Goal: Communication & Community: Answer question/provide support

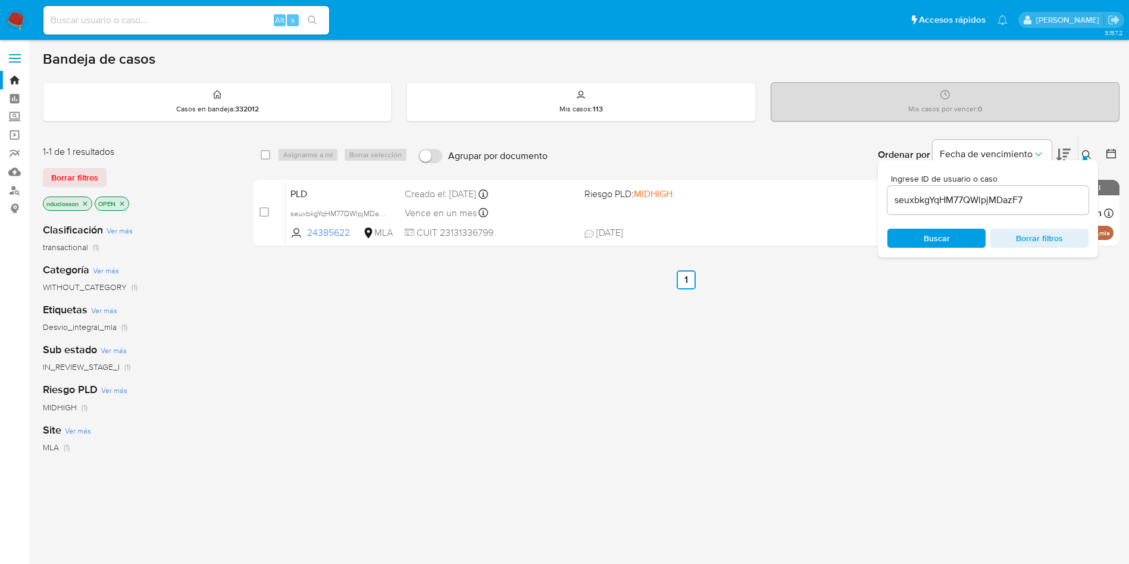
click at [919, 194] on input "seuxbkgYqHM77QWlpjMDazF7" at bounding box center [987, 199] width 201 height 15
paste input "mxZ8tSjL4HMFCBrt5arnPKnz"
type input "mxZ8tSjL4HMFCBrt5arnPKnz"
click at [922, 245] on span "Buscar" at bounding box center [937, 238] width 82 height 17
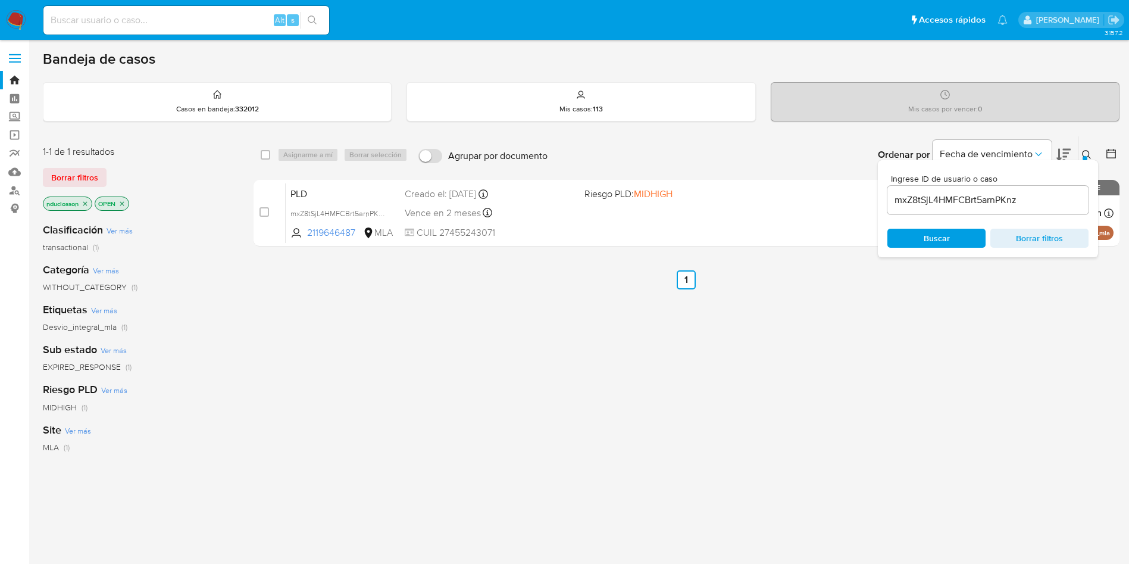
click at [259, 157] on div "select-all-cases-checkbox Asignarme a mí Borrar selección Agrupar por documento…" at bounding box center [687, 154] width 866 height 37
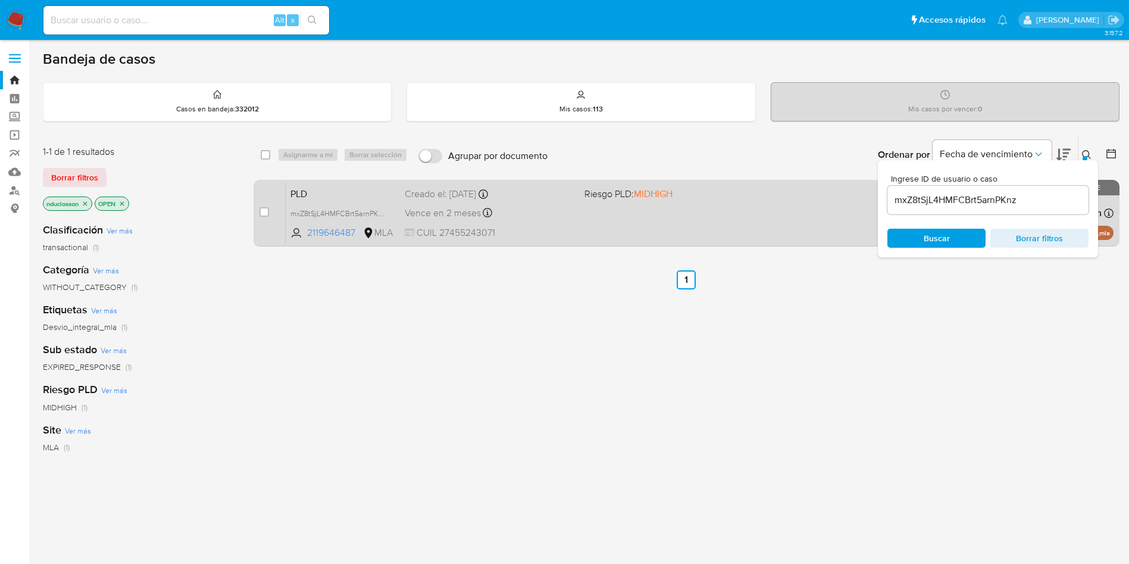
click at [270, 208] on div "case-item-checkbox No es posible asignar el caso" at bounding box center [272, 213] width 26 height 60
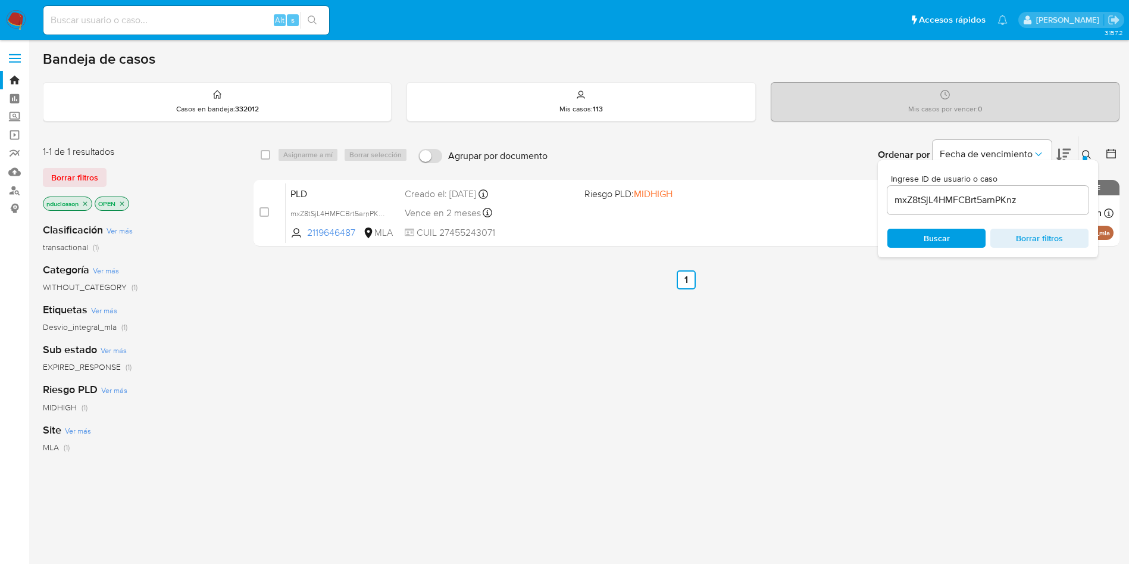
click at [292, 156] on div "Asignarme a mí Borrar selección" at bounding box center [344, 155] width 135 height 14
click at [268, 155] on input "checkbox" at bounding box center [266, 155] width 10 height 10
checkbox input "true"
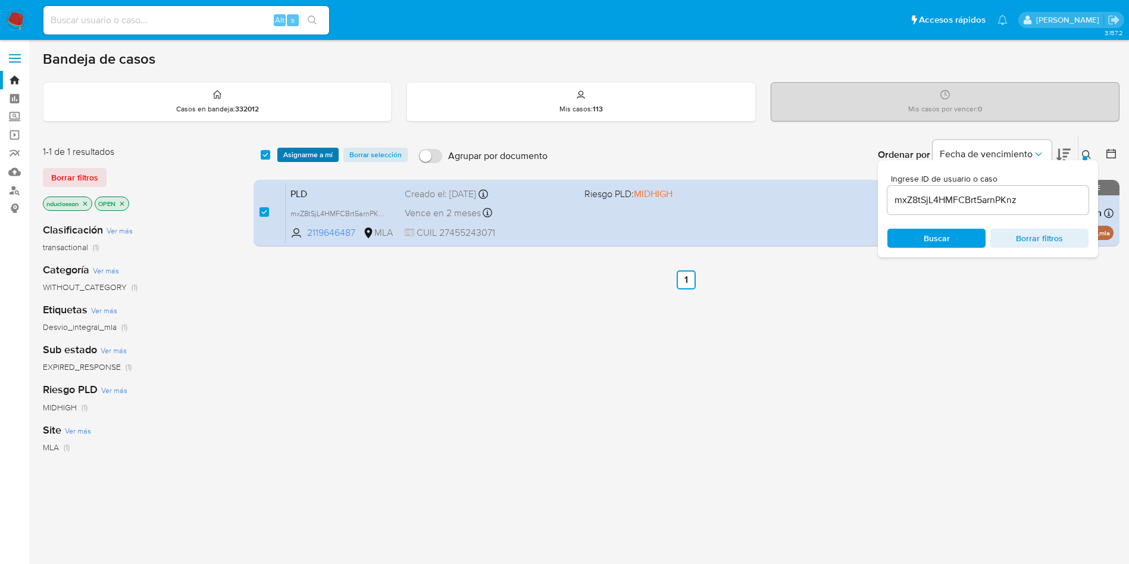
click at [280, 151] on button "Asignarme a mí" at bounding box center [307, 155] width 61 height 14
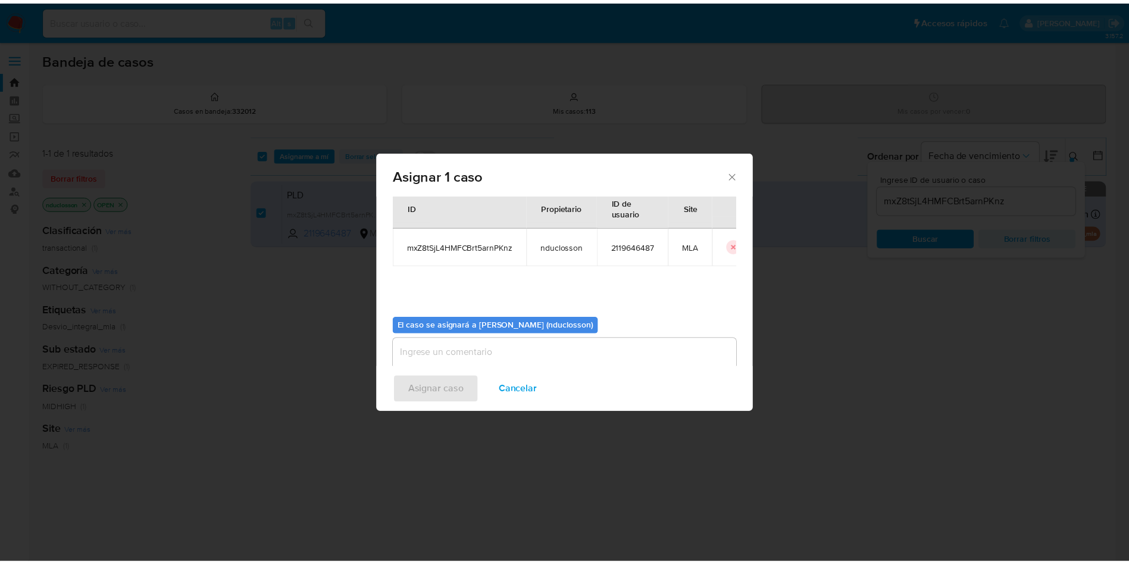
scroll to position [62, 0]
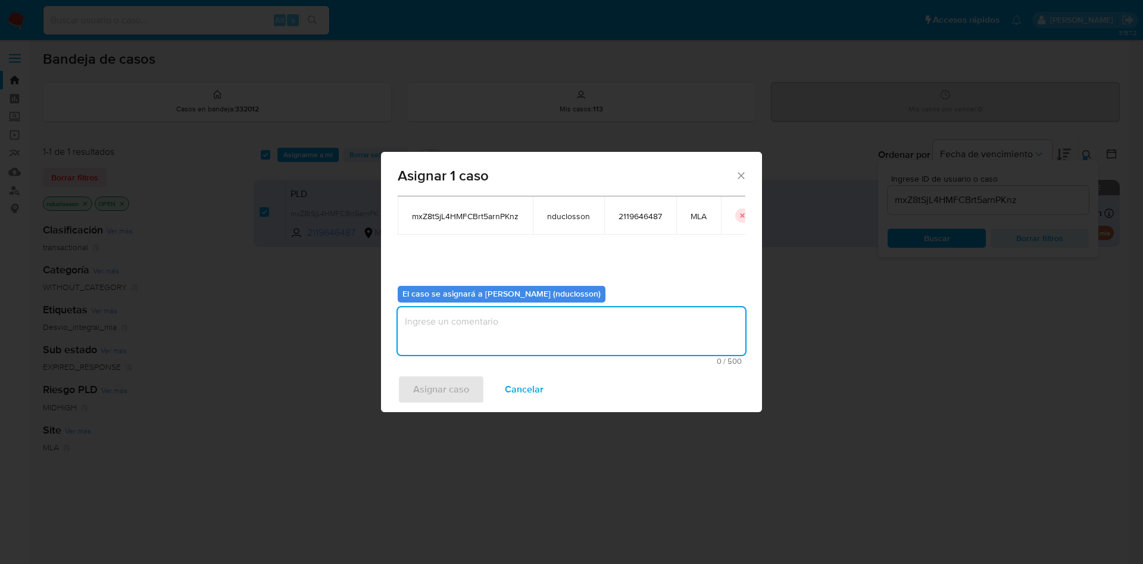
click at [456, 313] on textarea "assign-modal" at bounding box center [572, 331] width 348 height 48
click at [439, 392] on span "Asignar caso" at bounding box center [441, 389] width 56 height 26
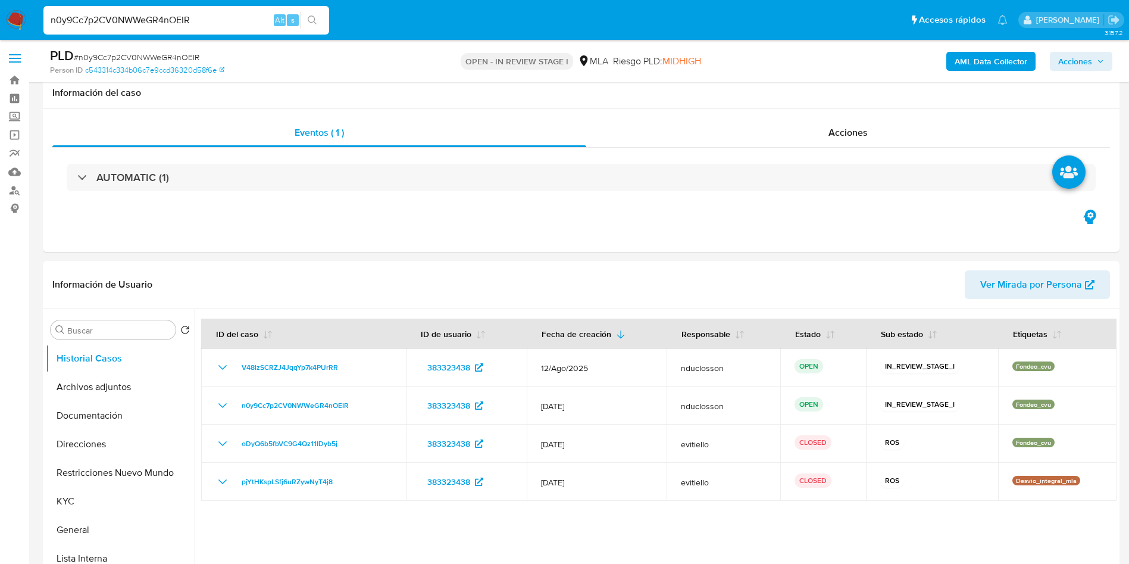
select select "10"
click at [137, 26] on input "n0y9Cc7p2CV0NWWeGR4nOEIR" at bounding box center [186, 19] width 286 height 15
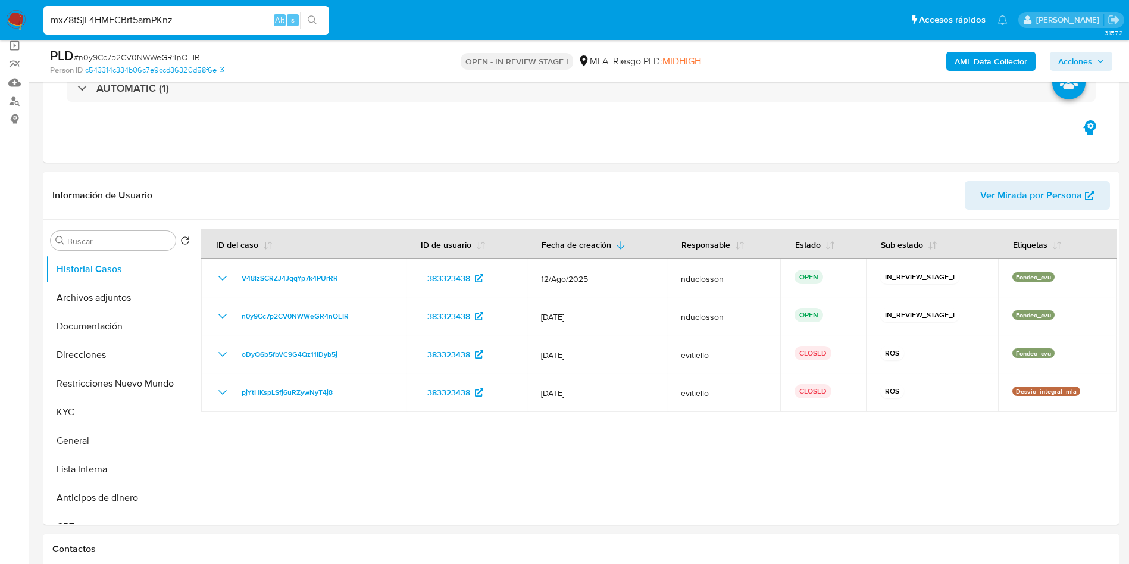
type input "mxZ8tSjL4HMFCBrt5arnPKnz"
click at [320, 21] on button "search-icon" at bounding box center [312, 20] width 24 height 17
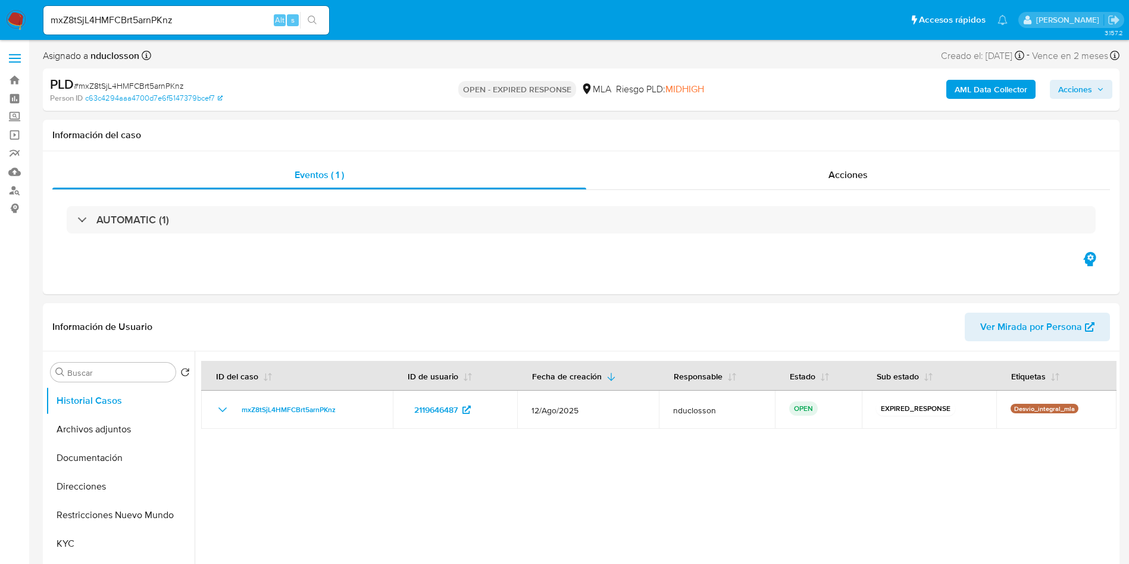
select select "10"
click at [124, 19] on input "mxZ8tSjL4HMFCBrt5arnPKnz" at bounding box center [186, 19] width 286 height 15
click at [314, 10] on div "mxZ8tSjL4HMFCBrt5arnPKnz Alt s" at bounding box center [186, 20] width 286 height 29
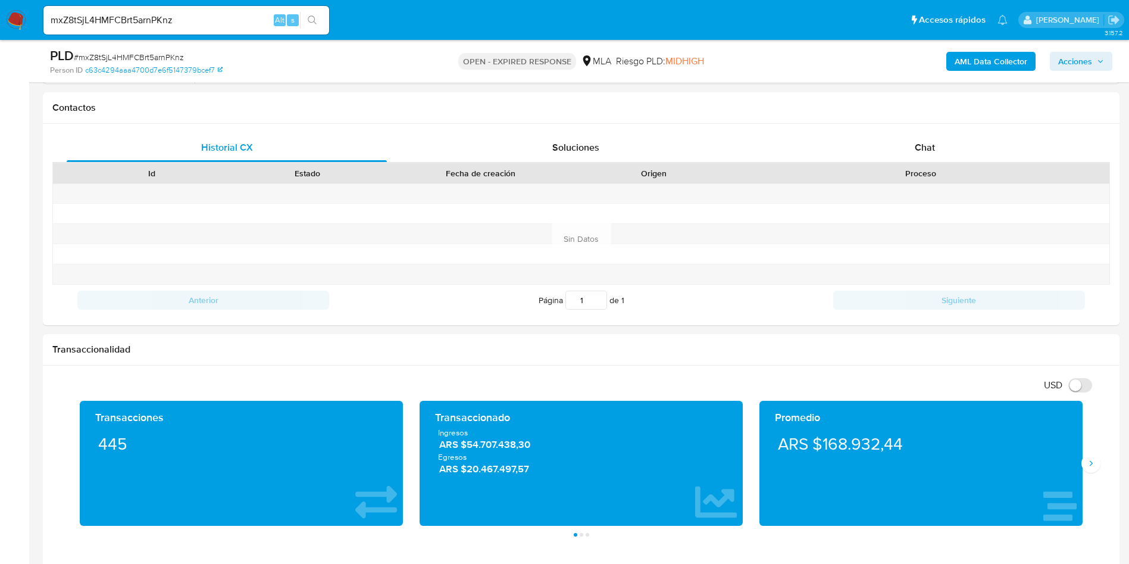
scroll to position [536, 0]
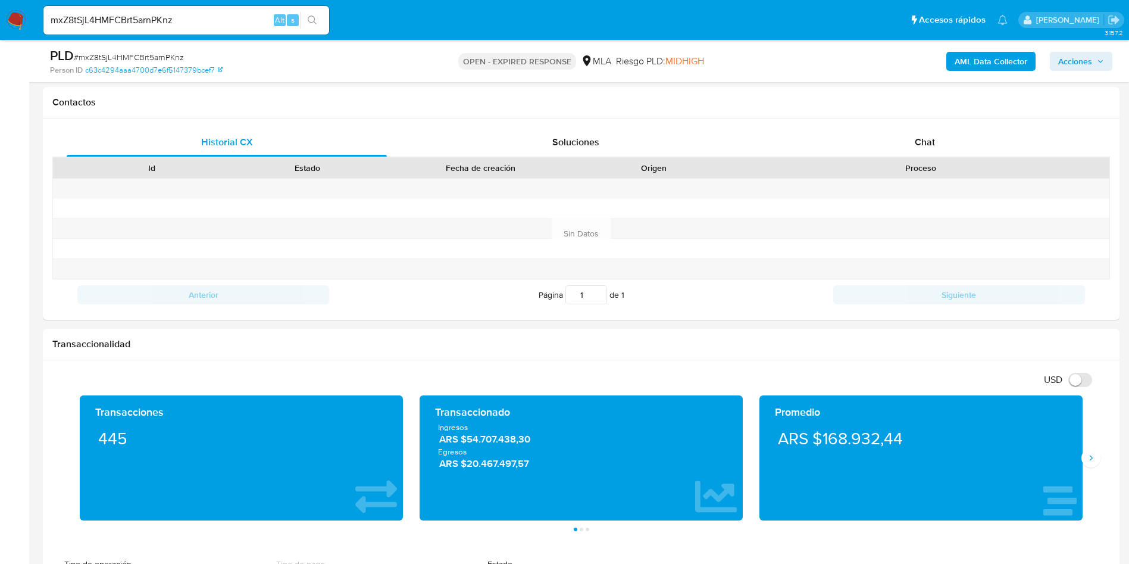
click at [113, 57] on span "# mxZ8tSjL4HMFCBrt5arnPKnz" at bounding box center [129, 57] width 110 height 12
copy span "mxZ8tSjL4HMFCBrt5arnPKnz"
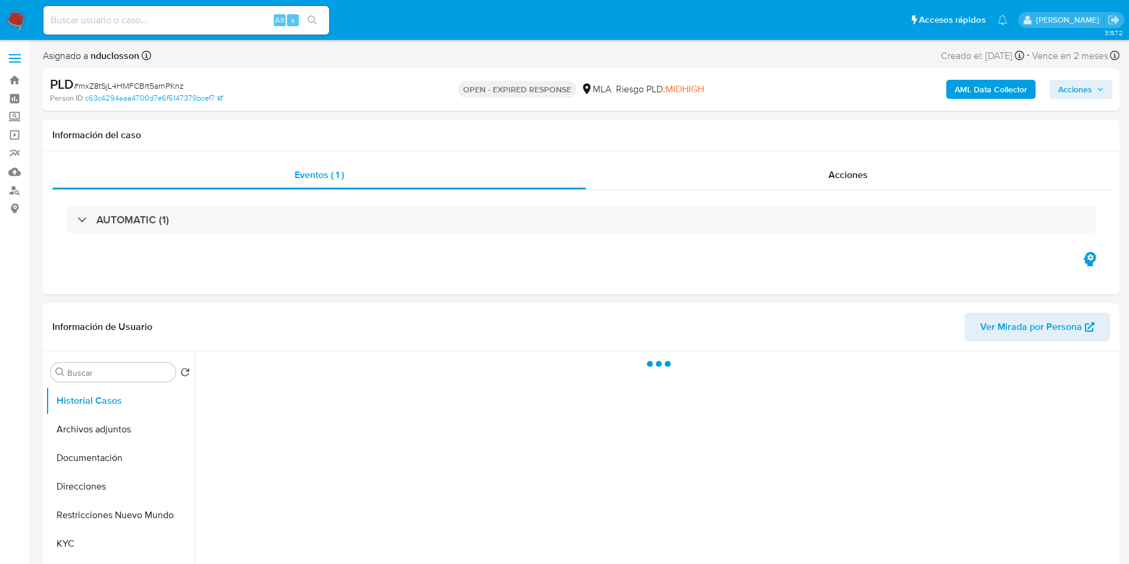
select select "10"
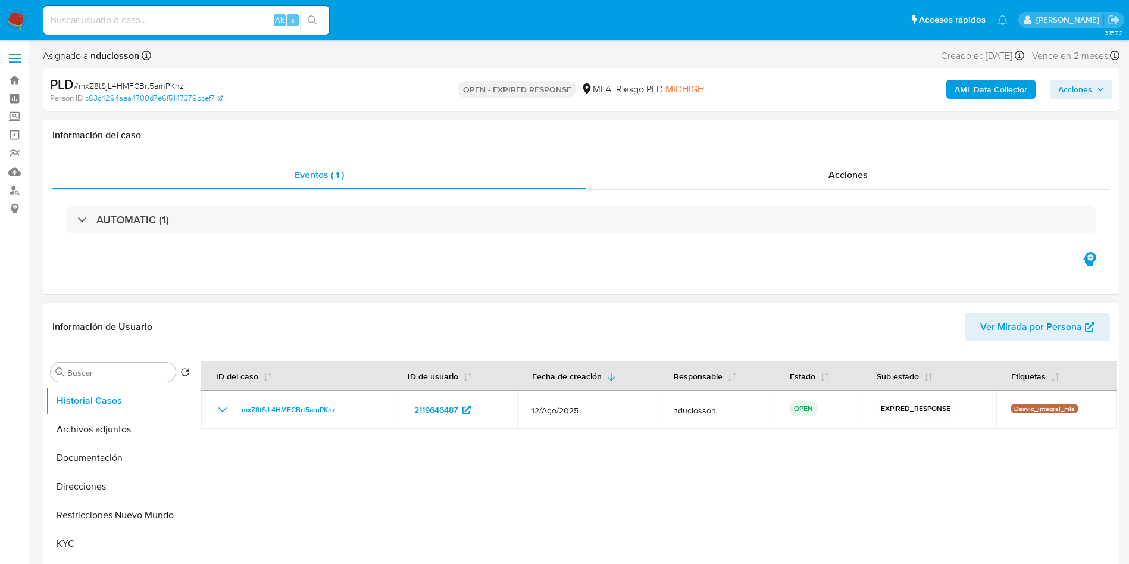
scroll to position [357, 0]
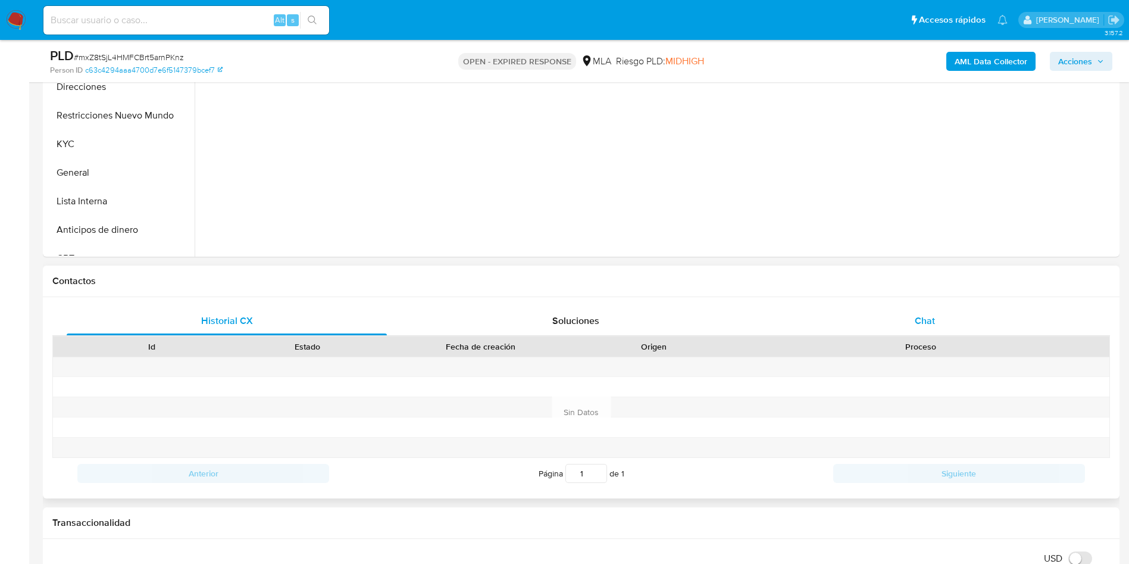
drag, startPoint x: 902, startPoint y: 348, endPoint x: 912, endPoint y: 315, distance: 33.7
click at [903, 339] on div "Proceso" at bounding box center [920, 346] width 377 height 20
click at [912, 315] on div "Chat" at bounding box center [925, 320] width 320 height 29
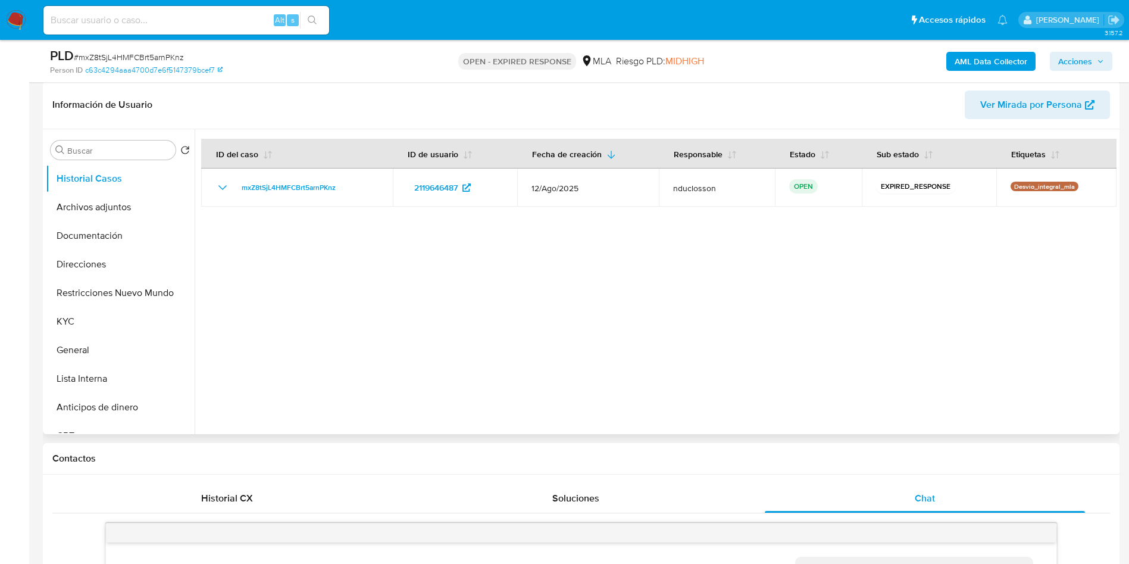
scroll to position [611, 0]
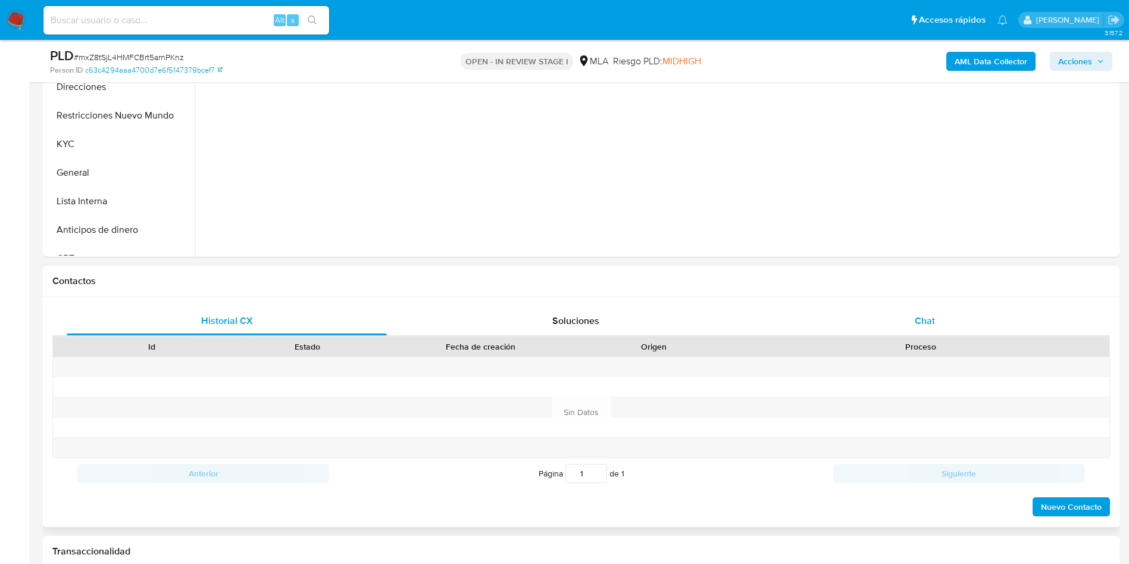
click at [881, 332] on div "Chat" at bounding box center [925, 320] width 320 height 29
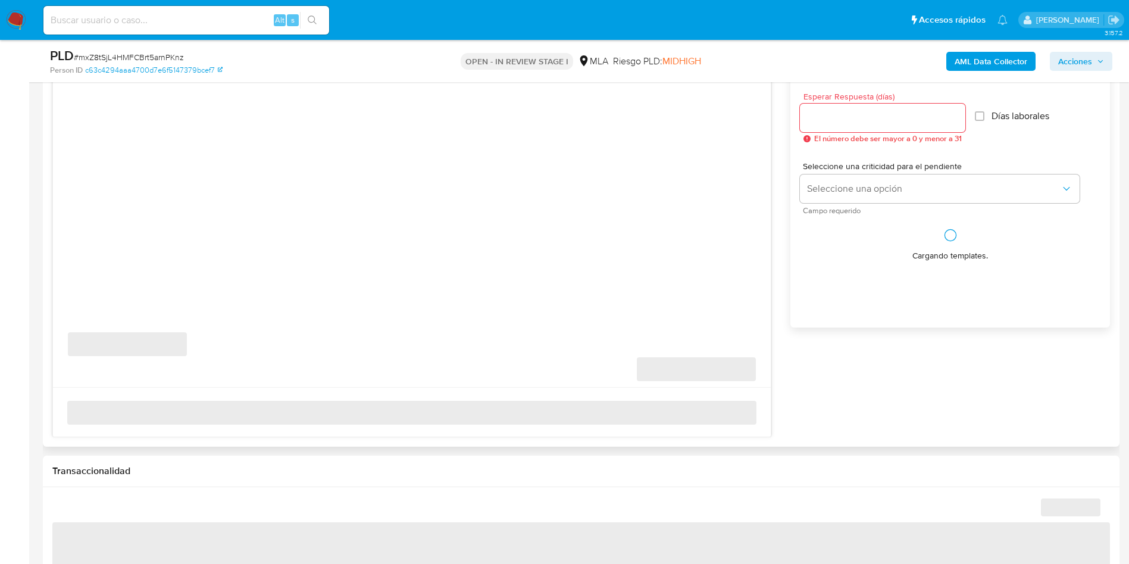
scroll to position [714, 0]
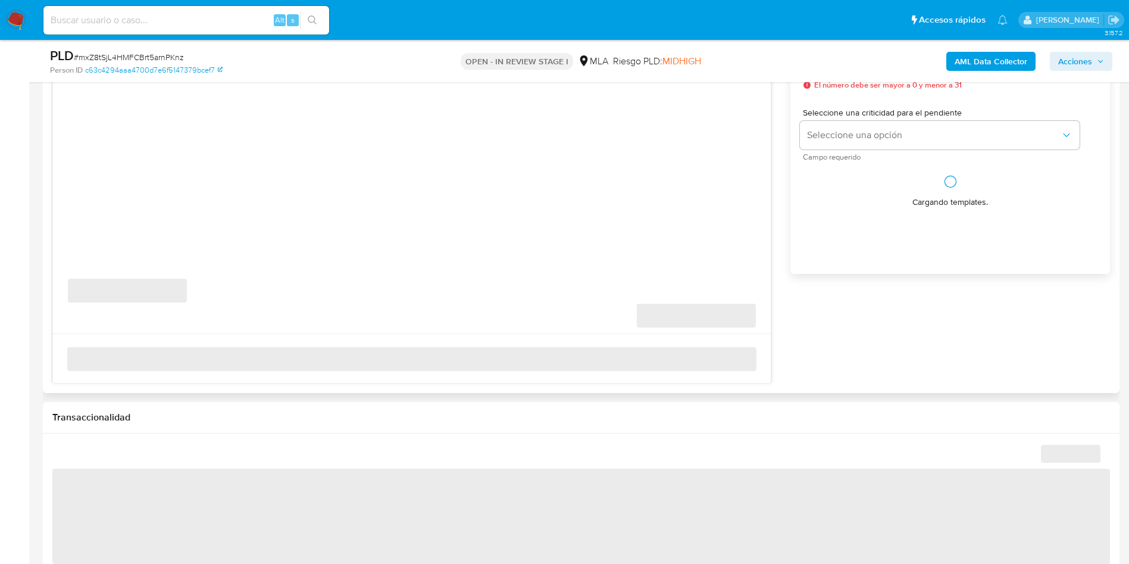
select select "10"
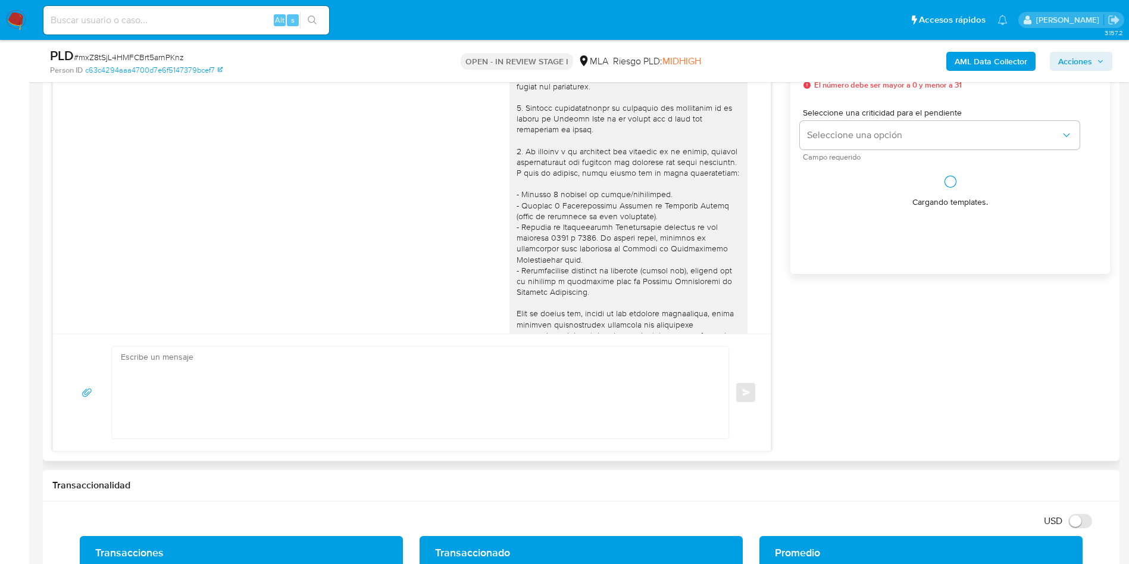
scroll to position [611, 0]
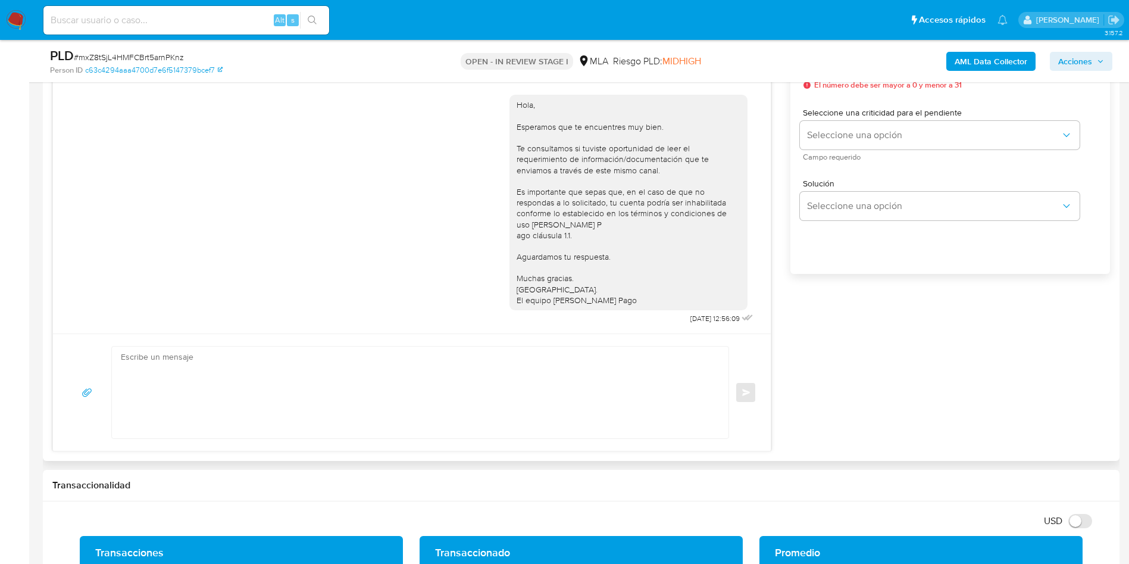
click at [331, 385] on textarea at bounding box center [417, 392] width 593 height 92
paste textarea "mxZ8tSjL4HMFCBrt5arnPKnz"
type textarea "mxZ8tSjL4HMFCBrt5arnPKnz"
paste textarea "Hola, En función de las operaciones registradas en tu cuenta de Mercado Pago, n…"
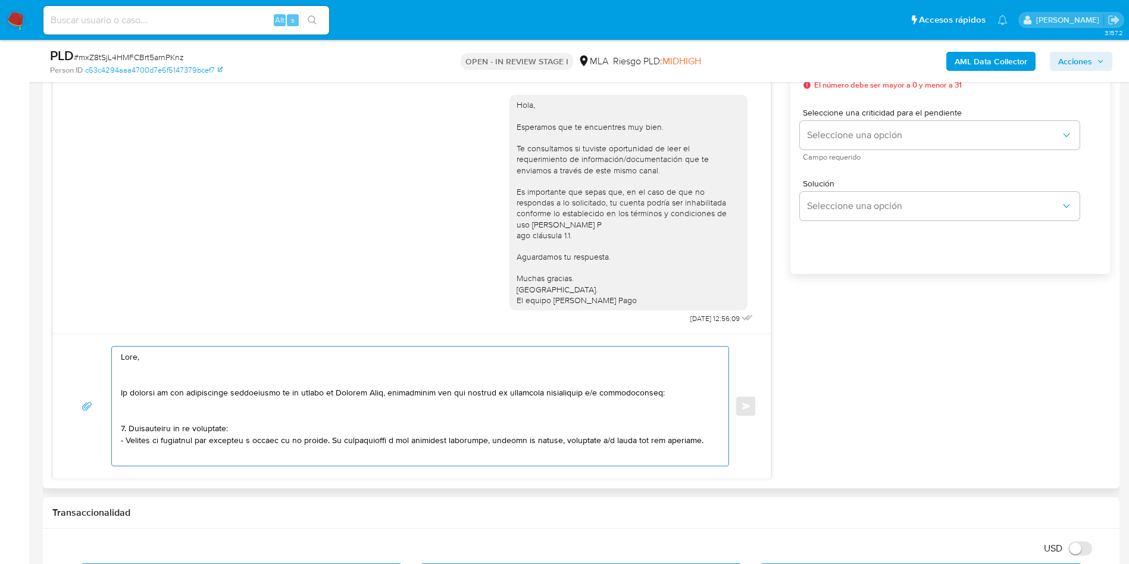
scroll to position [456, 0]
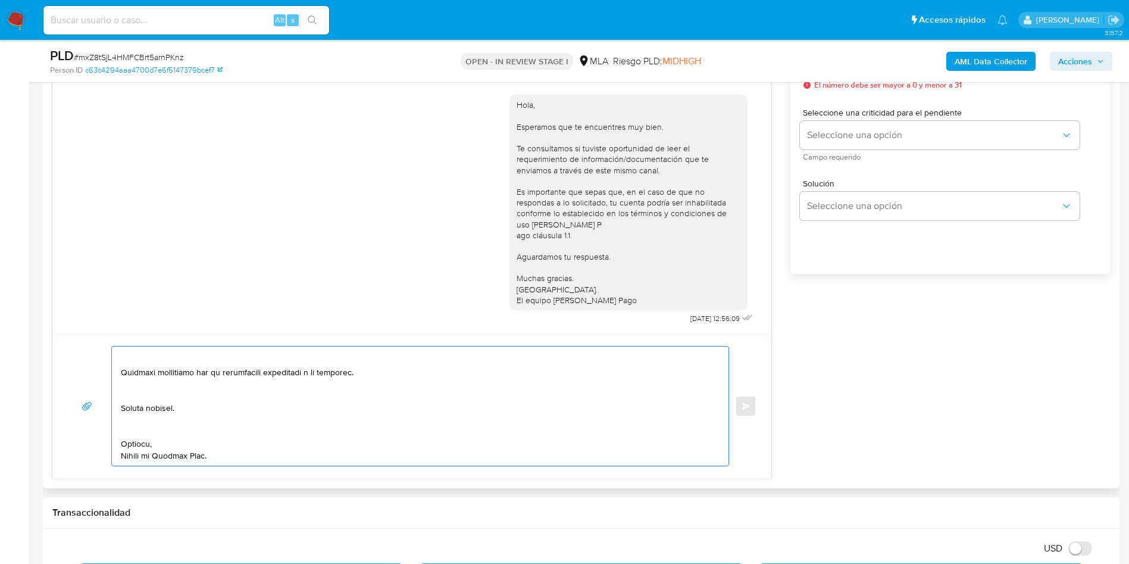
click at [138, 433] on textarea at bounding box center [417, 405] width 593 height 119
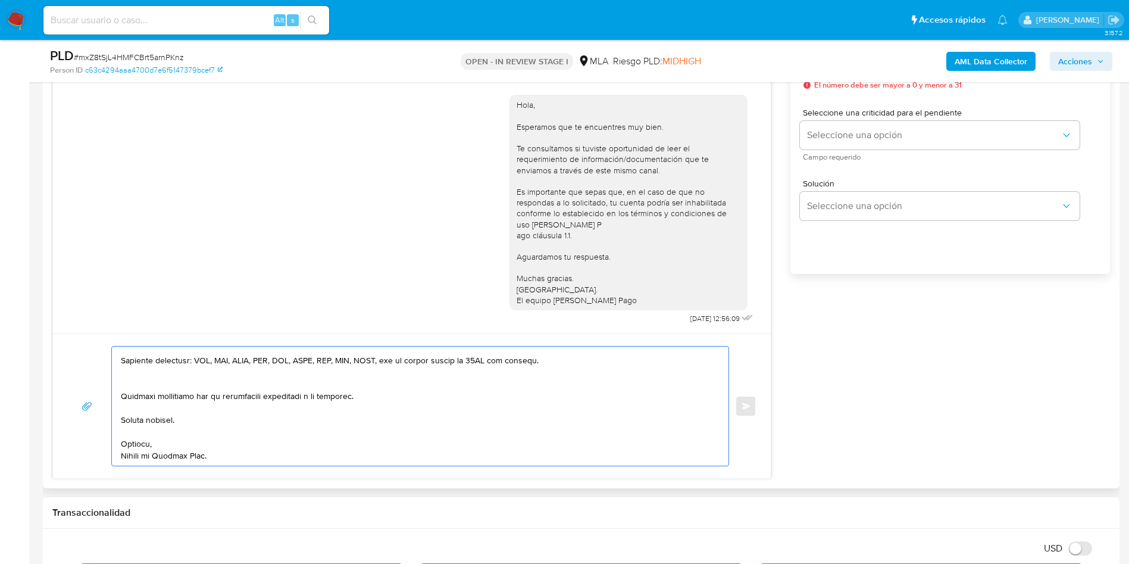
click at [139, 374] on textarea at bounding box center [417, 405] width 593 height 119
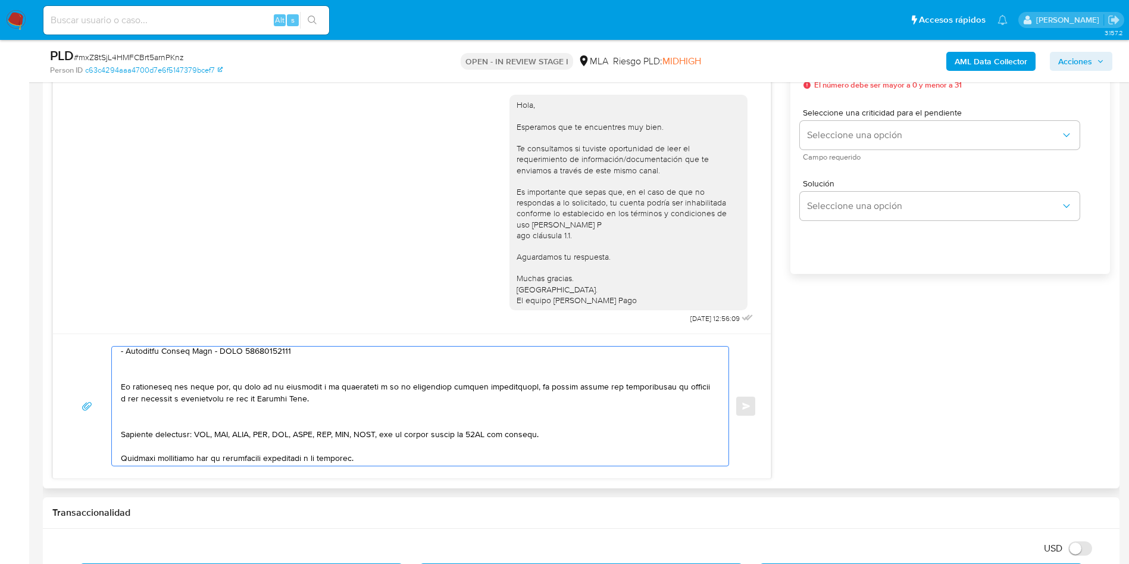
scroll to position [324, 0]
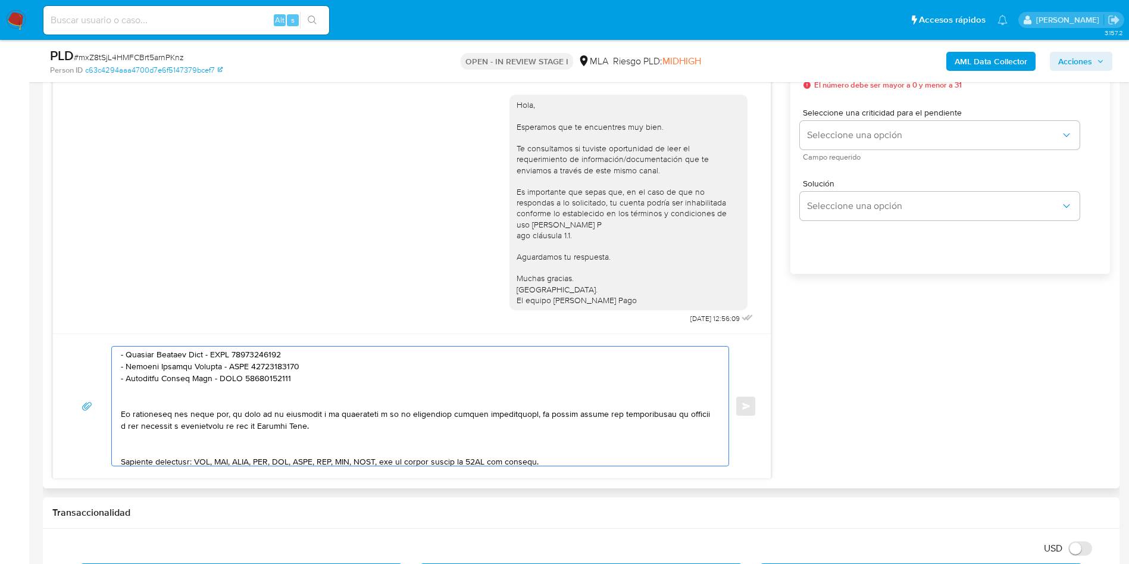
click at [137, 449] on textarea at bounding box center [417, 405] width 593 height 119
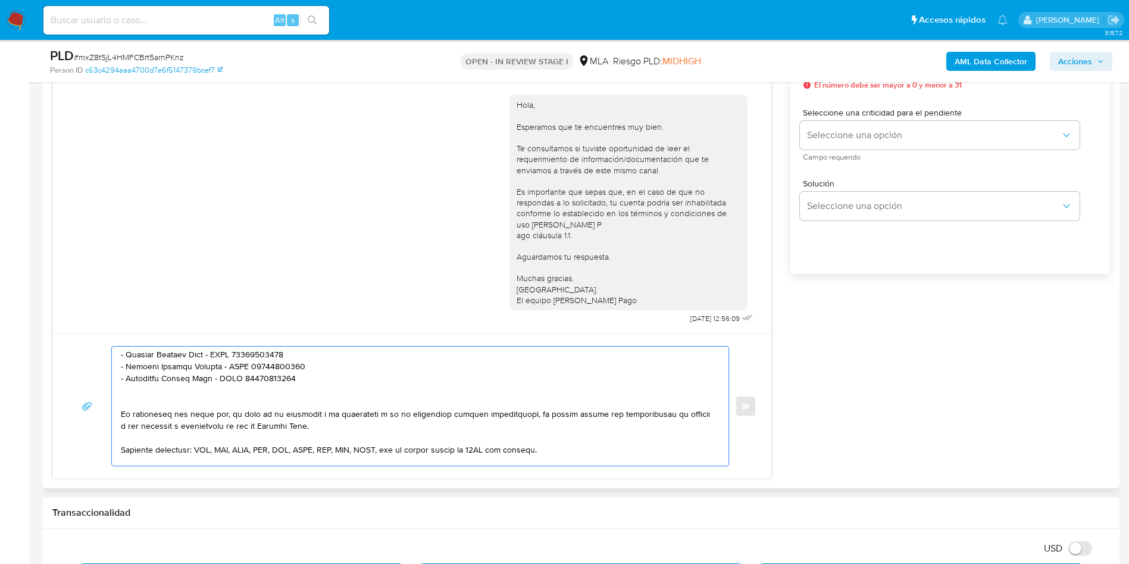
click at [136, 400] on textarea at bounding box center [417, 405] width 593 height 119
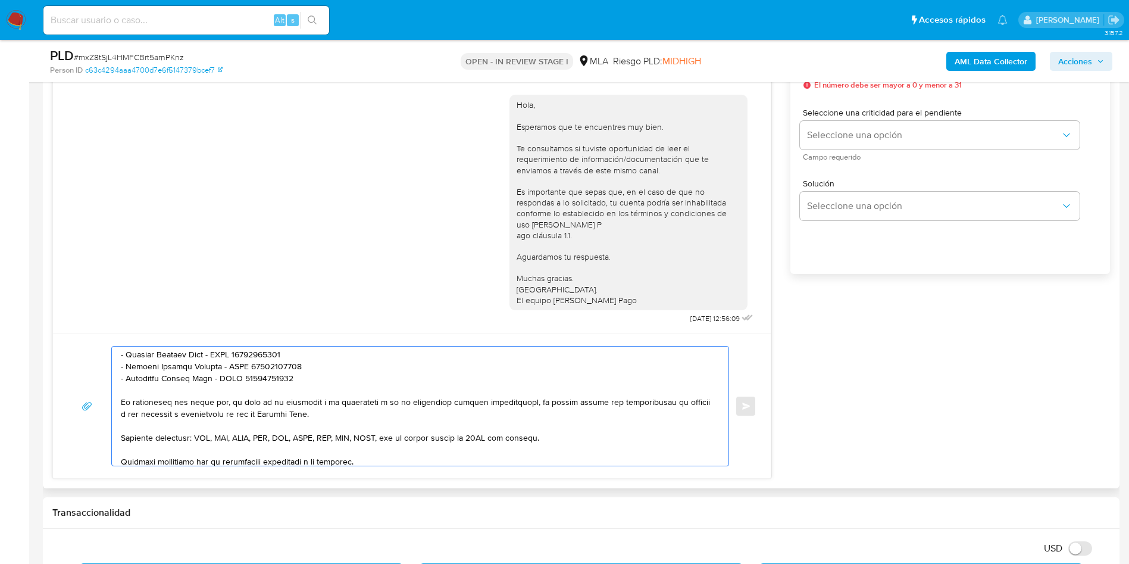
scroll to position [234, 0]
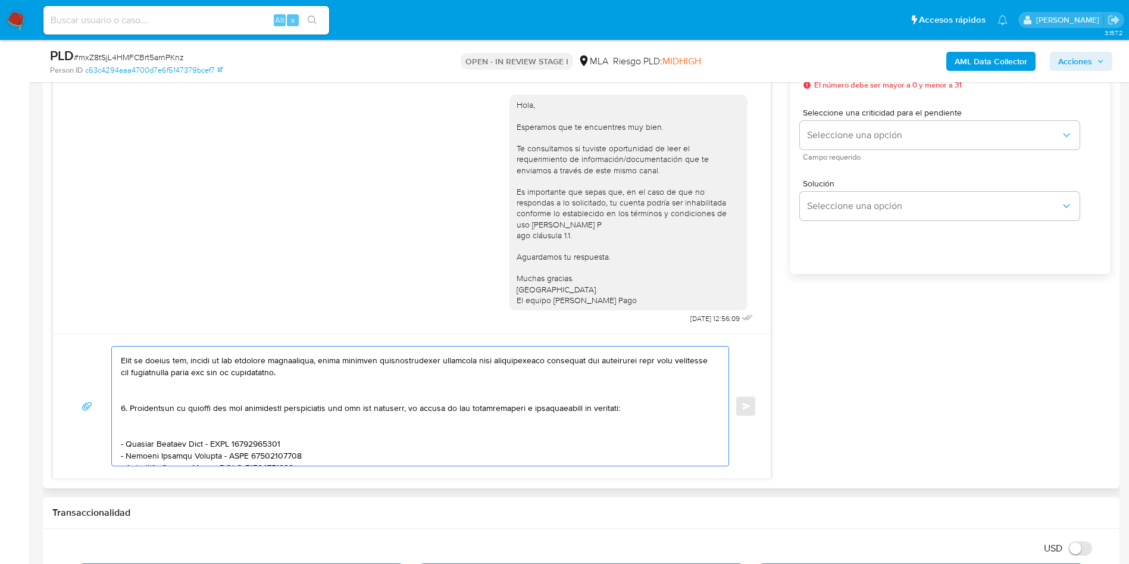
click at [133, 433] on textarea at bounding box center [417, 405] width 593 height 119
click at [135, 395] on textarea at bounding box center [417, 405] width 593 height 119
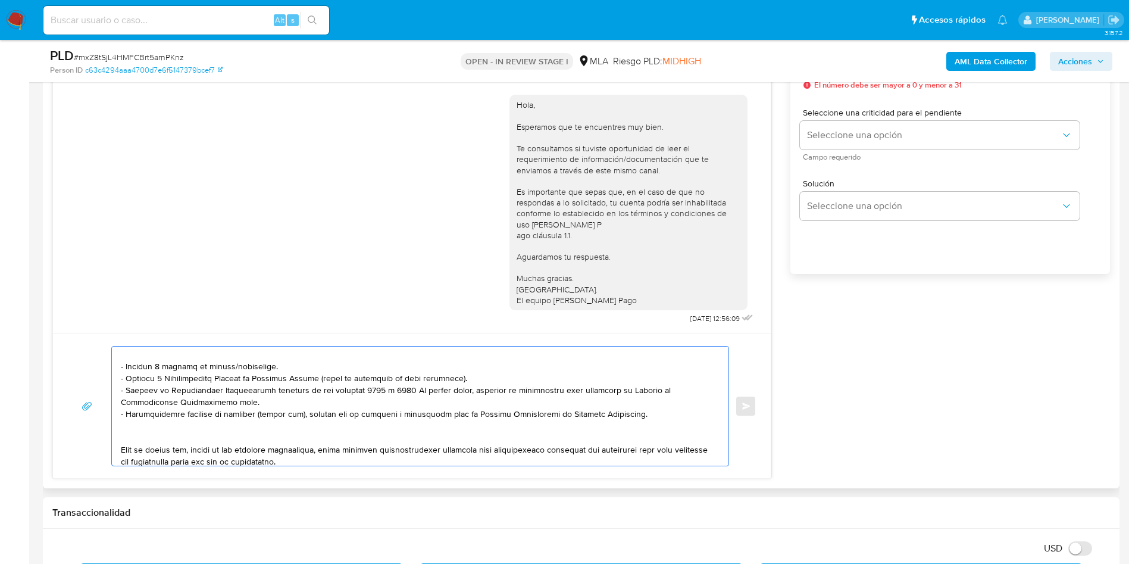
click at [143, 435] on textarea at bounding box center [417, 405] width 593 height 119
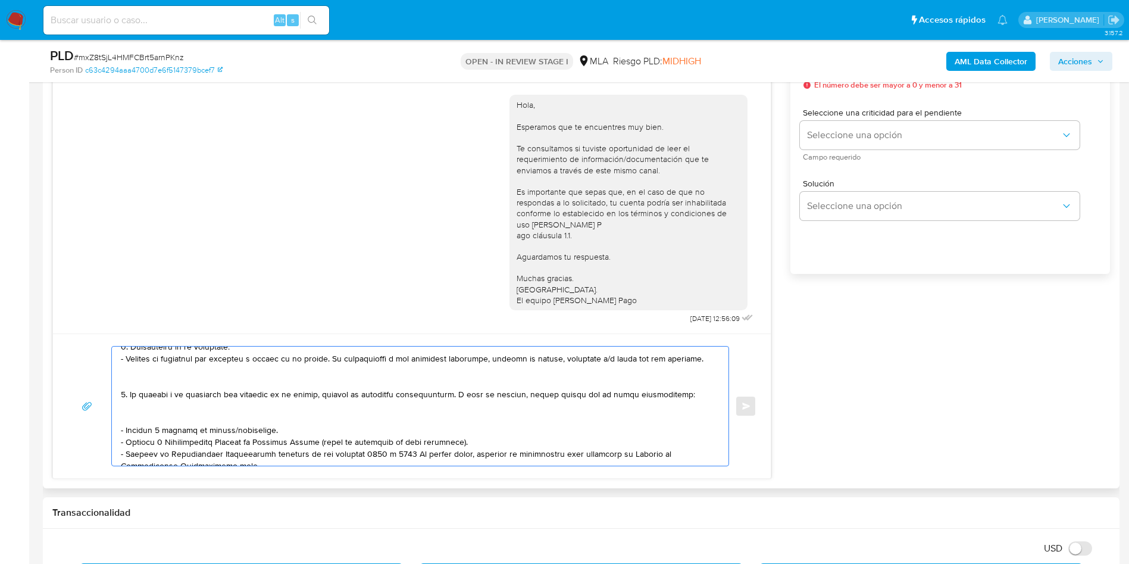
scroll to position [56, 0]
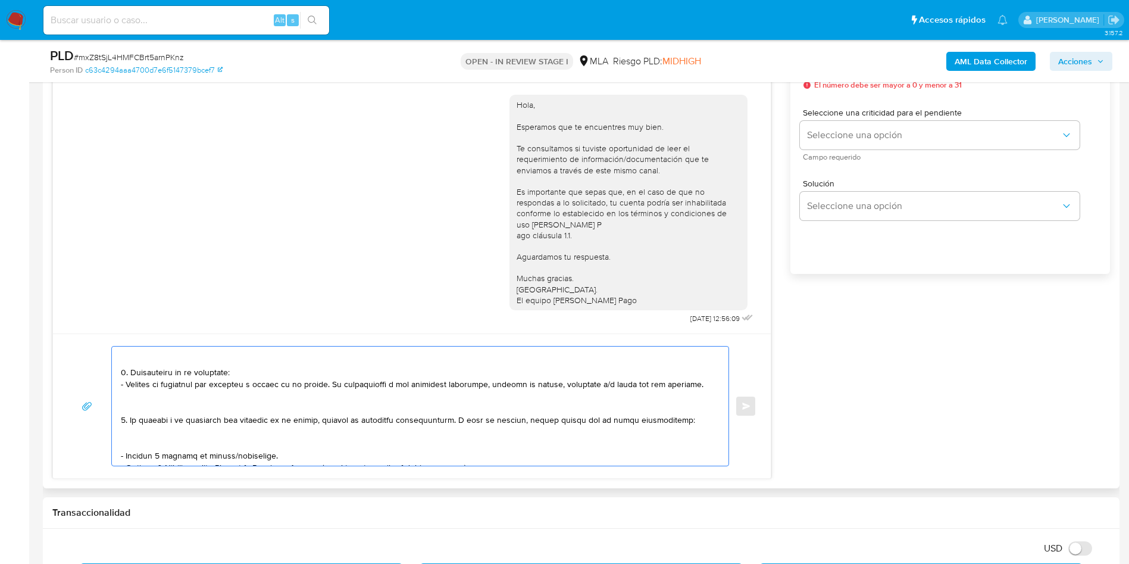
click at [144, 444] on textarea at bounding box center [417, 405] width 593 height 119
click at [137, 410] on textarea at bounding box center [417, 405] width 593 height 119
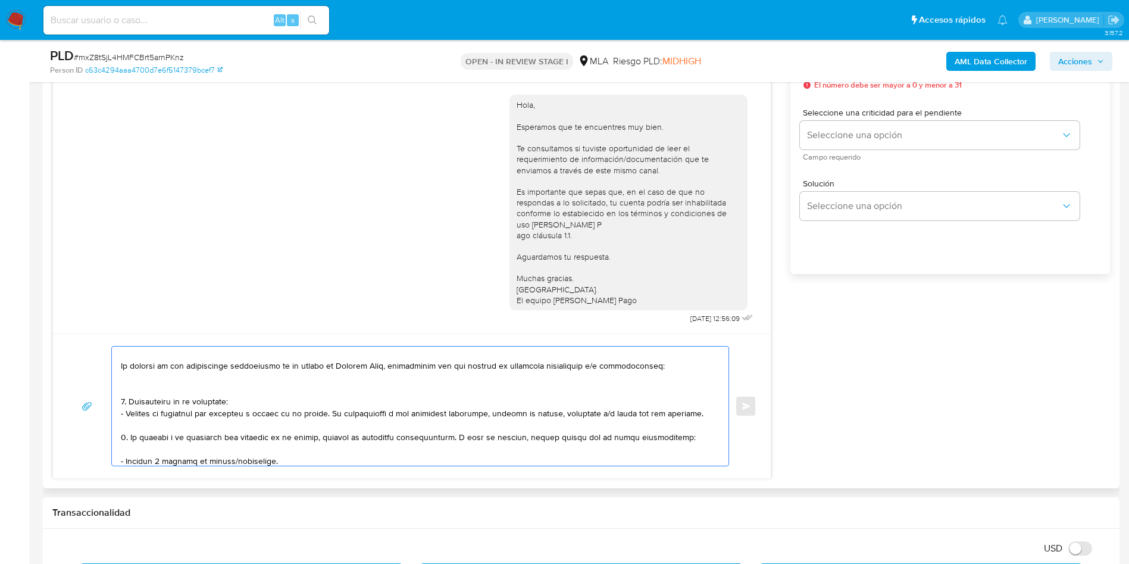
scroll to position [0, 0]
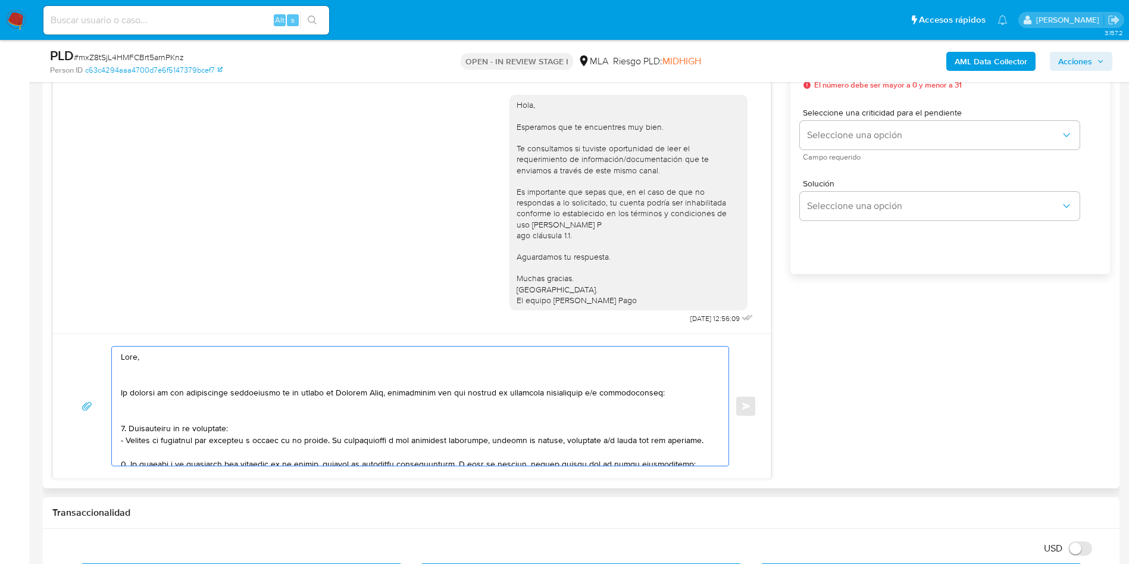
click at [144, 421] on textarea at bounding box center [417, 405] width 593 height 119
click at [143, 415] on textarea at bounding box center [417, 405] width 593 height 119
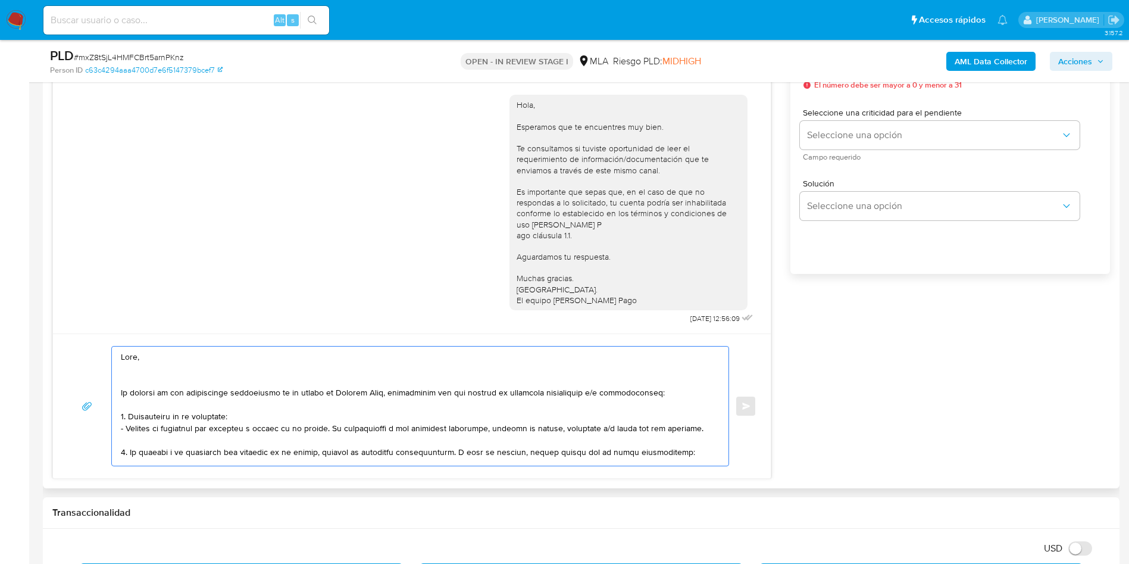
click at [138, 378] on textarea at bounding box center [417, 405] width 593 height 119
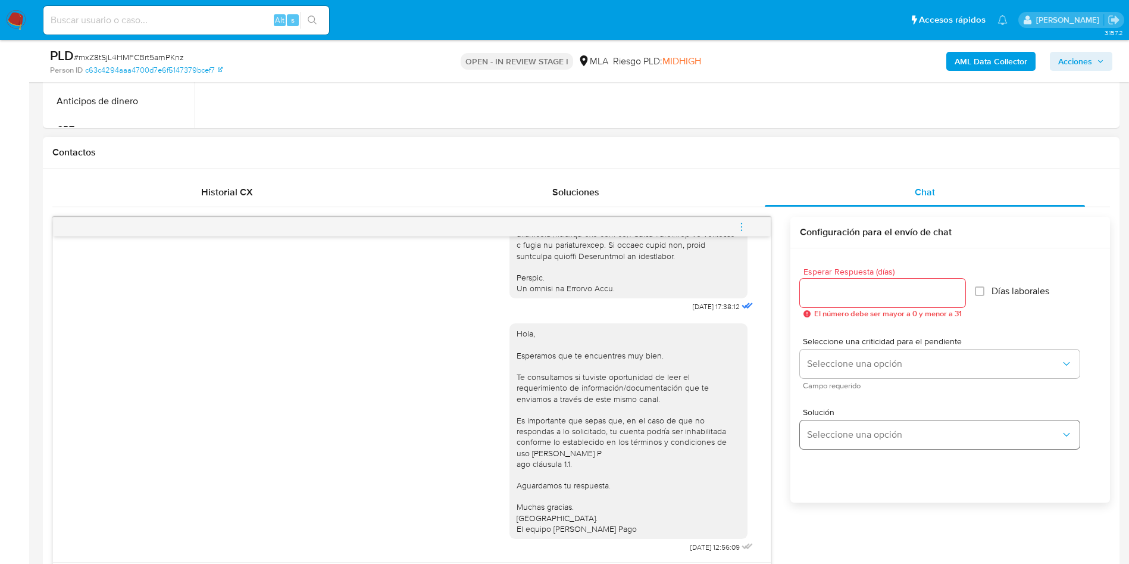
scroll to position [446, 0]
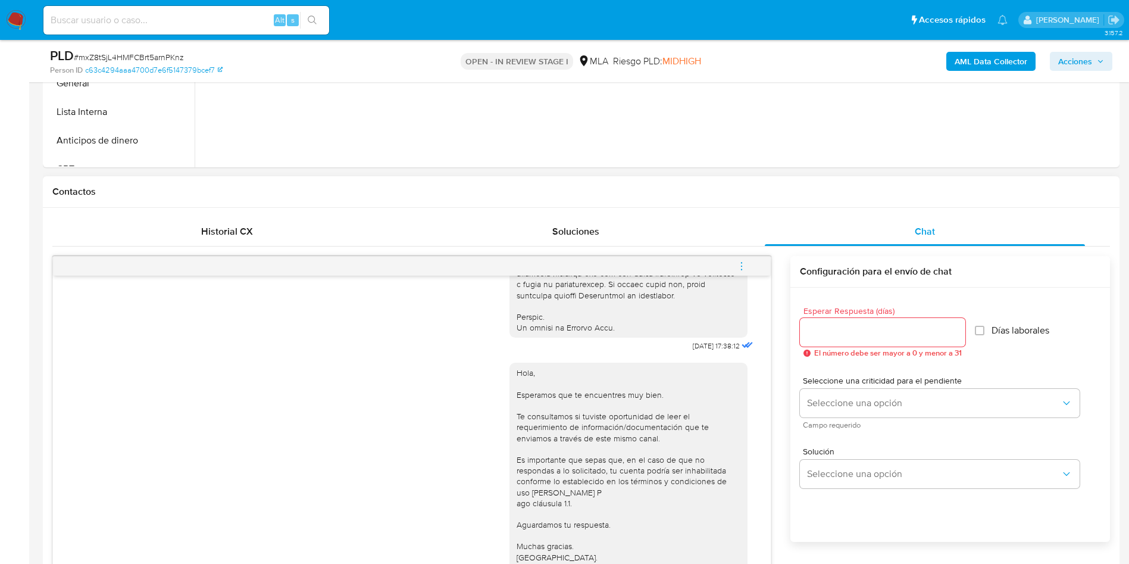
type textarea "Hola, En función de las operaciones registradas en tu cuenta de Mercado Pago, n…"
click at [830, 331] on input "Esperar Respuesta (días)" at bounding box center [882, 331] width 165 height 15
type input "1"
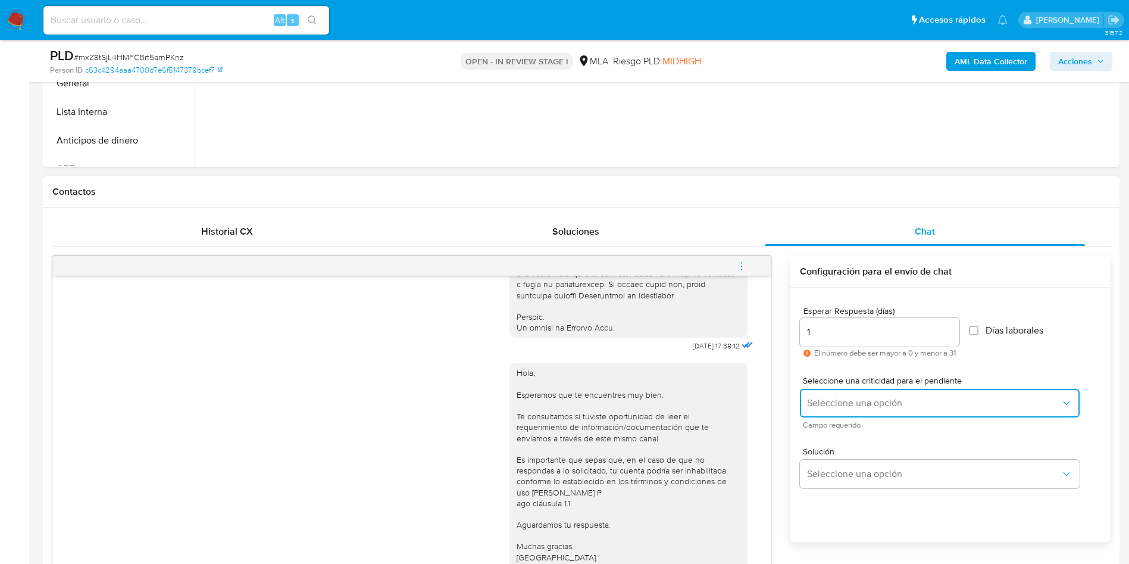
click at [824, 389] on button "Seleccione una opción" at bounding box center [940, 403] width 280 height 29
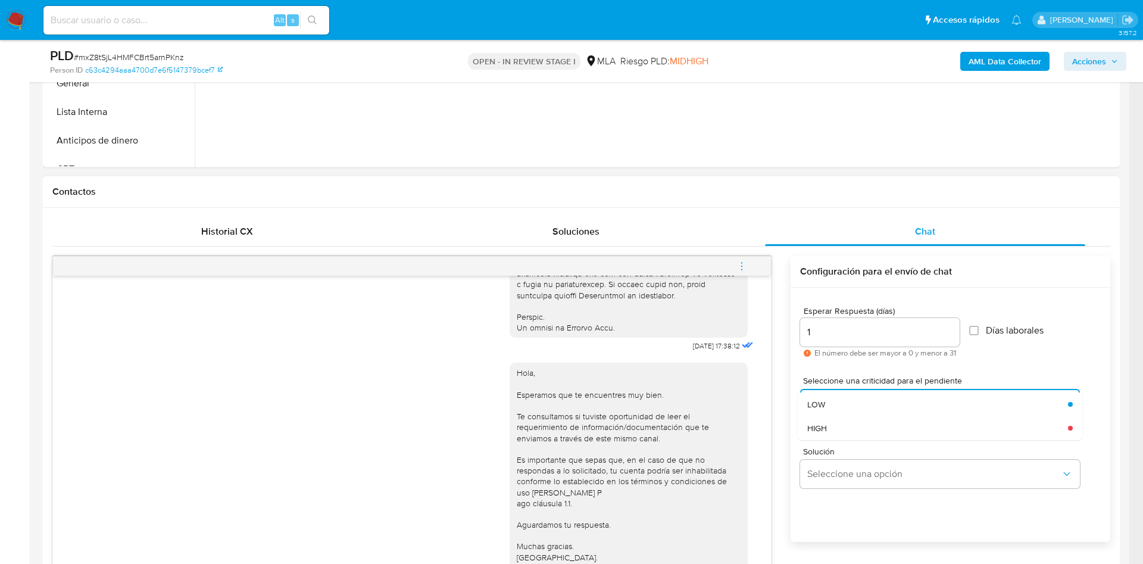
click at [828, 441] on div "Solución Seleccione una opción" at bounding box center [950, 469] width 301 height 65
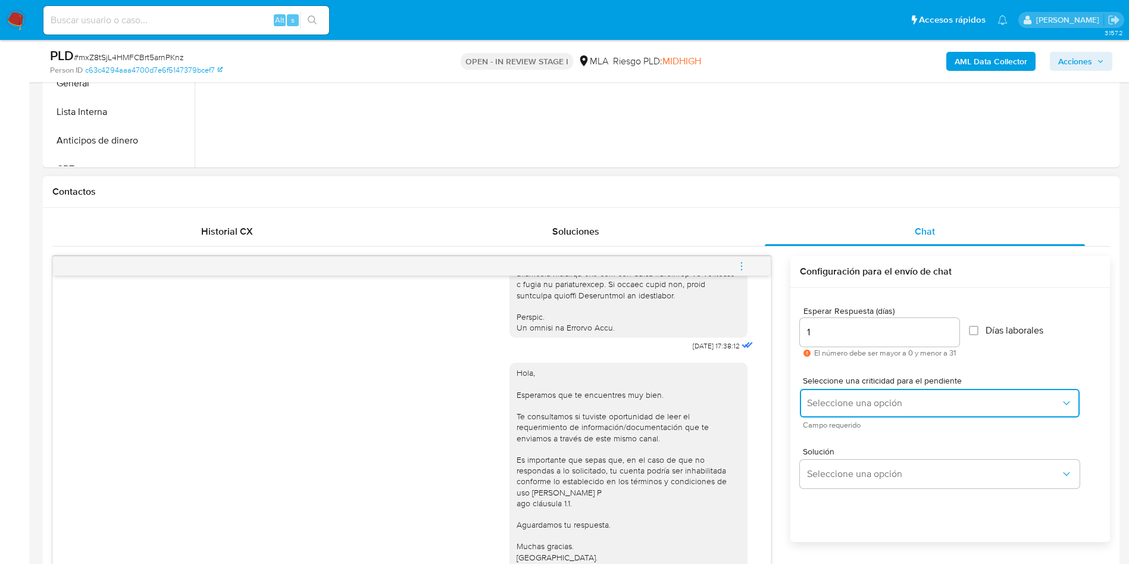
click at [824, 402] on span "Seleccione una opción" at bounding box center [934, 403] width 254 height 12
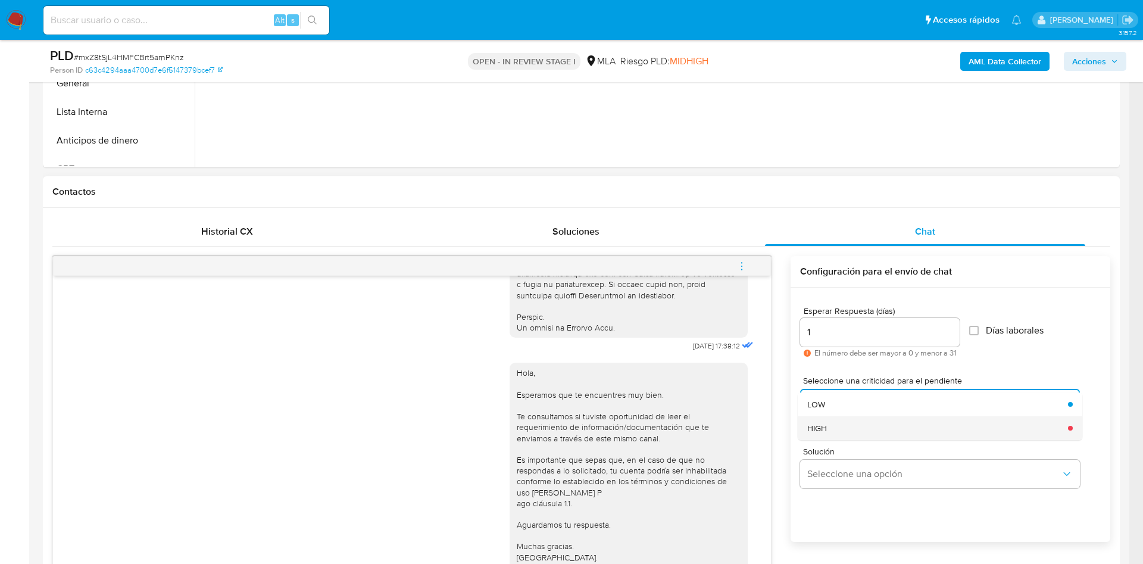
click at [826, 430] on span "HIGH" at bounding box center [817, 428] width 20 height 11
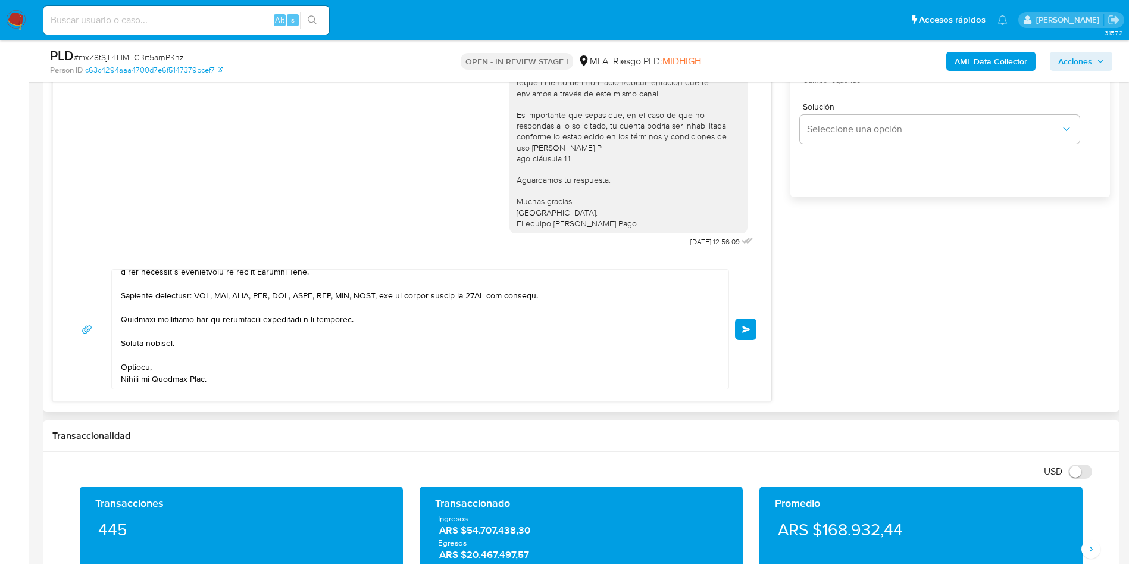
scroll to position [803, 0]
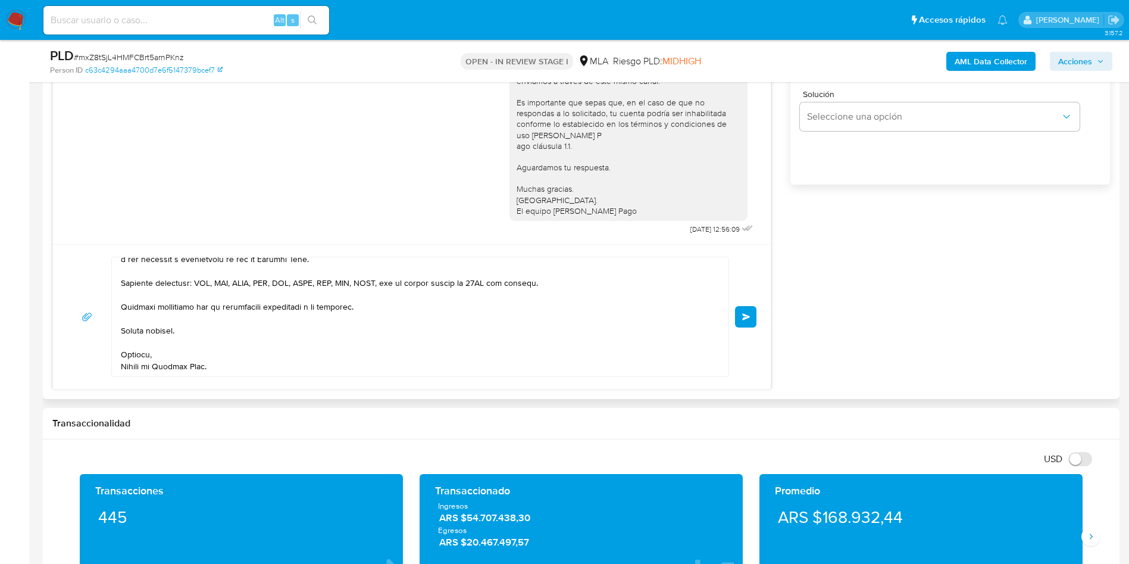
click at [749, 312] on button "Enviar" at bounding box center [745, 316] width 21 height 21
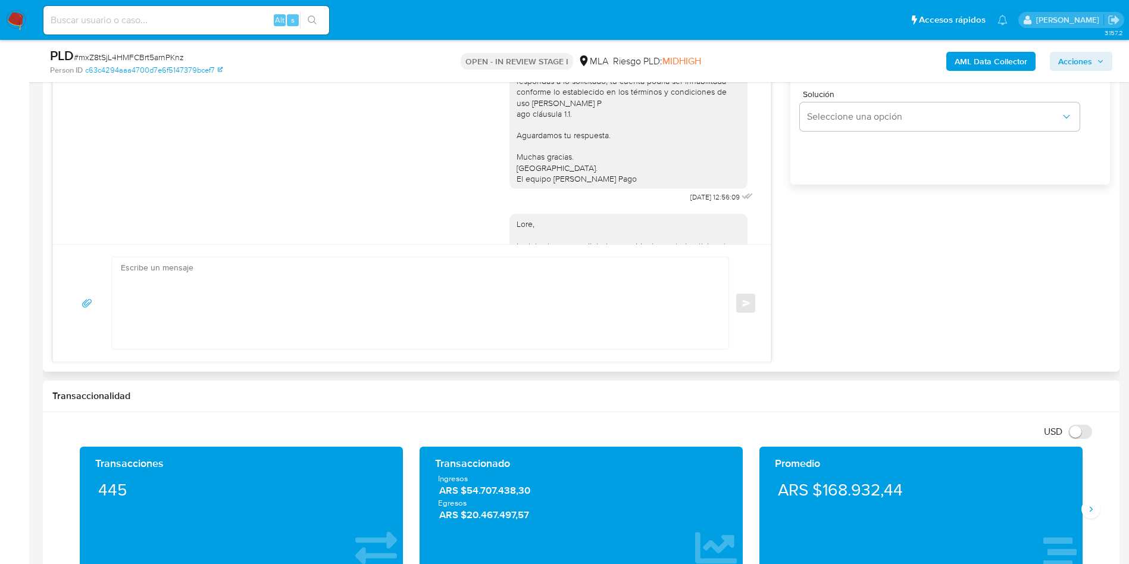
scroll to position [1230, 0]
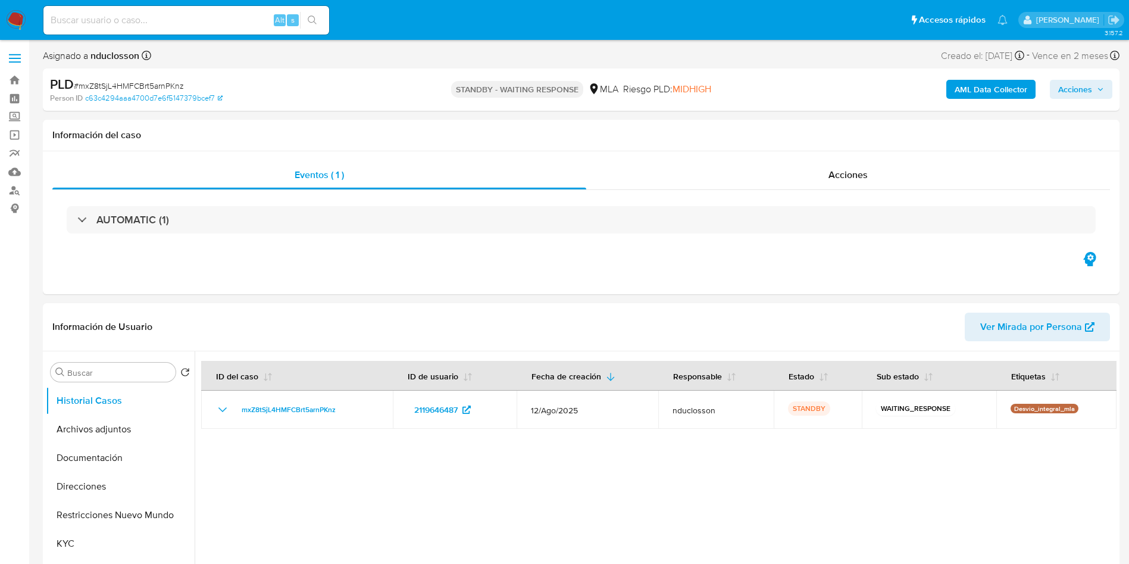
select select "10"
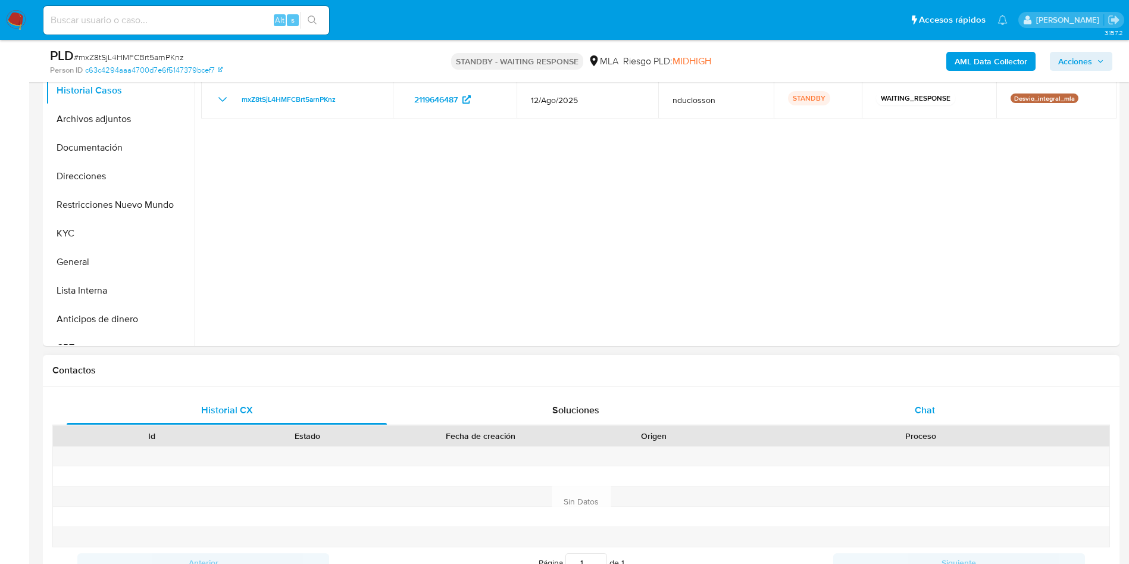
click at [965, 411] on div "Chat" at bounding box center [925, 410] width 320 height 29
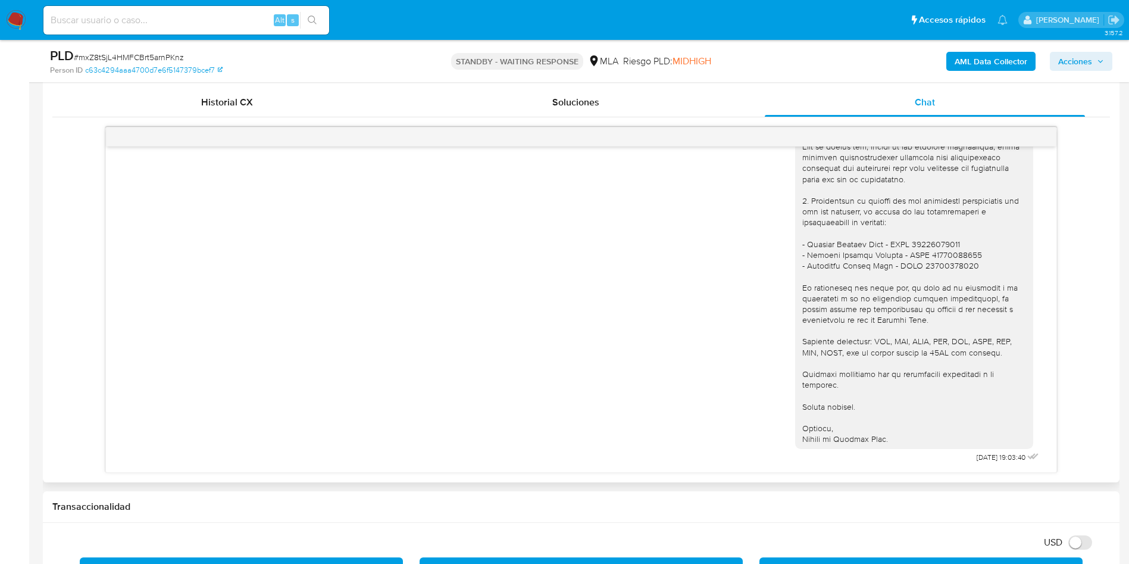
scroll to position [536, 0]
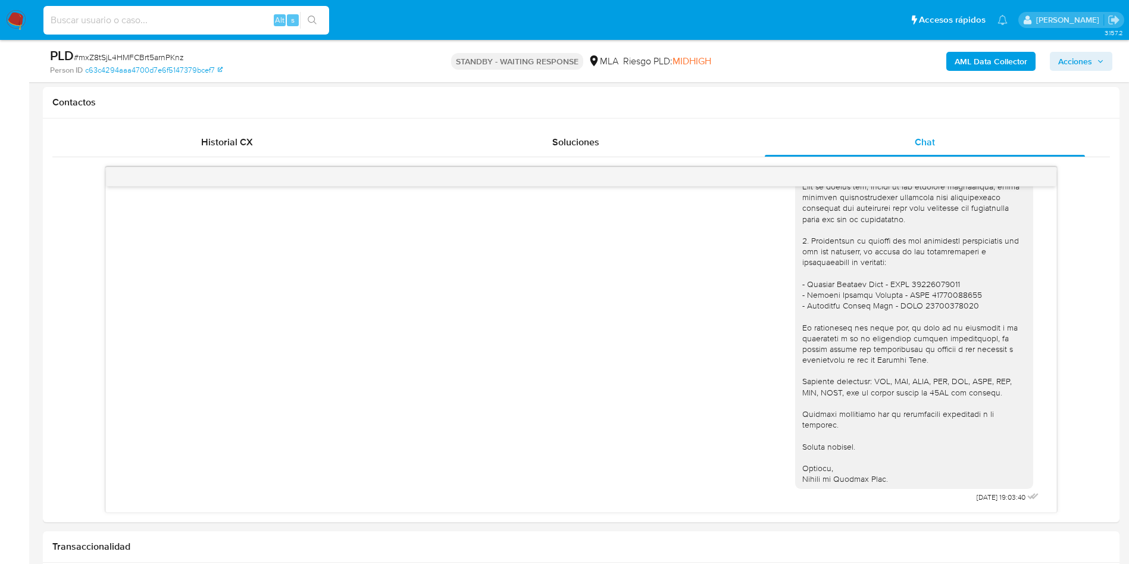
click at [161, 12] on input at bounding box center [186, 19] width 286 height 15
paste input "I4WJATlRVnPSxLR7UQaiM7p0"
type input "I4WJATlRVnPSxLR7UQaiM7p0"
click at [315, 6] on div "I4WJATlRVnPSxLR7UQaiM7p0 Alt s" at bounding box center [186, 20] width 286 height 29
click at [311, 26] on button "search-icon" at bounding box center [312, 20] width 24 height 17
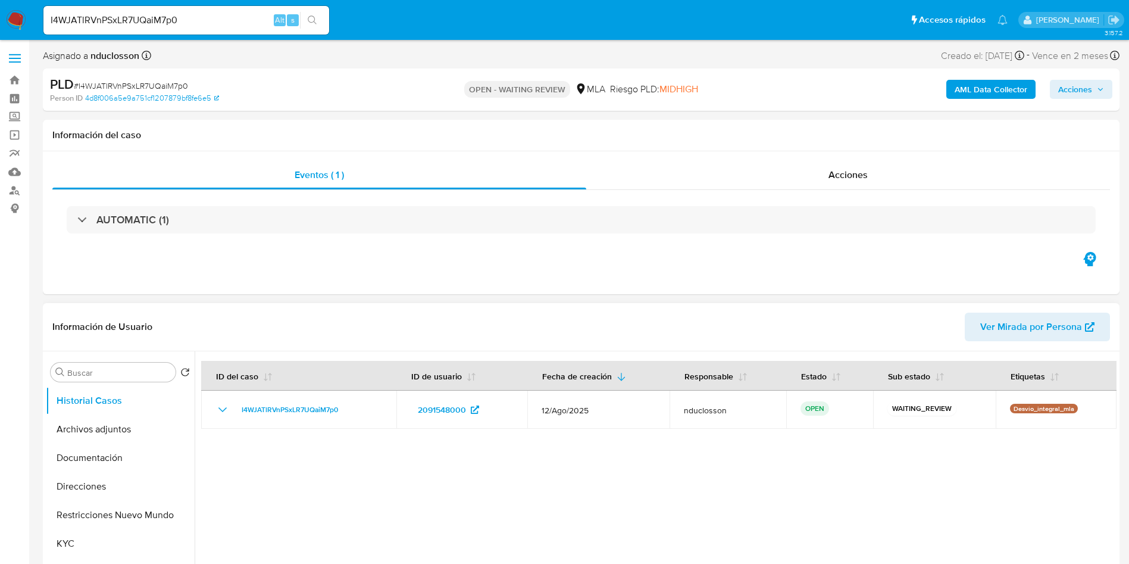
select select "10"
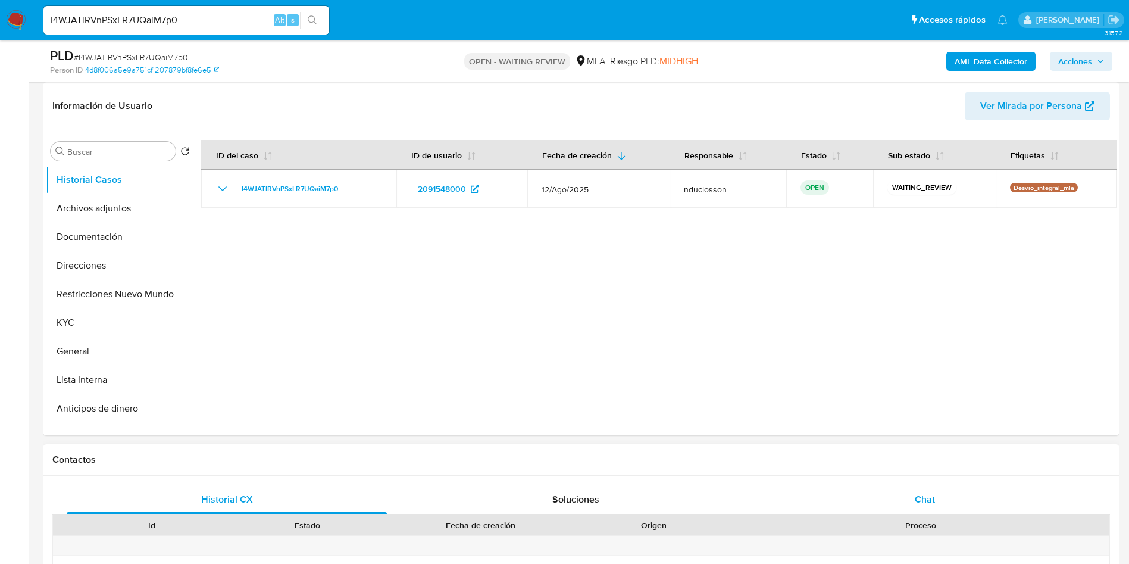
click at [949, 509] on div "Chat" at bounding box center [925, 499] width 320 height 29
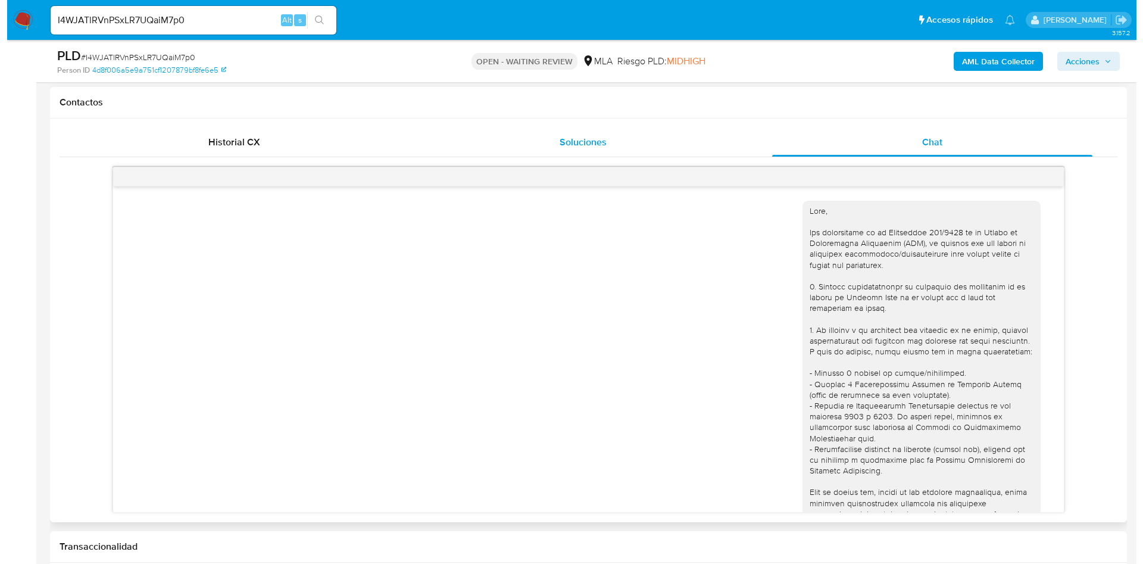
scroll to position [426, 0]
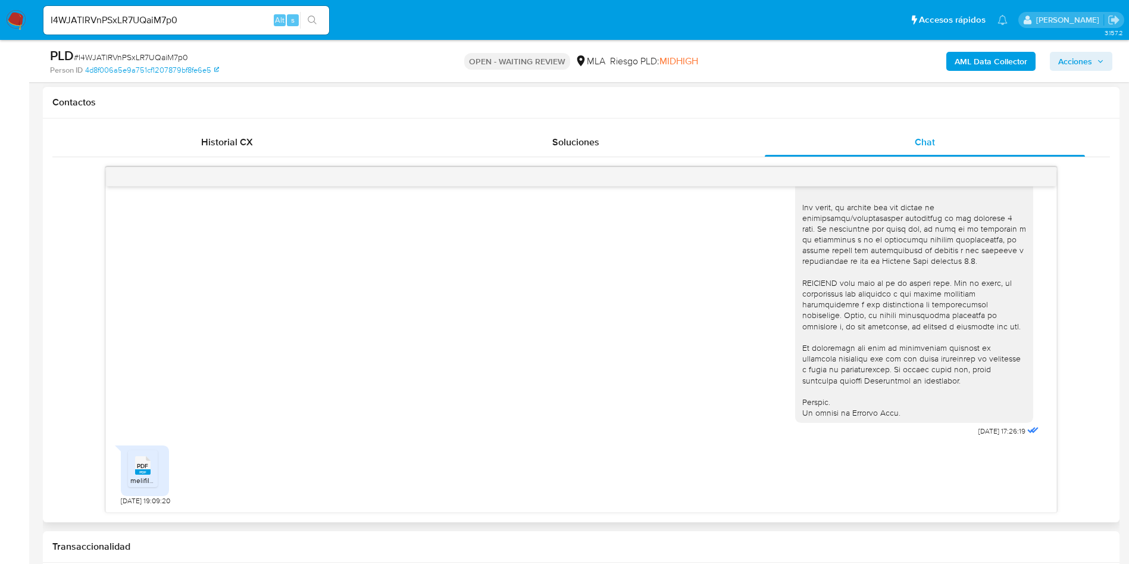
click at [145, 467] on span "PDF" at bounding box center [142, 466] width 11 height 8
click at [974, 54] on b "AML Data Collector" at bounding box center [991, 61] width 73 height 19
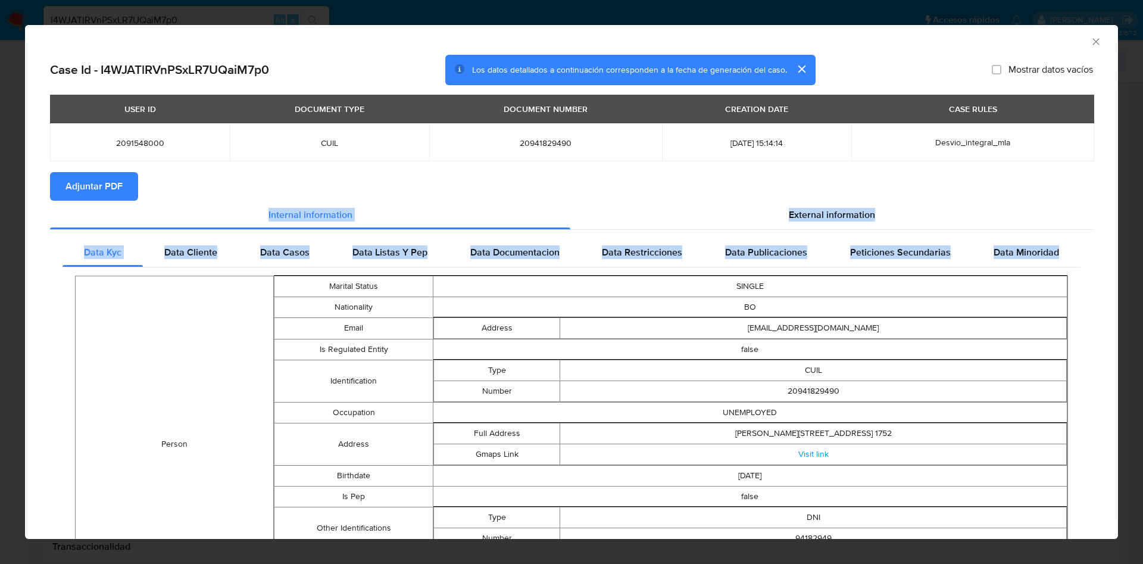
drag, startPoint x: 27, startPoint y: 227, endPoint x: 309, endPoint y: 270, distance: 285.4
click at [233, 268] on div "Case Id - I4WJATlRVnPSxLR7UQaiM7p0 Los datos detallados a continuación correspo…" at bounding box center [571, 449] width 1093 height 789
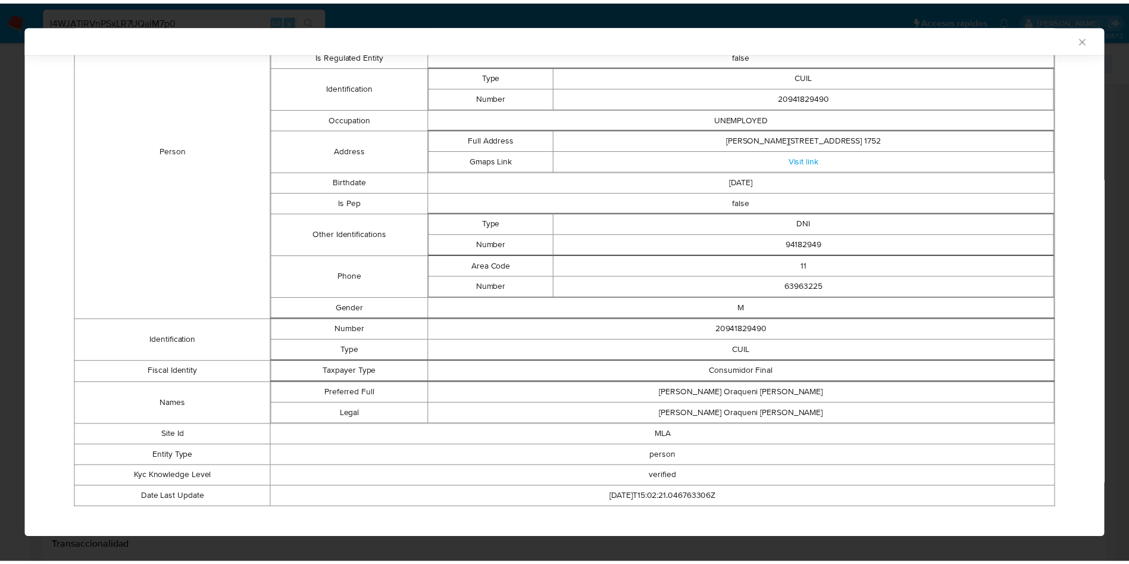
scroll to position [302, 0]
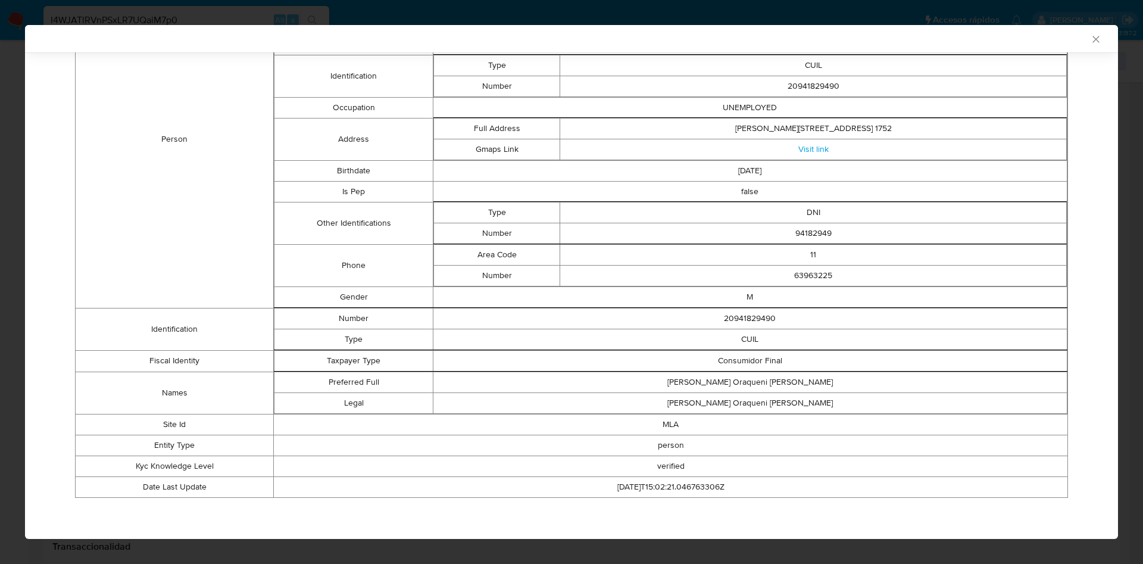
click at [0, 283] on div "AML Data Collector Case Id - I4WJATlRVnPSxLR7UQaiM7p0 Los datos detallados a co…" at bounding box center [571, 282] width 1143 height 564
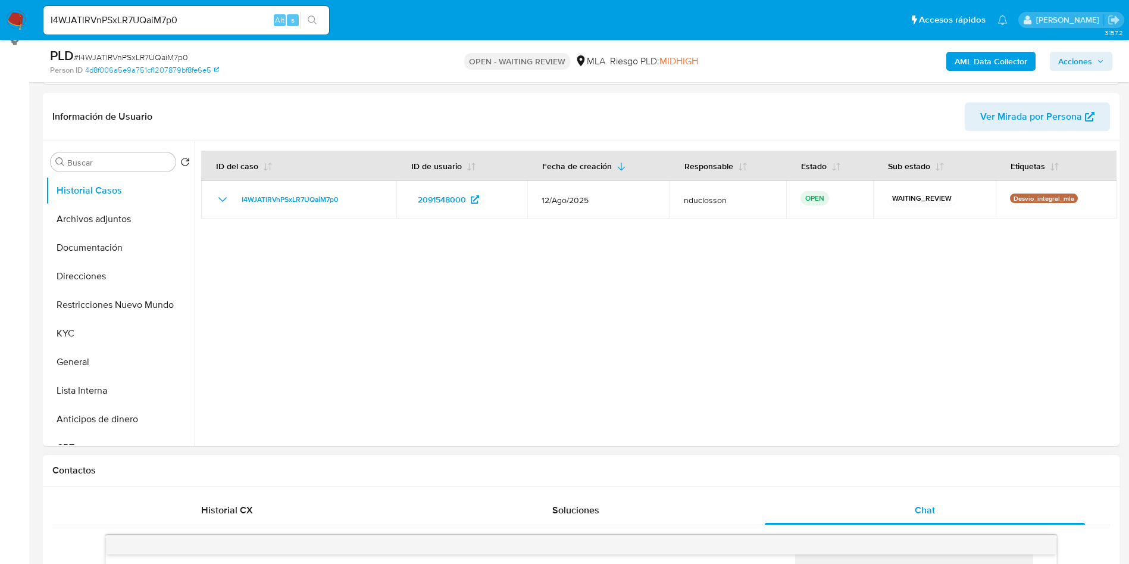
scroll to position [89, 0]
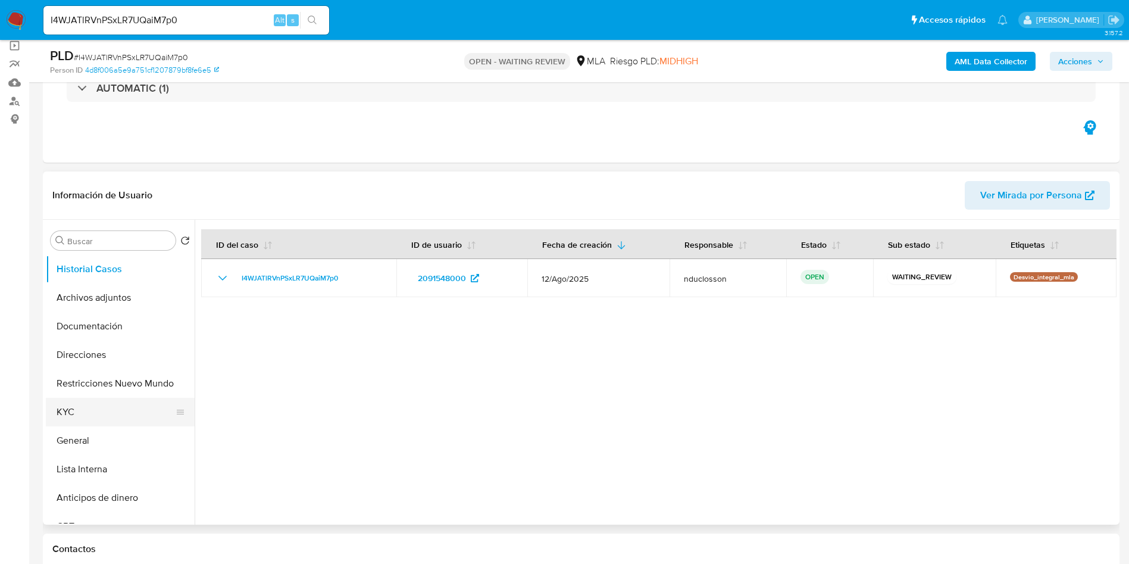
click at [87, 419] on button "KYC" at bounding box center [115, 412] width 139 height 29
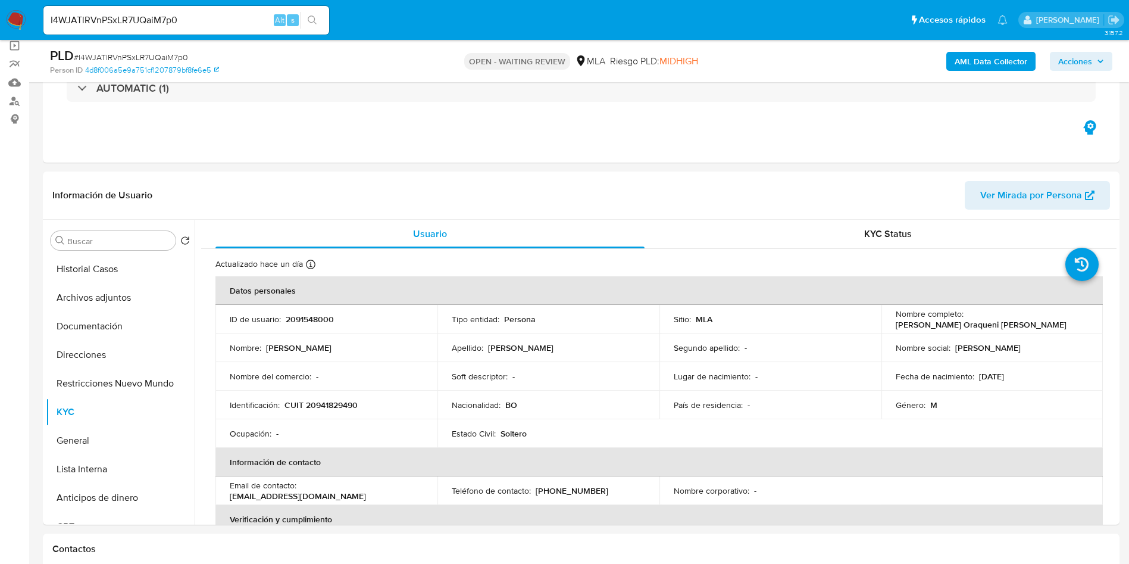
click at [133, 52] on span "# I4WJATlRVnPSxLR7UQaiM7p0" at bounding box center [131, 57] width 114 height 12
copy span "I4WJATlRVnPSxLR7UQaiM7p0"
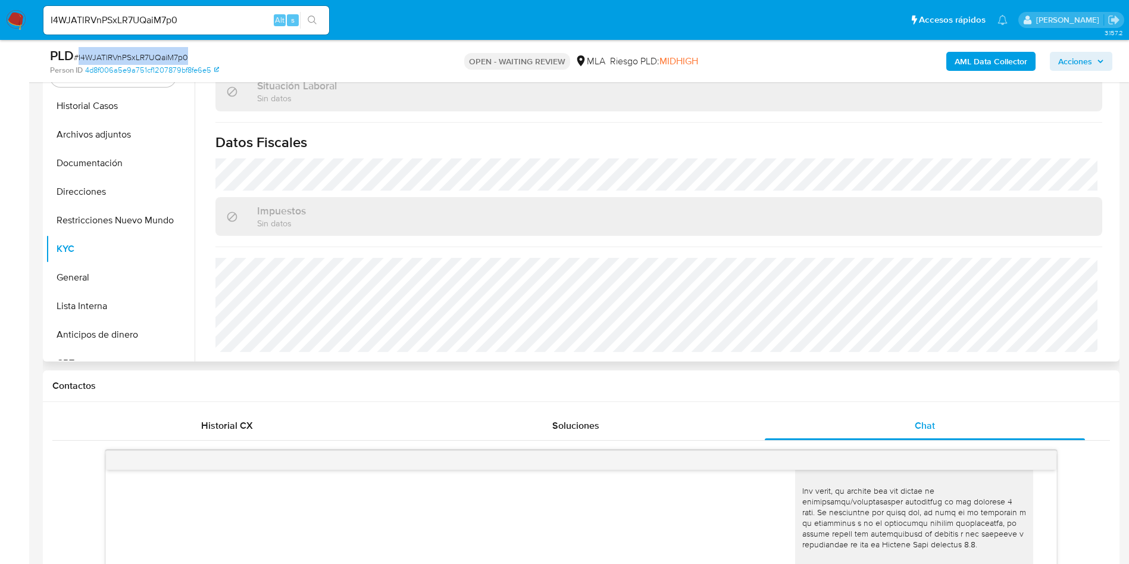
scroll to position [357, 0]
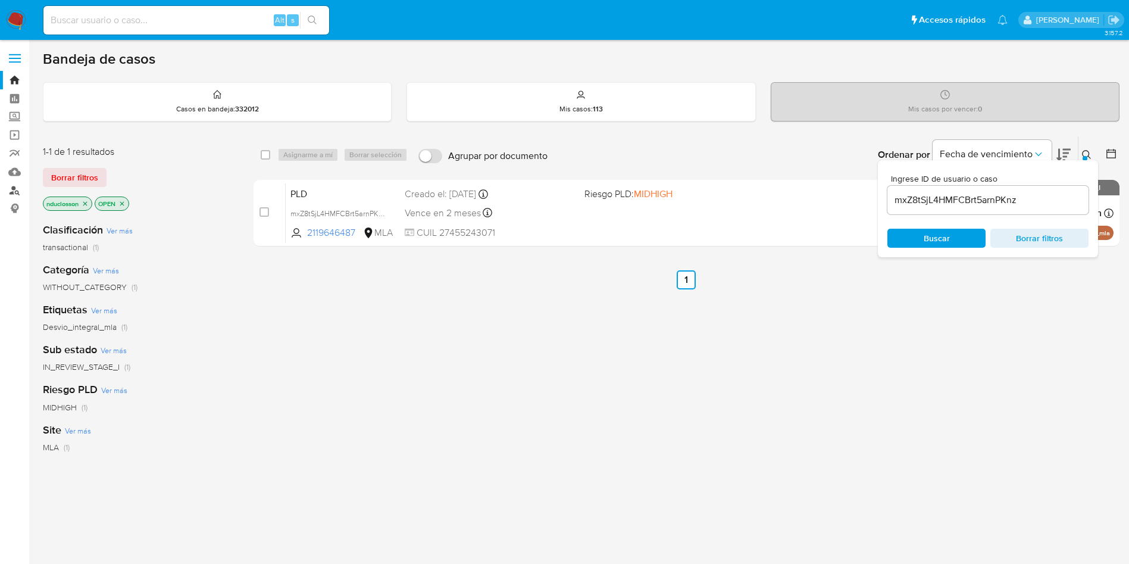
click at [8, 187] on link "Buscador de personas" at bounding box center [71, 190] width 142 height 18
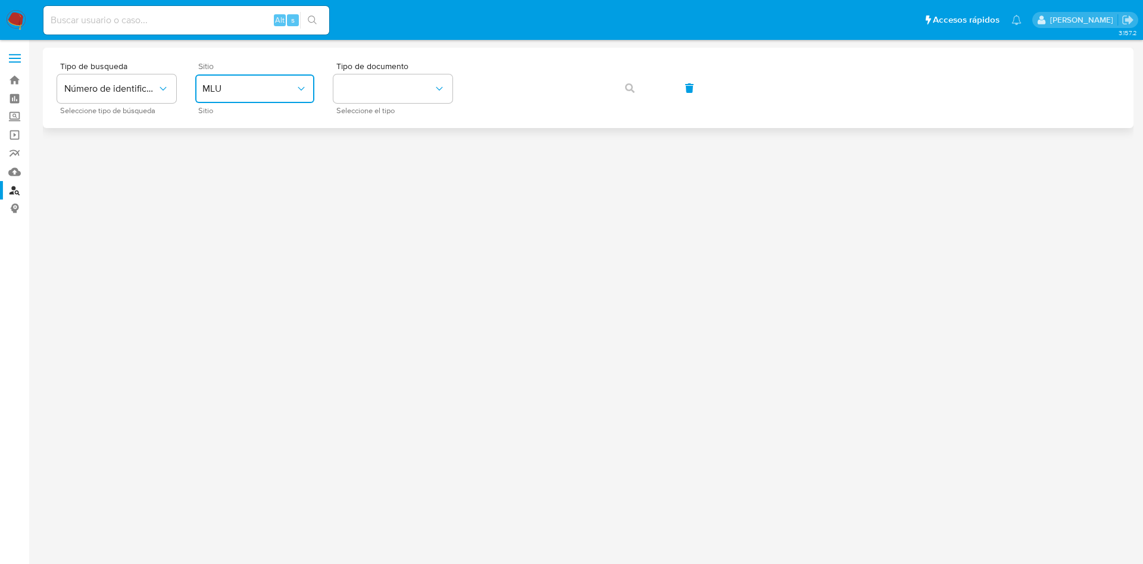
click at [287, 84] on span "MLU" at bounding box center [248, 89] width 93 height 12
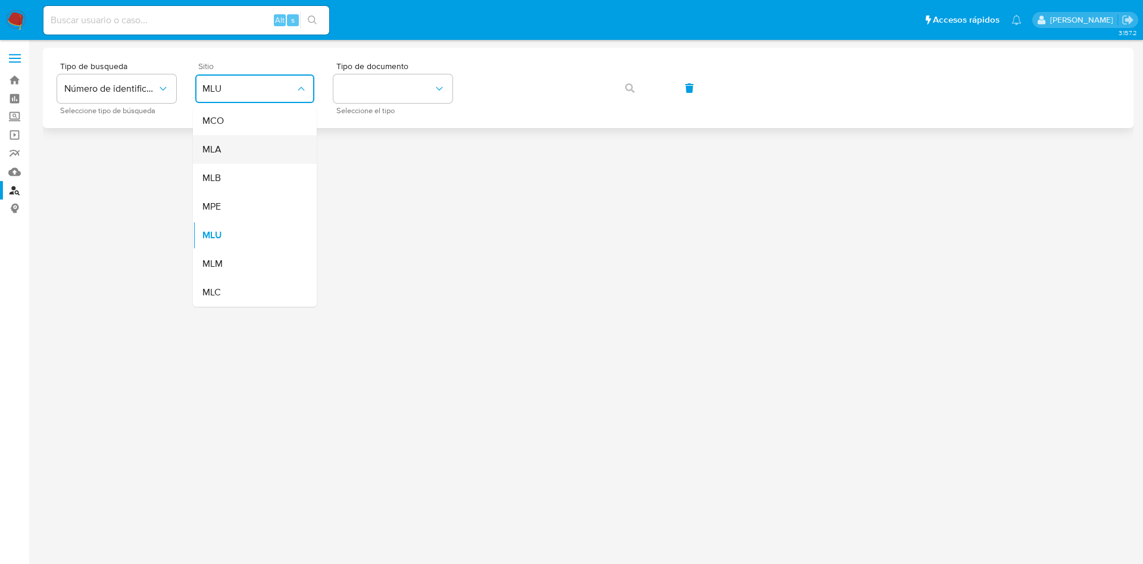
drag, startPoint x: 269, startPoint y: 125, endPoint x: 271, endPoint y: 153, distance: 28.0
click at [271, 153] on ul "MCO MLA MLB MPE MLU MLM MLC" at bounding box center [255, 207] width 124 height 200
click at [271, 153] on div "MLA" at bounding box center [251, 149] width 98 height 29
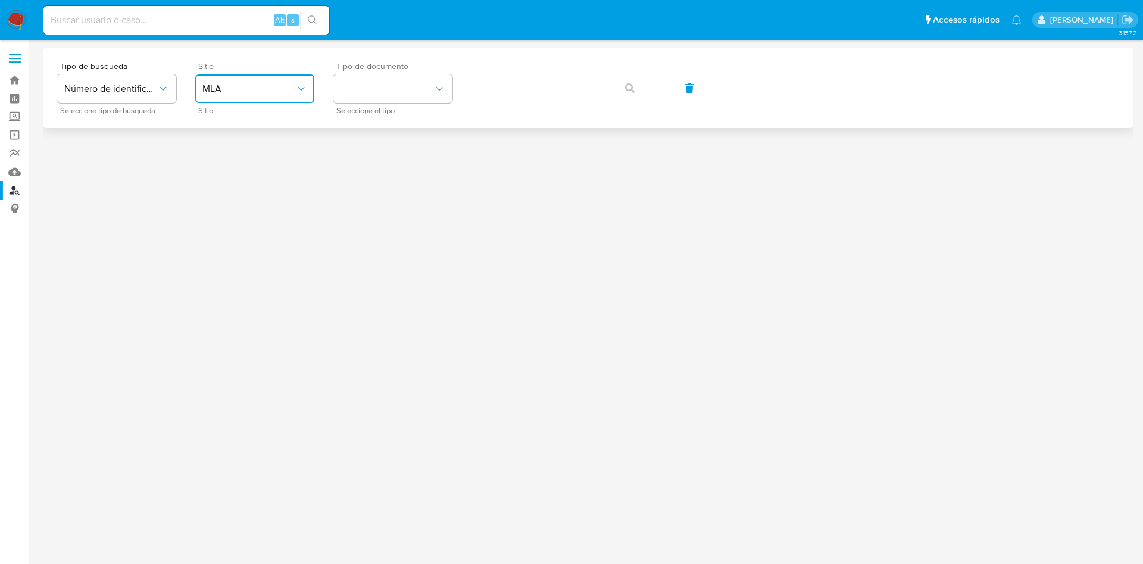
click at [359, 102] on button "identificationType" at bounding box center [392, 88] width 119 height 29
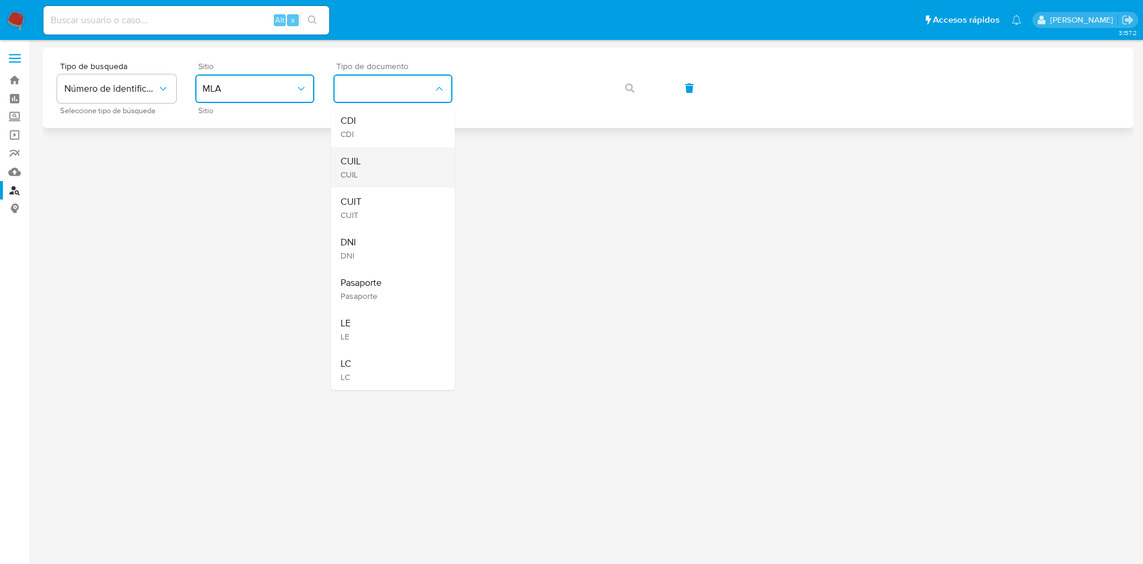
click at [371, 173] on div "CUIL CUIL" at bounding box center [389, 167] width 98 height 40
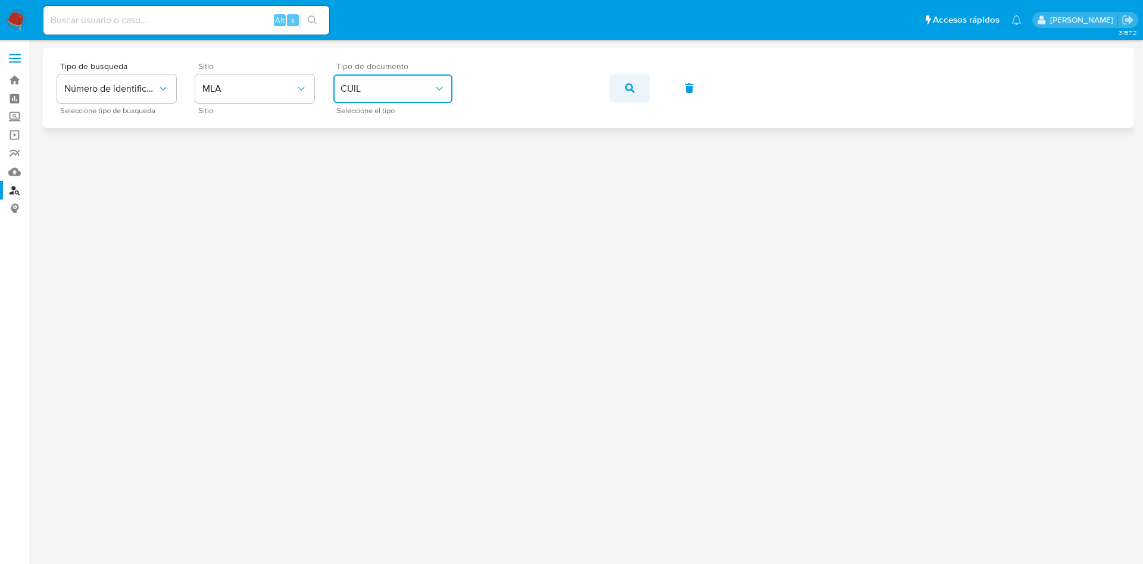
click at [631, 83] on icon "button" at bounding box center [630, 88] width 10 height 10
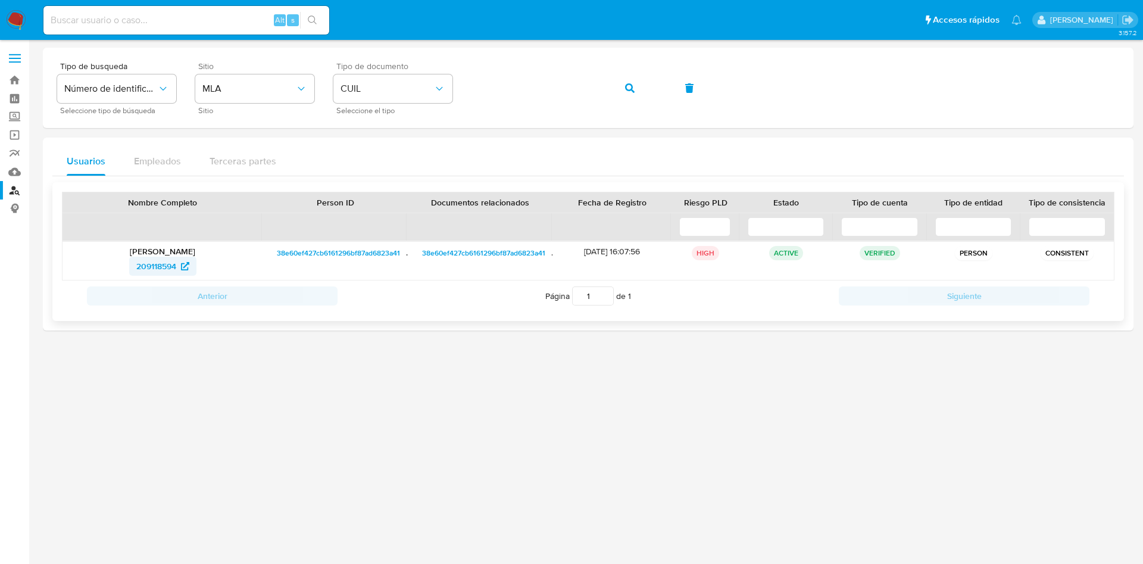
click at [139, 271] on span "209118594" at bounding box center [156, 265] width 40 height 19
click at [622, 87] on button "button" at bounding box center [629, 88] width 40 height 29
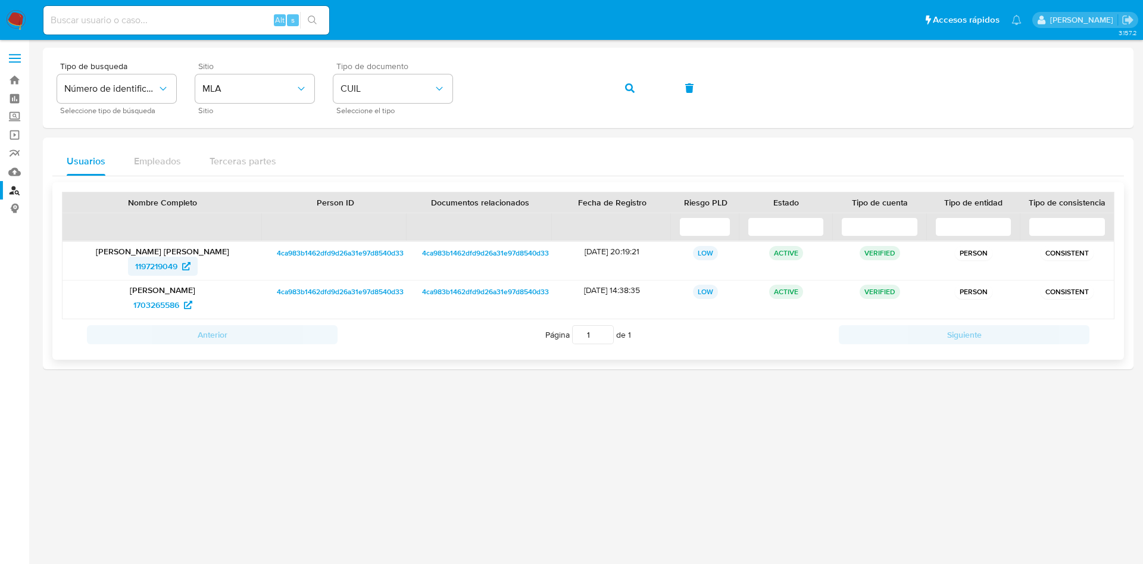
click at [145, 270] on span "1197219049" at bounding box center [156, 265] width 42 height 19
click at [624, 87] on button "button" at bounding box center [629, 88] width 40 height 29
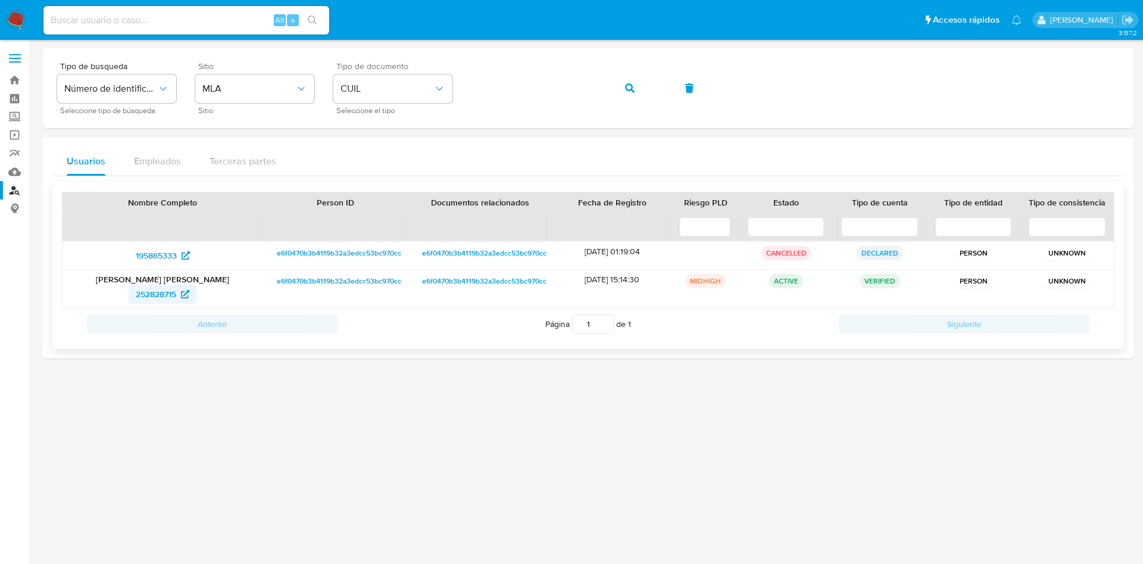
click at [147, 290] on span "252828715" at bounding box center [156, 293] width 40 height 19
click at [634, 87] on button "button" at bounding box center [629, 88] width 40 height 29
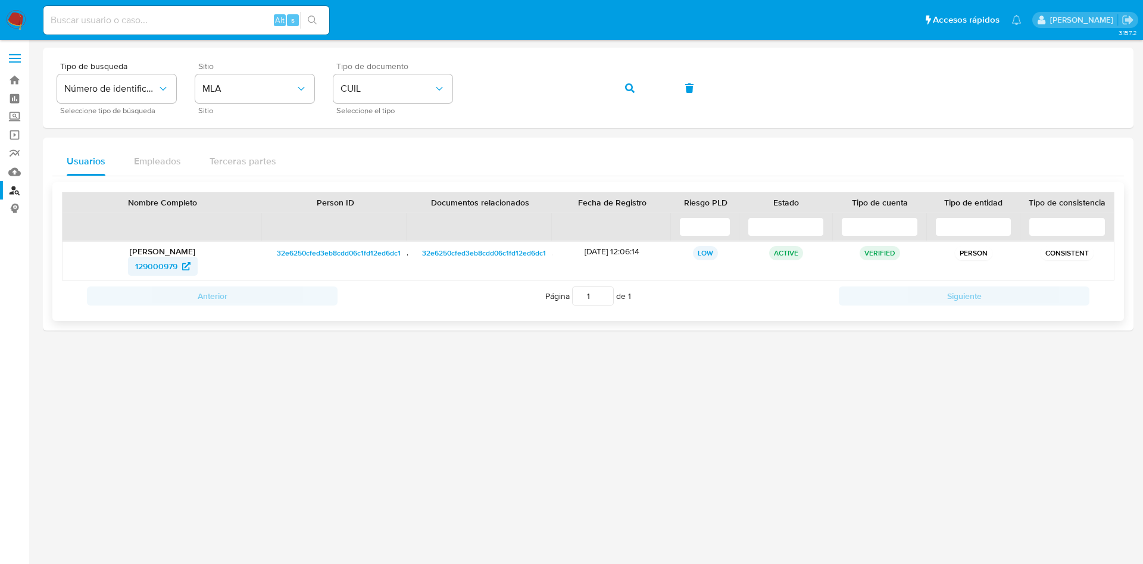
click at [144, 263] on span "129000979" at bounding box center [156, 265] width 42 height 19
click at [7, 29] on img at bounding box center [16, 20] width 20 height 20
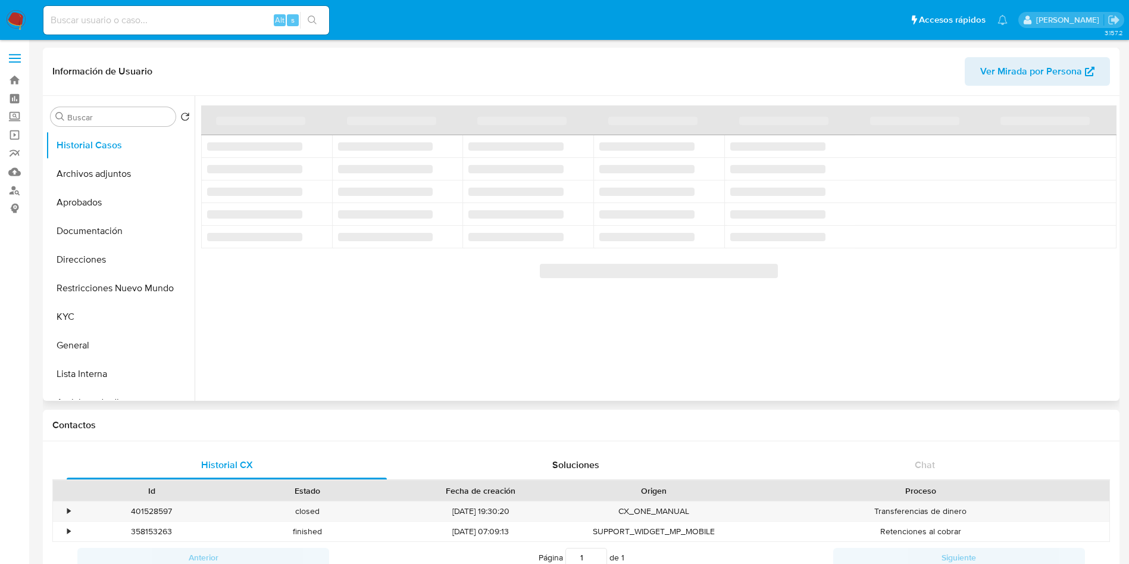
select select "10"
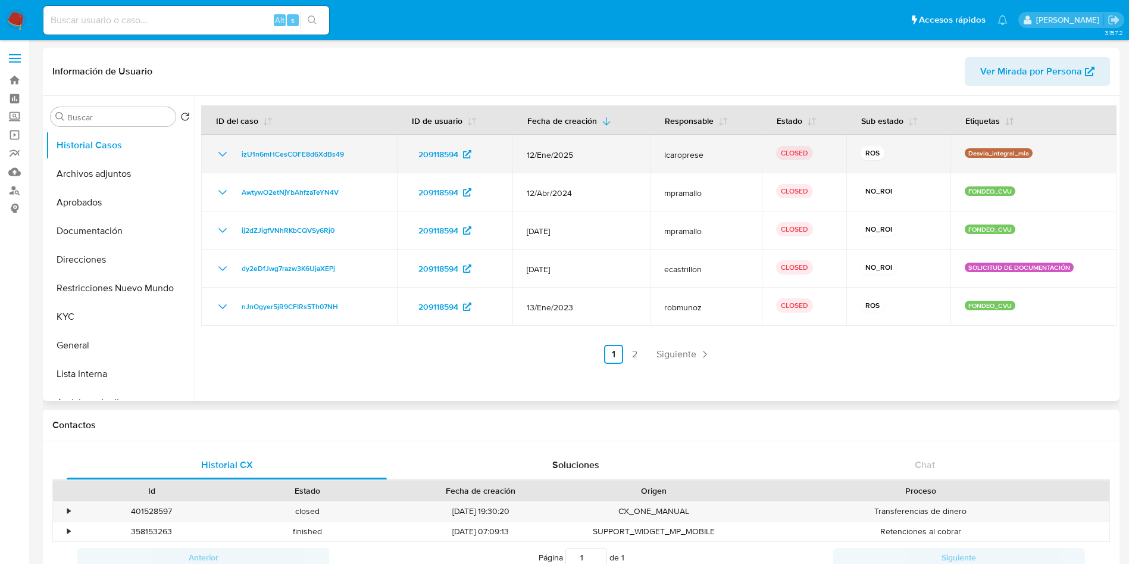
click at [222, 150] on icon "Mostrar/Ocultar" at bounding box center [222, 154] width 14 height 14
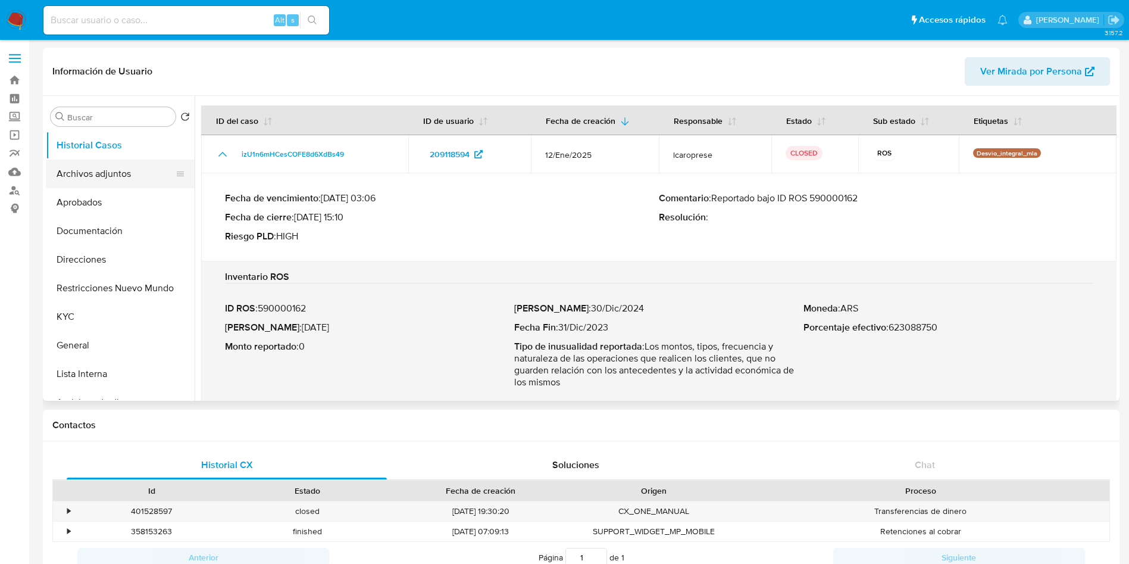
click at [116, 170] on button "Archivos adjuntos" at bounding box center [115, 173] width 139 height 29
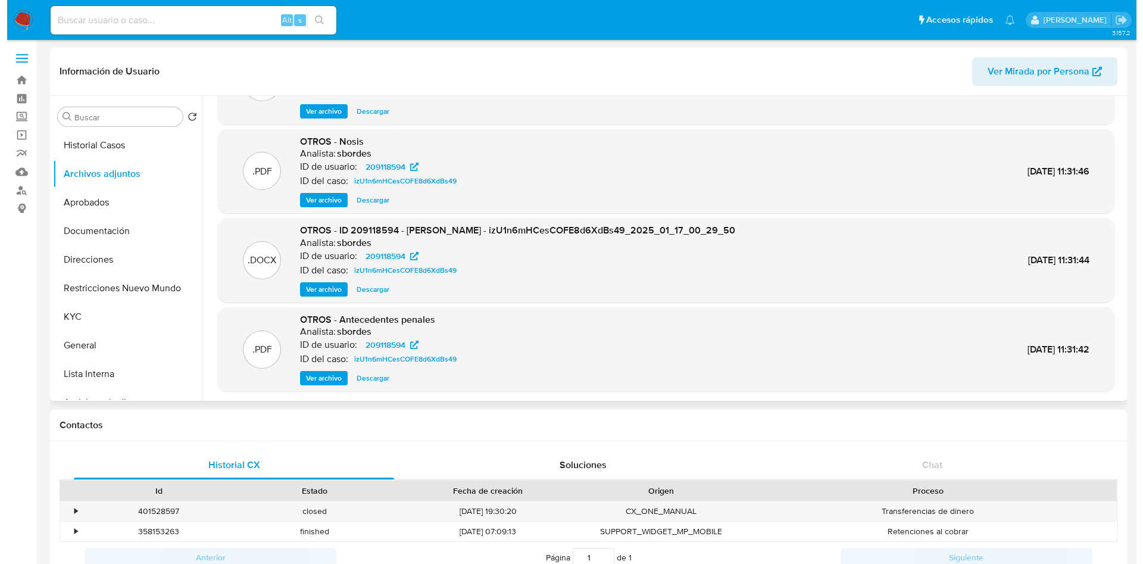
scroll to position [89, 0]
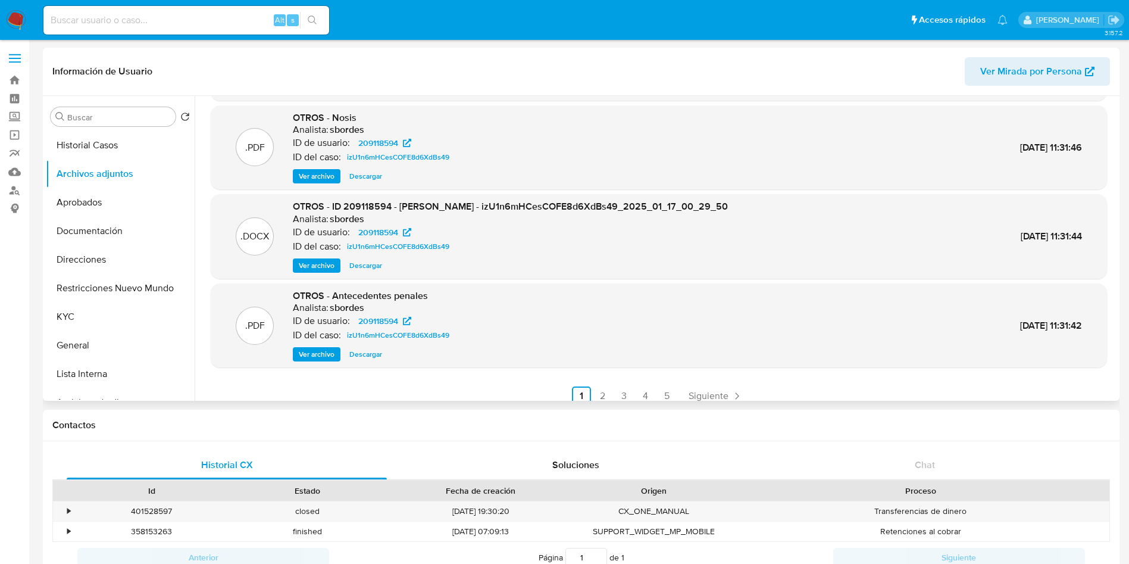
click at [311, 268] on span "Ver archivo" at bounding box center [317, 265] width 36 height 12
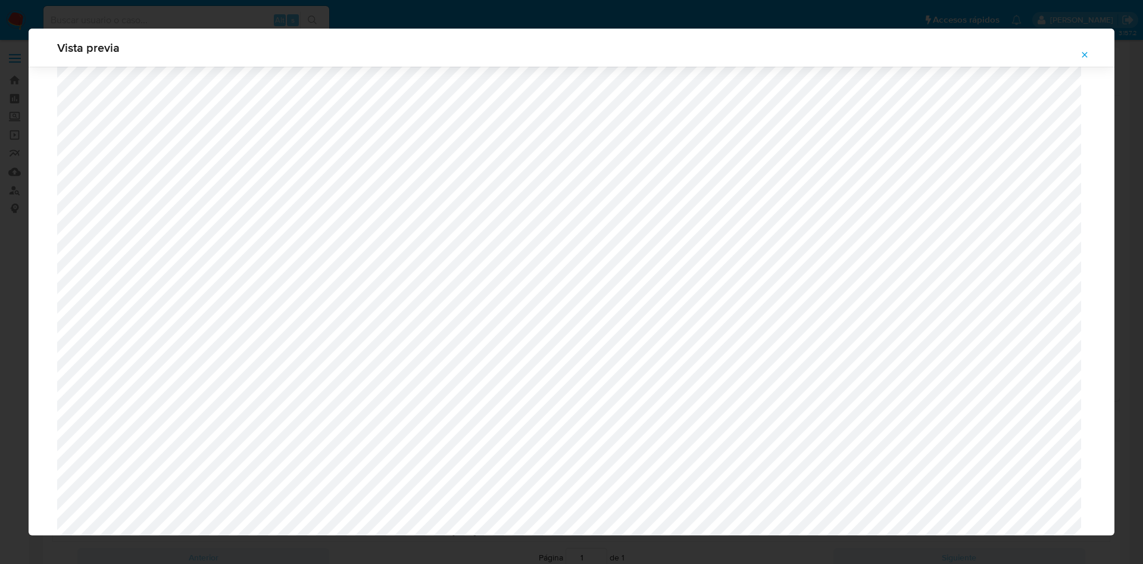
scroll to position [1315, 0]
click at [1085, 52] on icon "Attachment preview" at bounding box center [1085, 55] width 10 height 10
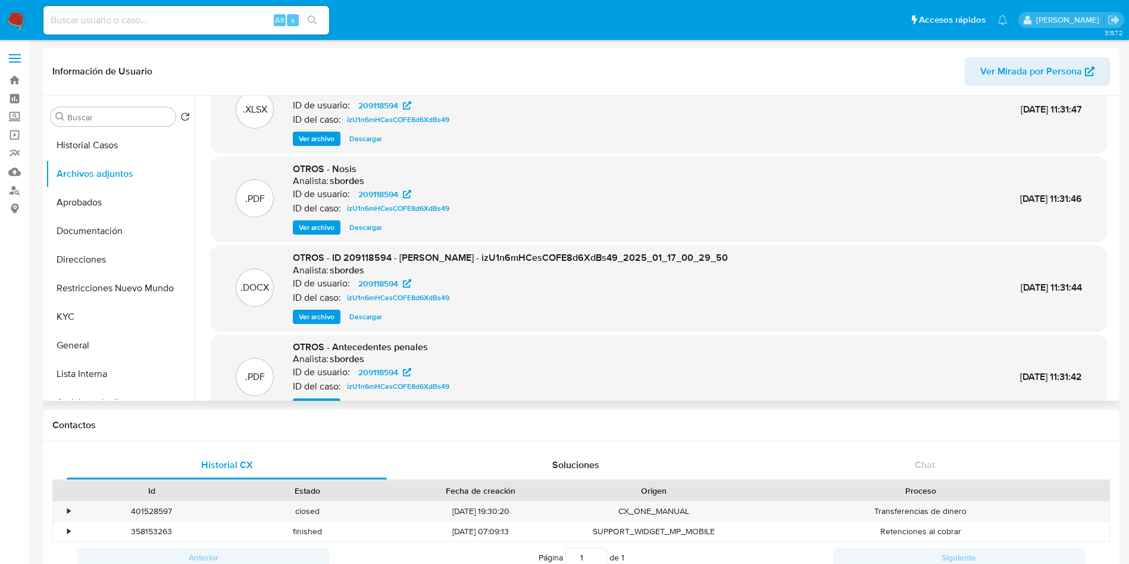
scroll to position [0, 0]
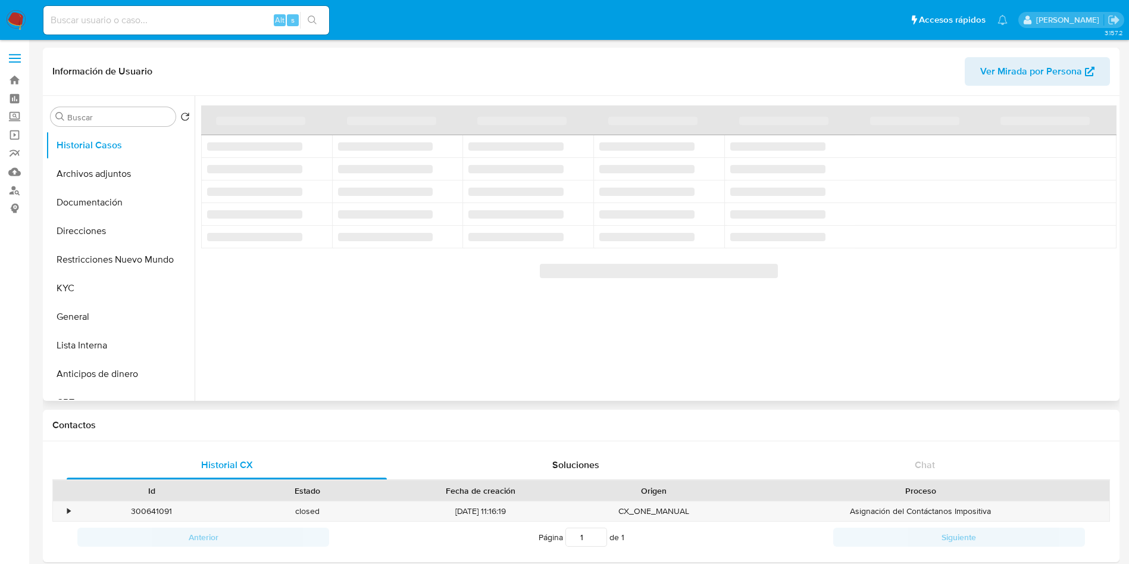
select select "10"
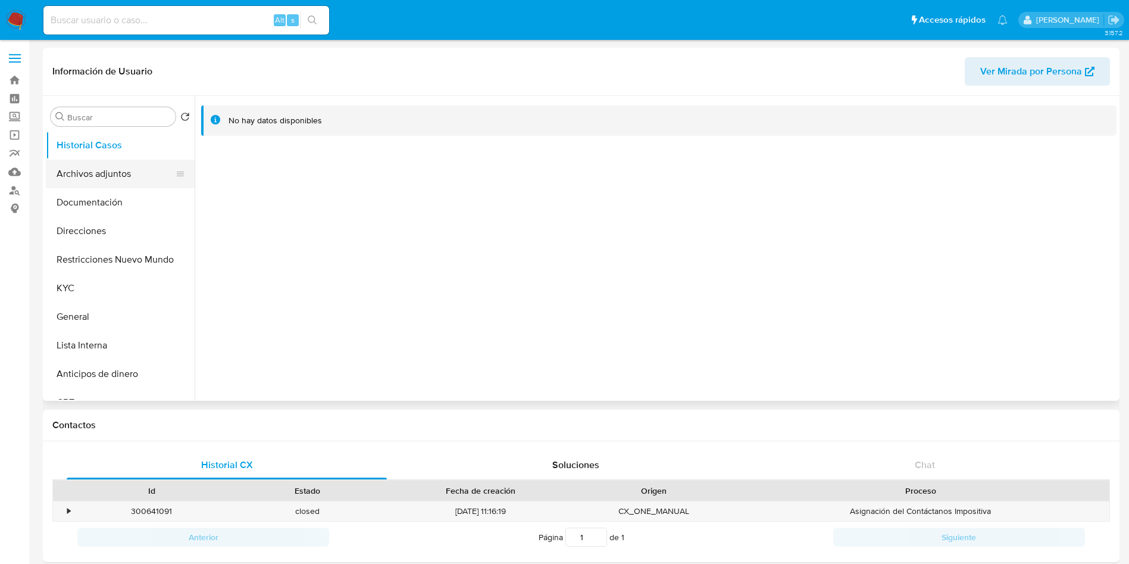
click at [105, 166] on button "Archivos adjuntos" at bounding box center [115, 173] width 139 height 29
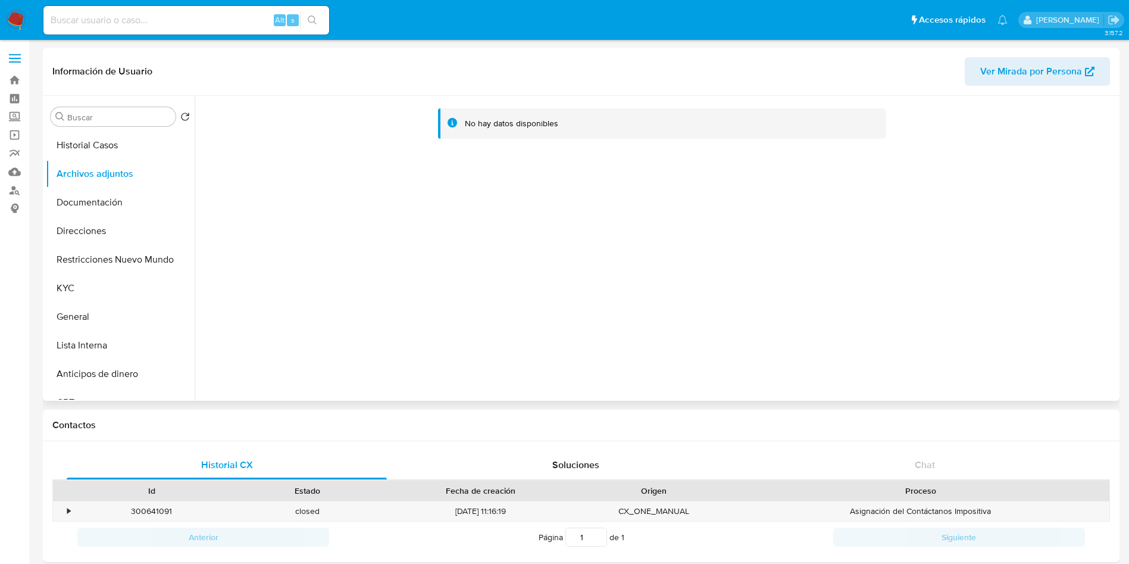
click at [984, 79] on span "Ver Mirada por Persona" at bounding box center [1031, 71] width 102 height 29
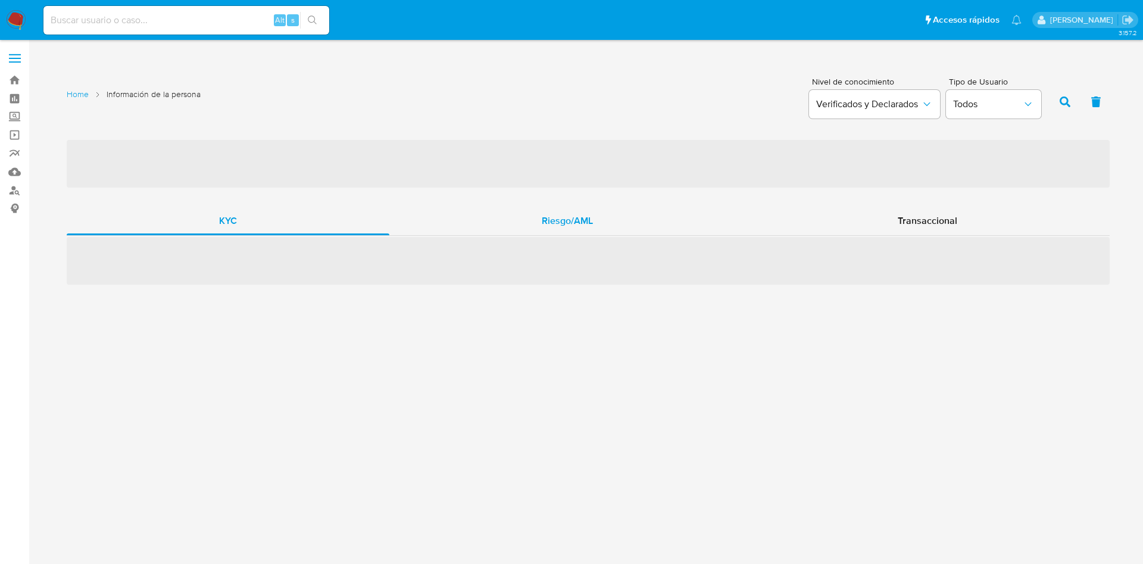
click at [553, 218] on span "Riesgo/AML" at bounding box center [567, 221] width 51 height 14
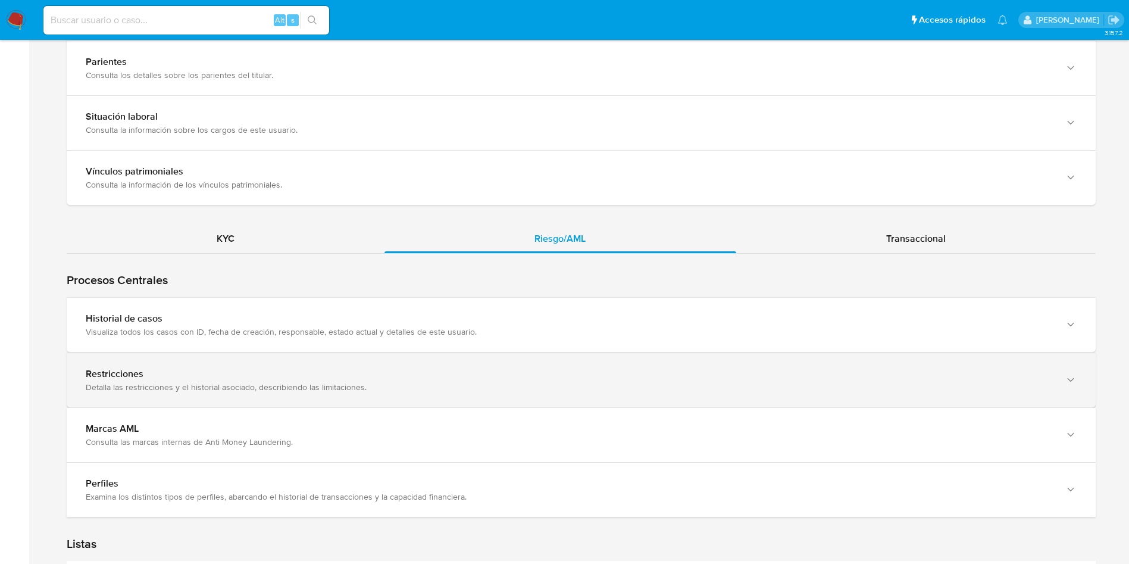
scroll to position [1071, 0]
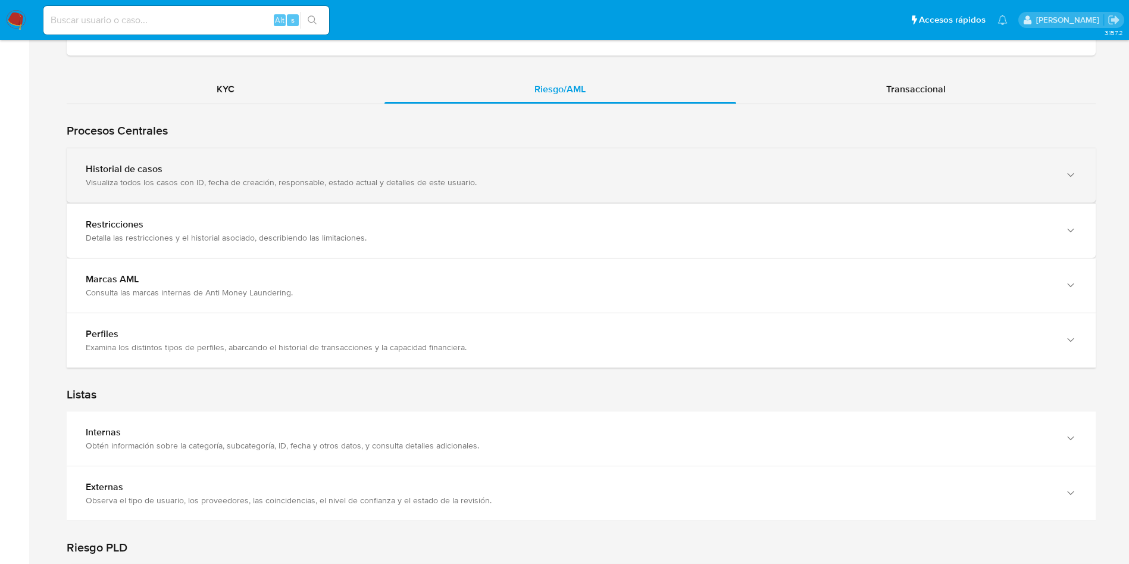
click at [261, 180] on div "Visualiza todos los casos con ID, fecha de creación, responsable, estado actual…" at bounding box center [569, 182] width 967 height 11
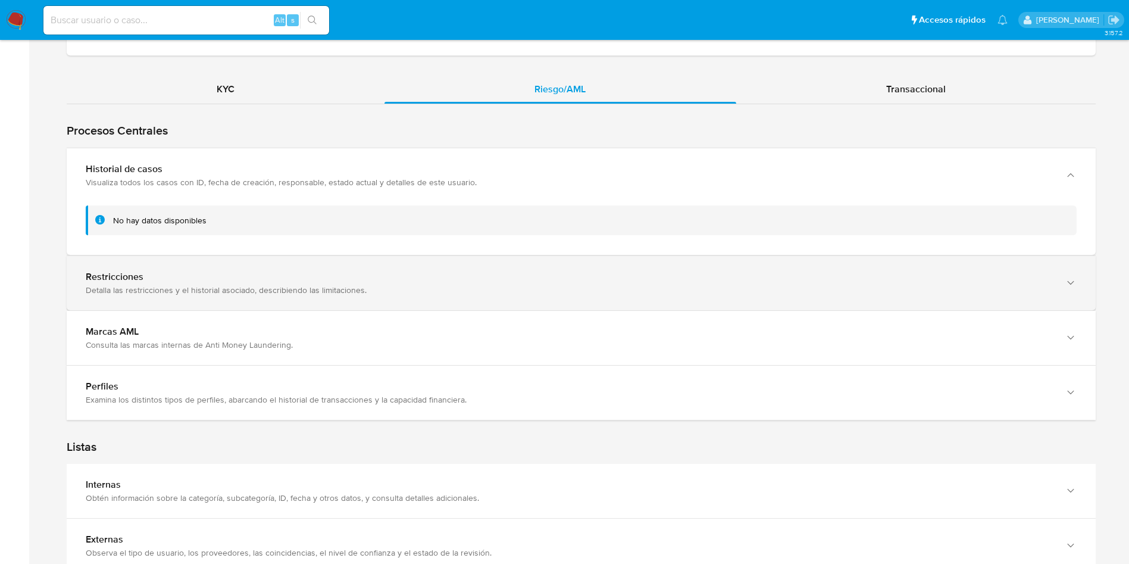
click at [230, 277] on div "Restricciones" at bounding box center [569, 277] width 967 height 12
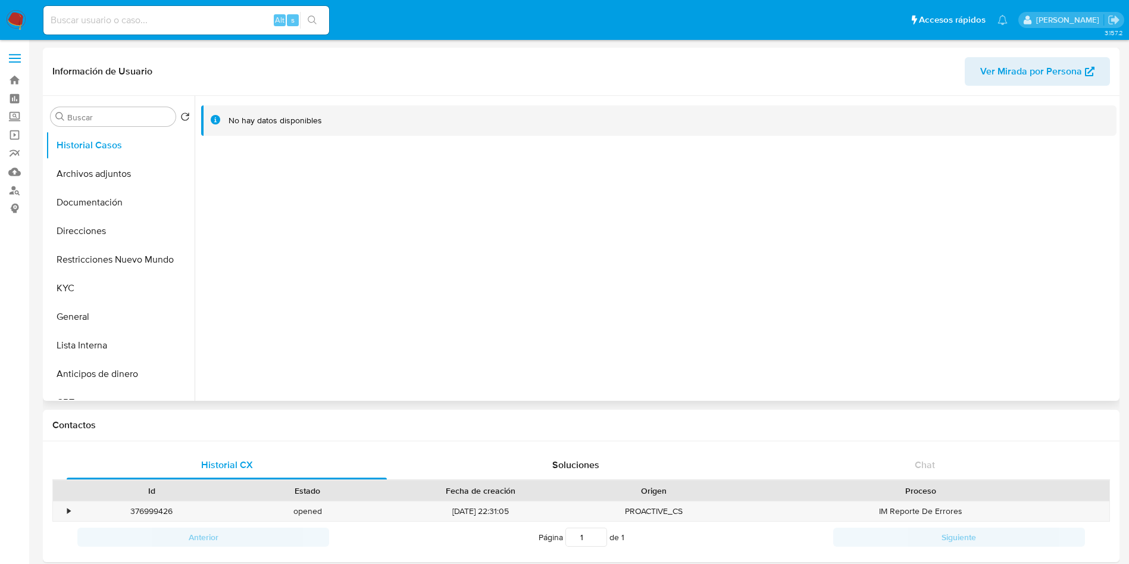
select select "10"
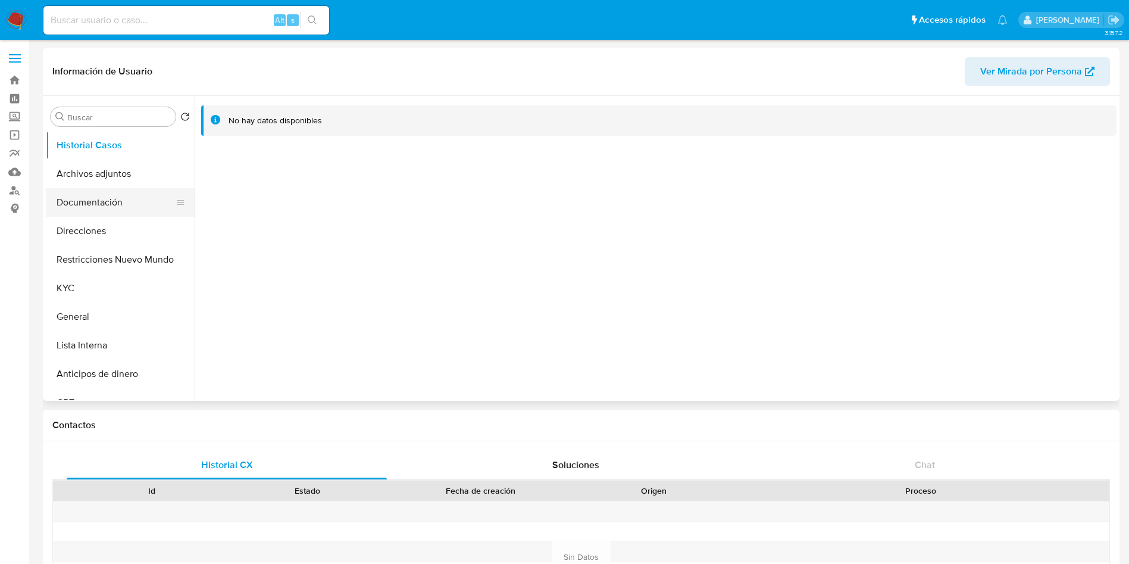
select select "10"
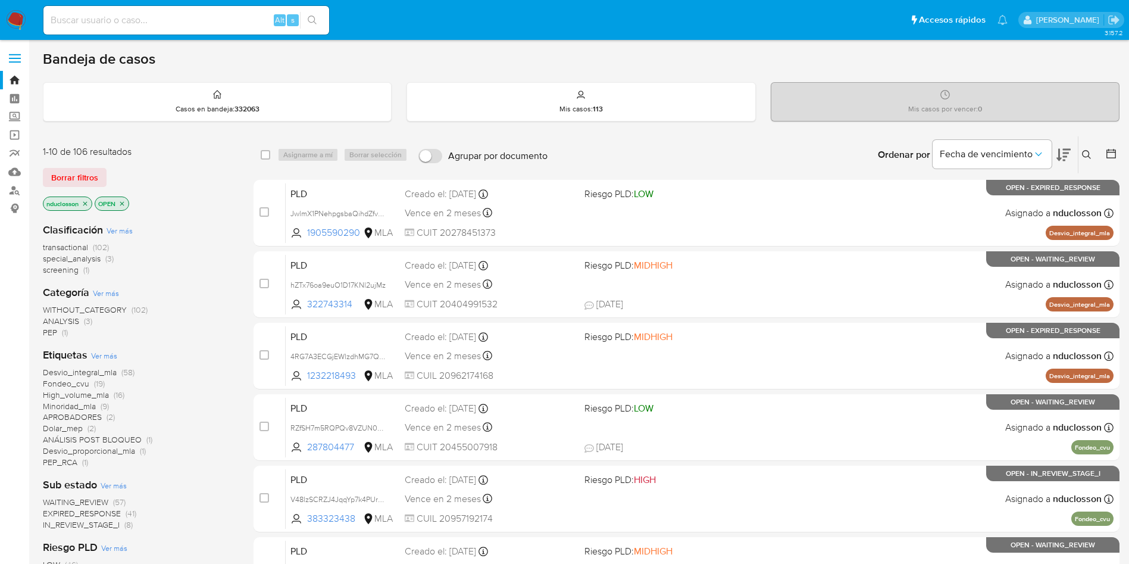
click at [1092, 155] on button at bounding box center [1088, 155] width 20 height 14
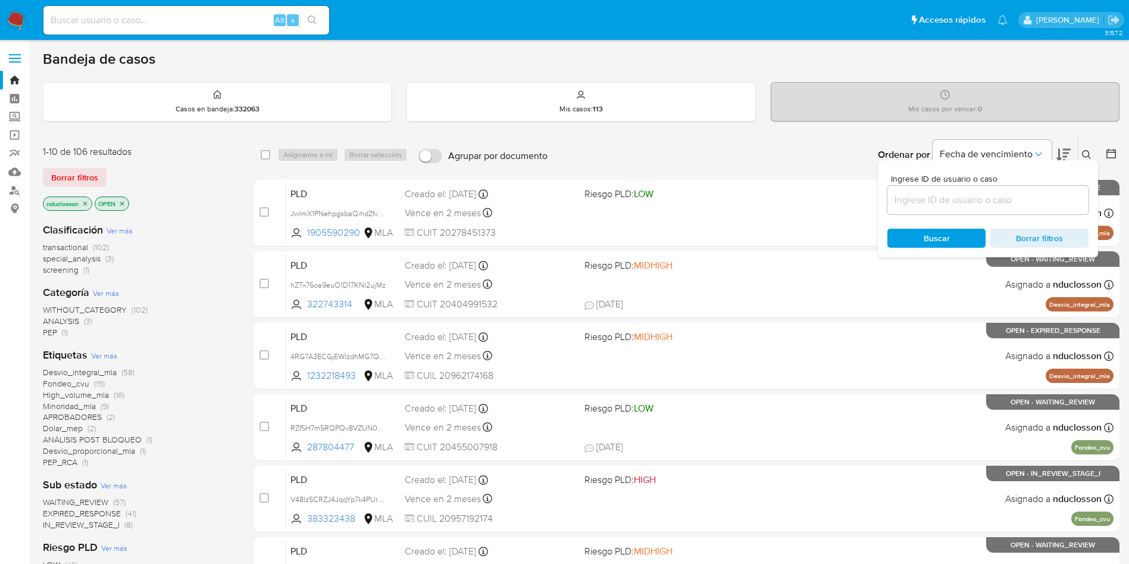
click at [931, 205] on input at bounding box center [987, 199] width 201 height 15
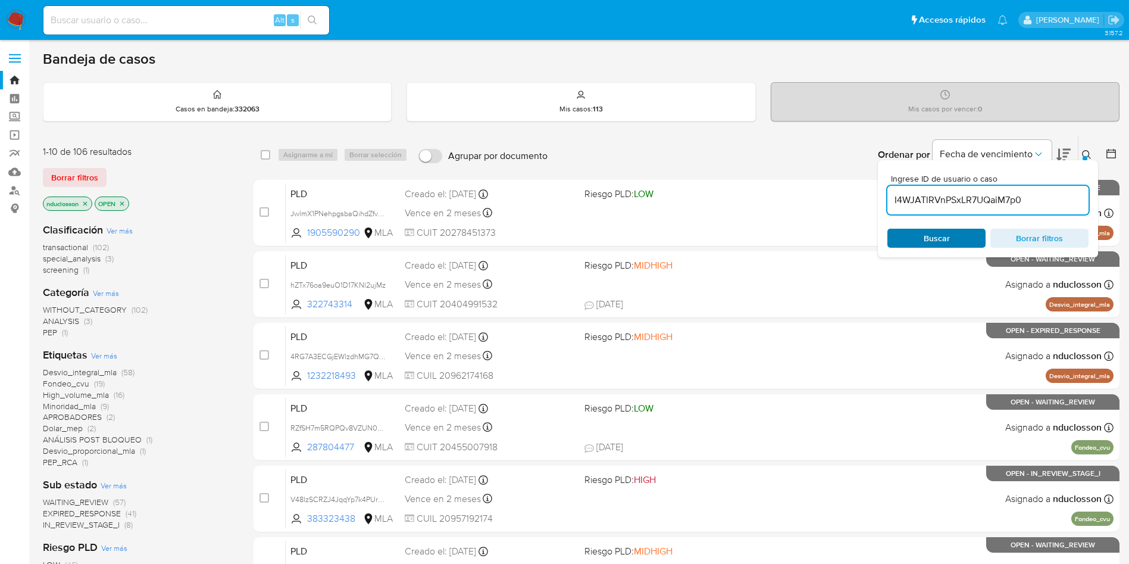
type input "I4WJATlRVnPSxLR7UQaiM7p0"
click at [918, 235] on span "Buscar" at bounding box center [937, 238] width 82 height 17
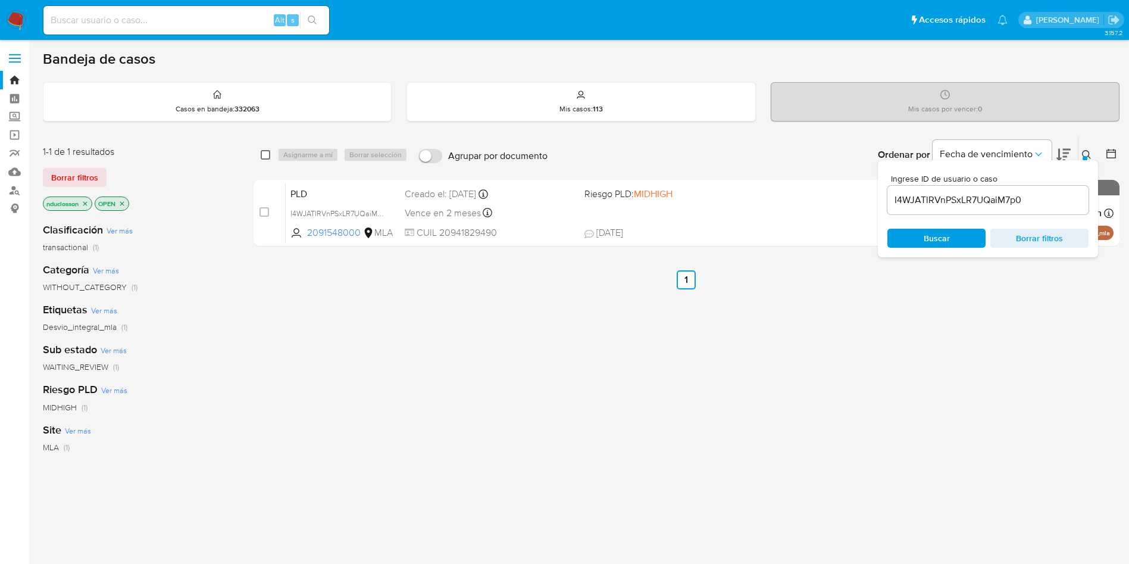
click at [267, 155] on input "checkbox" at bounding box center [266, 155] width 10 height 10
checkbox input "true"
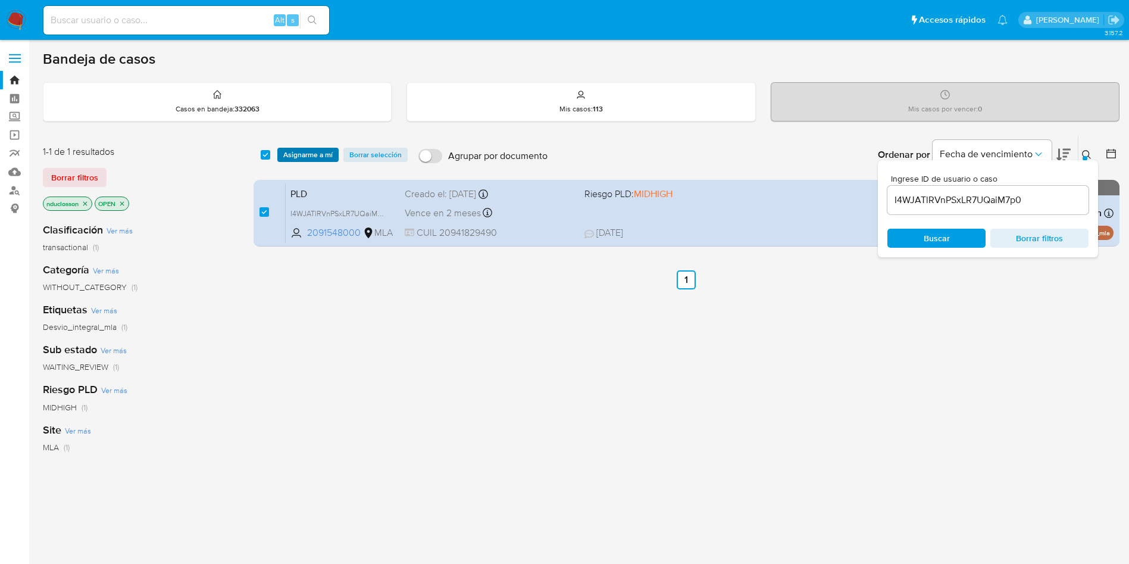
click at [312, 153] on span "Asignarme a mí" at bounding box center [307, 155] width 49 height 12
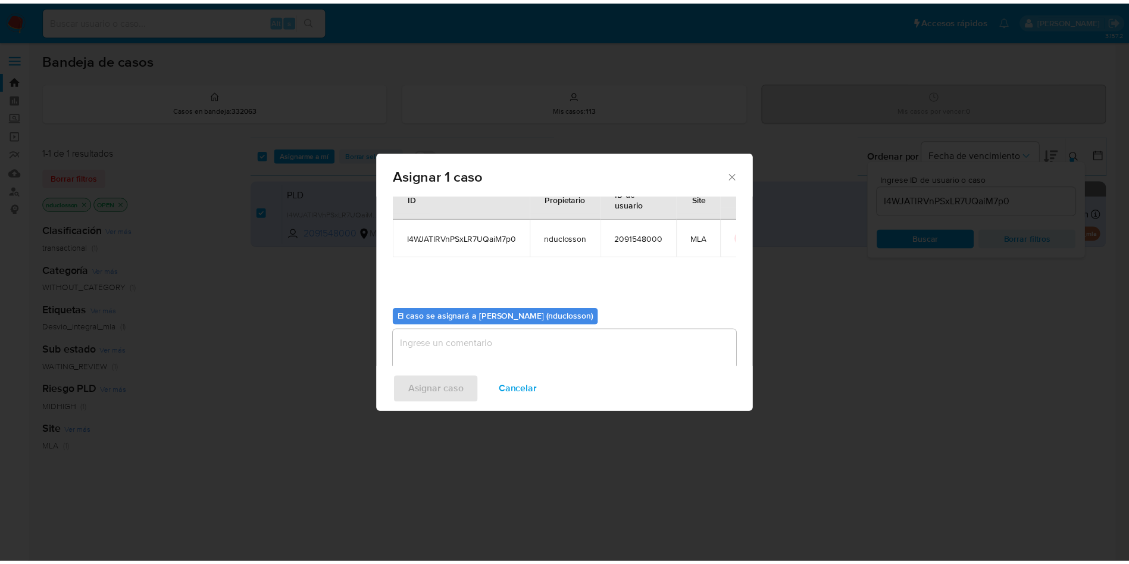
scroll to position [62, 0]
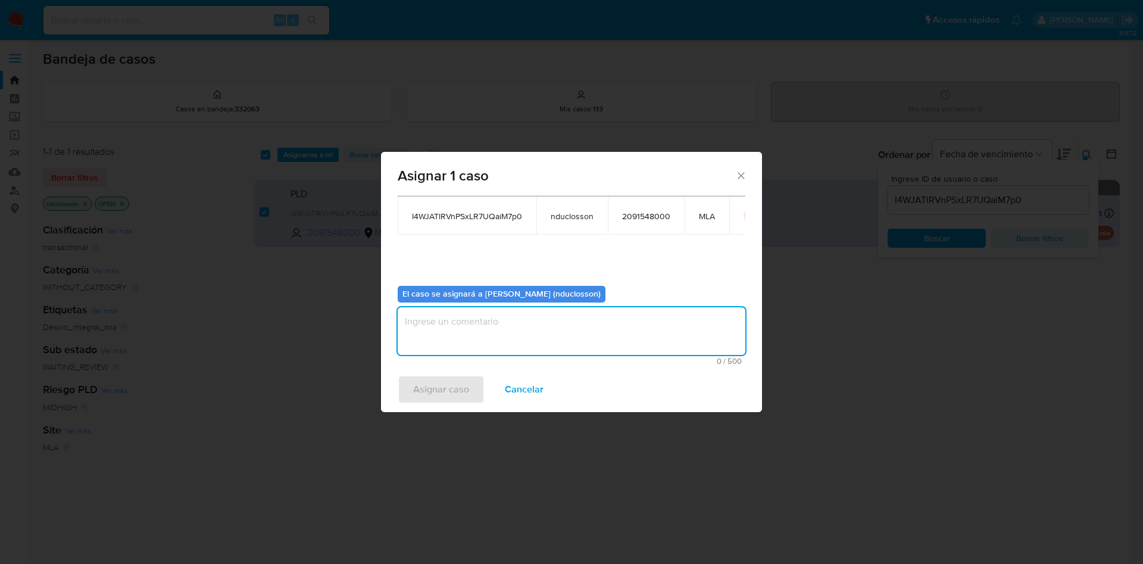
click at [585, 342] on textarea "assign-modal" at bounding box center [572, 331] width 348 height 48
click at [455, 395] on span "Asignar caso" at bounding box center [441, 389] width 56 height 26
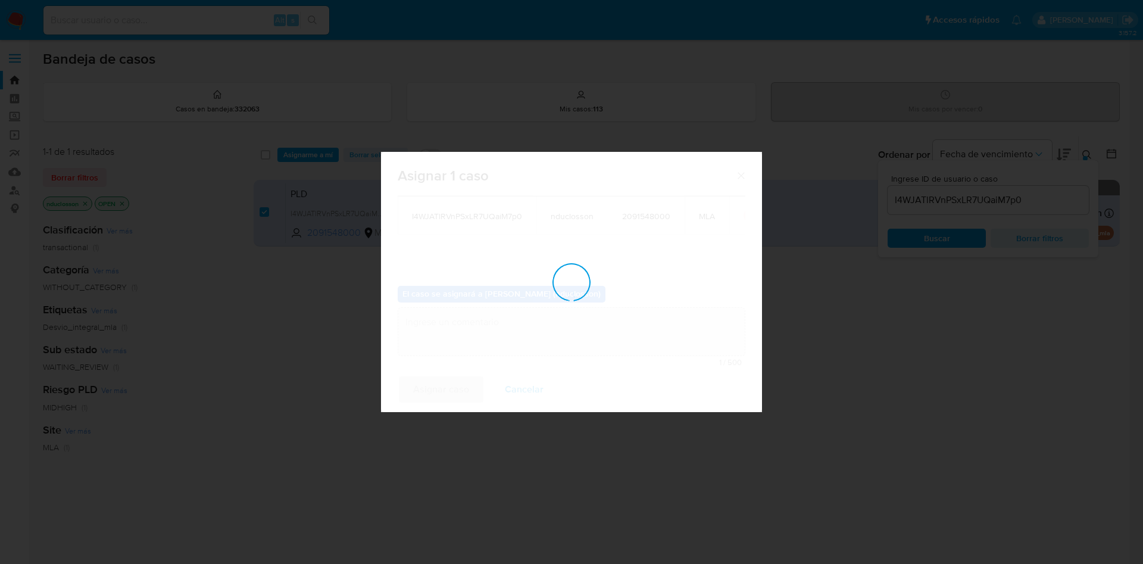
checkbox input "false"
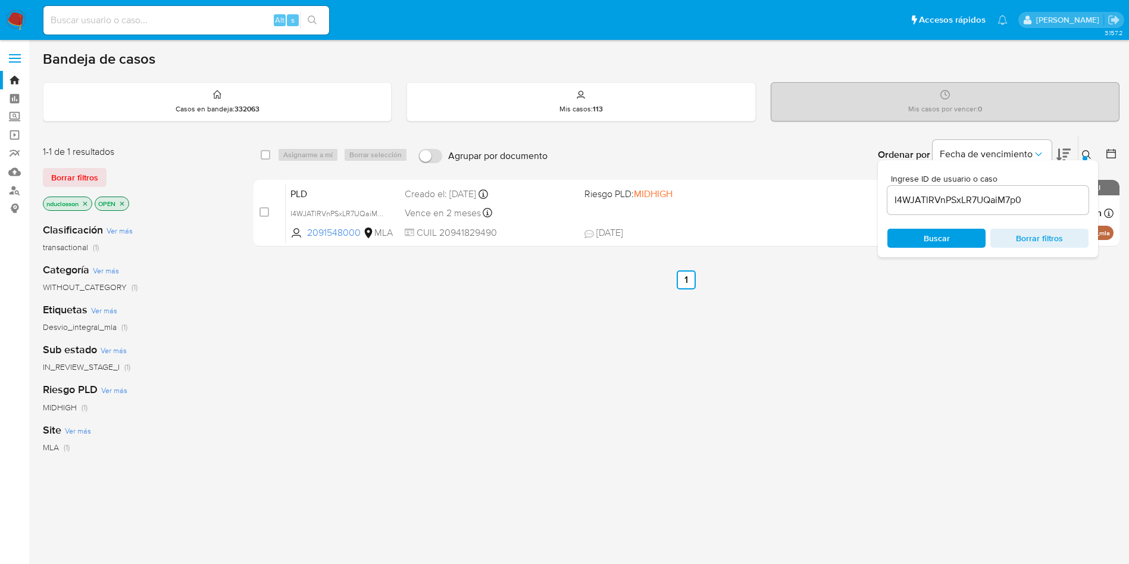
click at [127, 19] on input at bounding box center [186, 19] width 286 height 15
paste input "JwlmX1PNehpgsbaQihdZfvZT"
type input "JwlmX1PNehpgsbaQihdZfvZT"
click at [318, 18] on button "search-icon" at bounding box center [312, 20] width 24 height 17
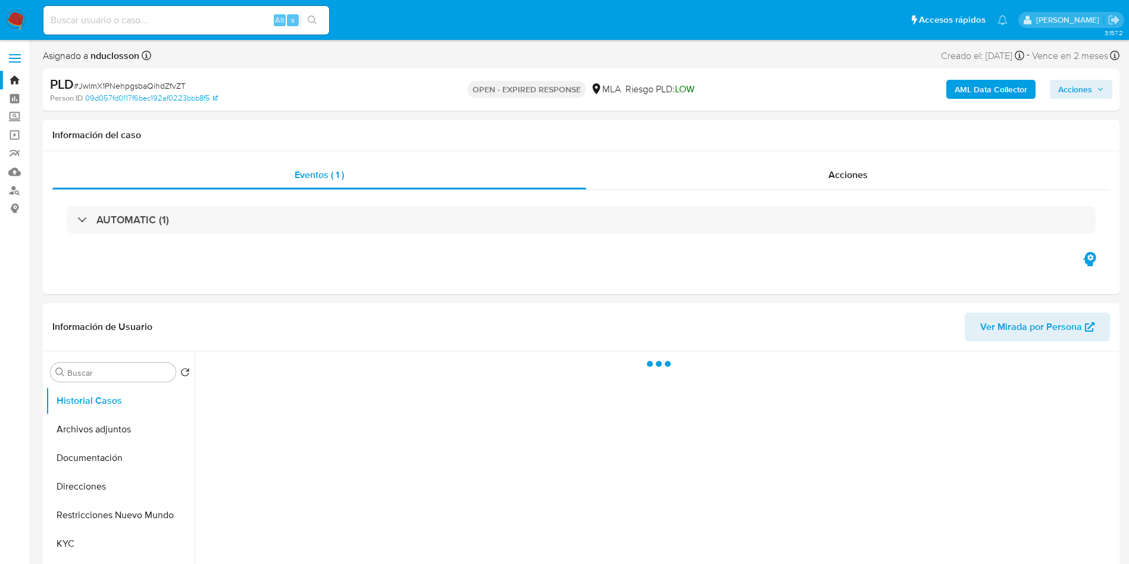
select select "10"
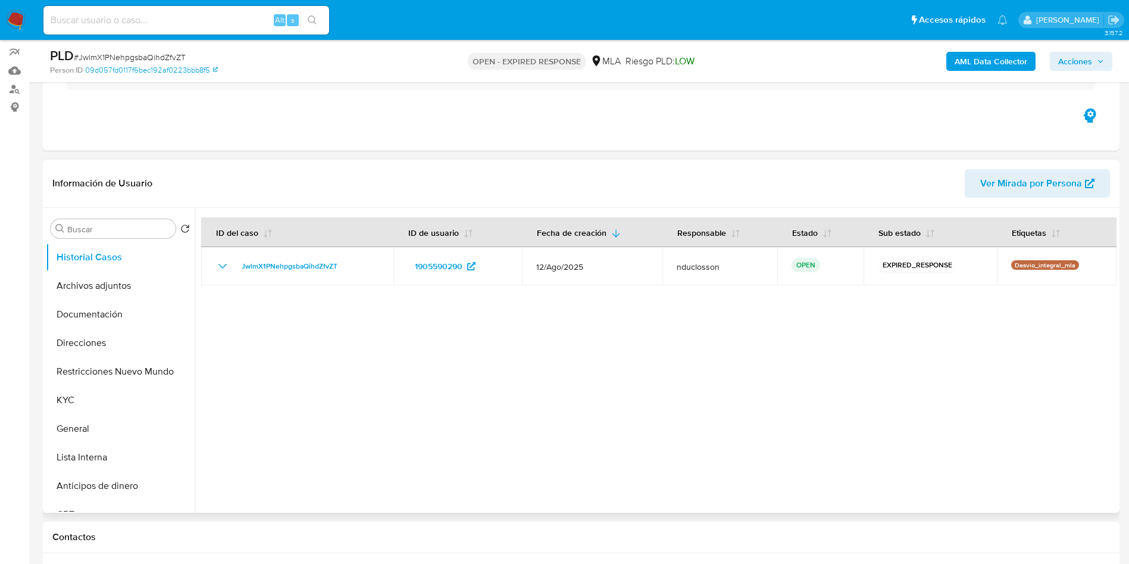
scroll to position [268, 0]
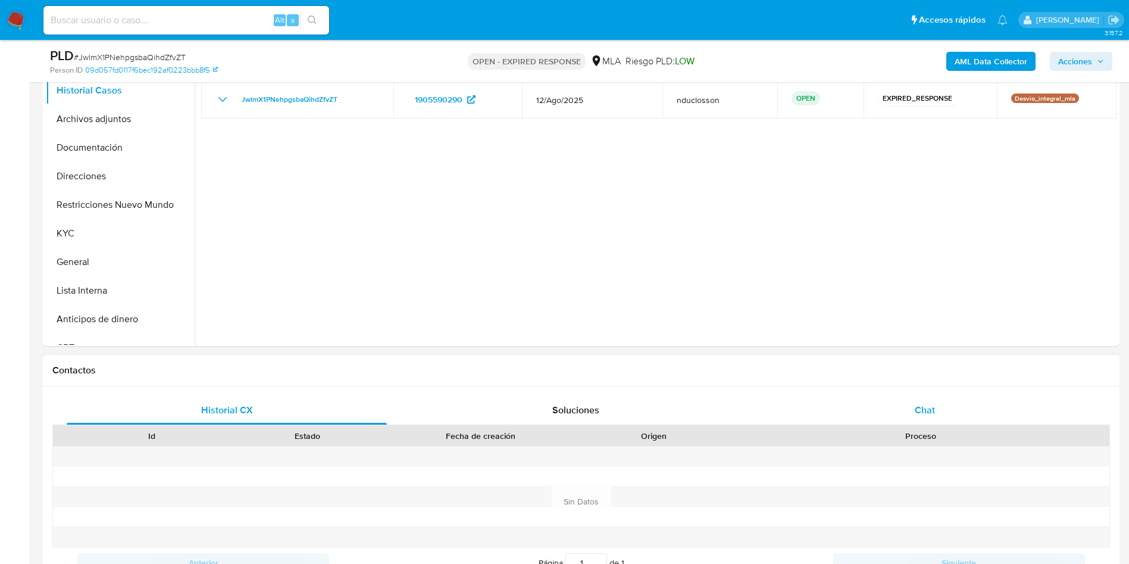
click at [921, 405] on span "Chat" at bounding box center [925, 410] width 20 height 14
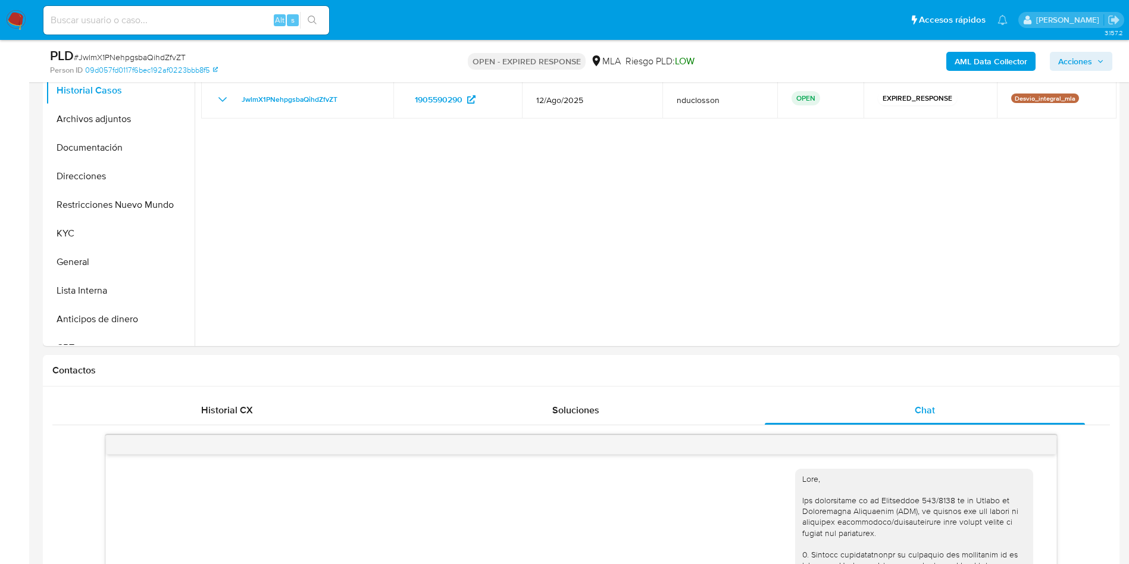
click at [996, 55] on b "AML Data Collector" at bounding box center [991, 61] width 73 height 19
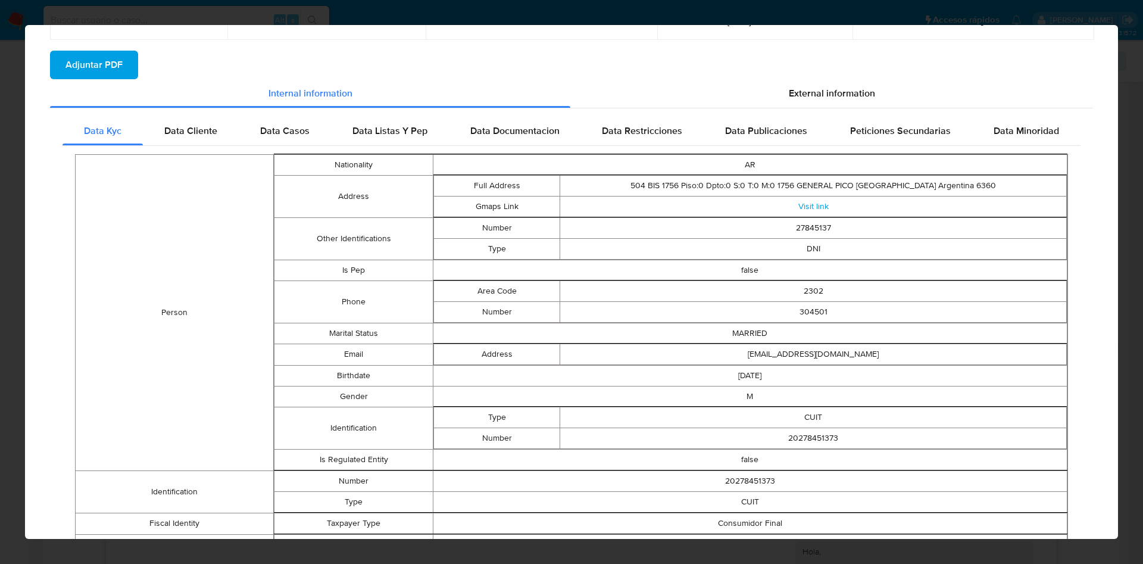
scroll to position [8, 0]
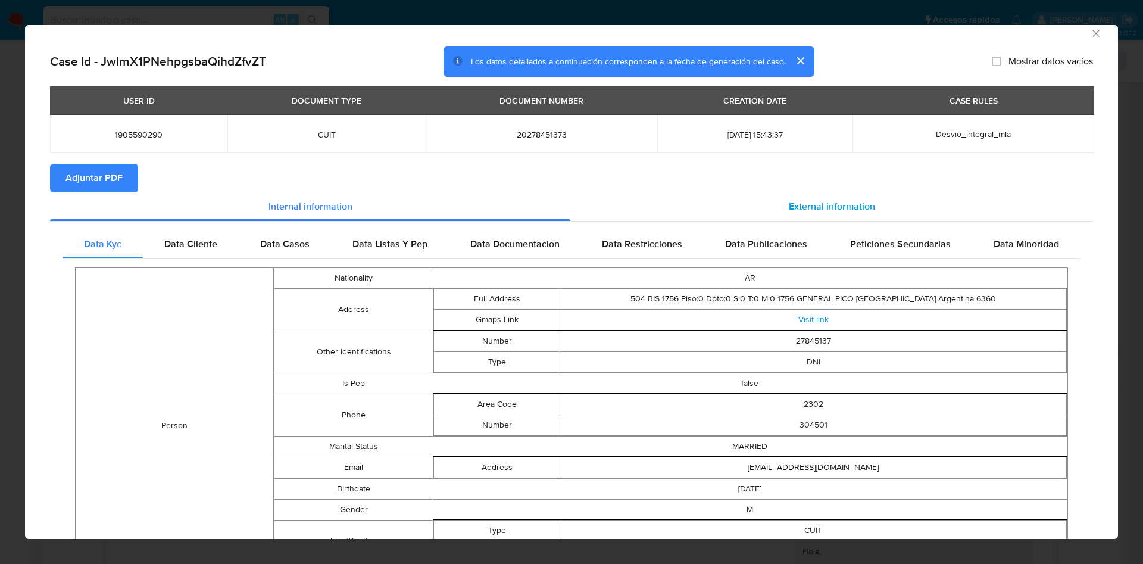
click at [835, 213] on div "External information" at bounding box center [831, 206] width 523 height 29
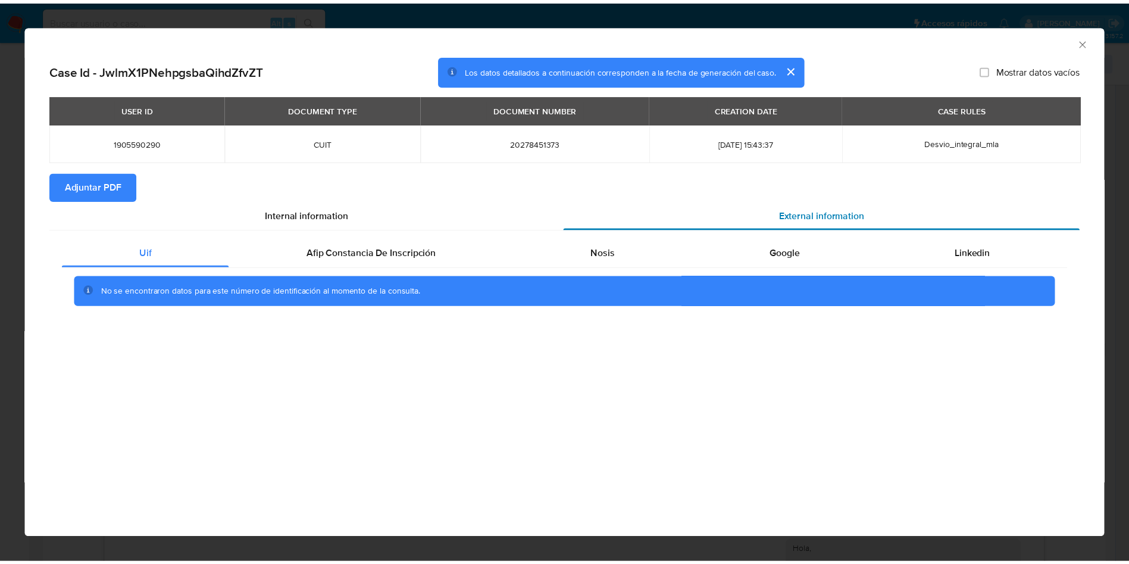
scroll to position [0, 0]
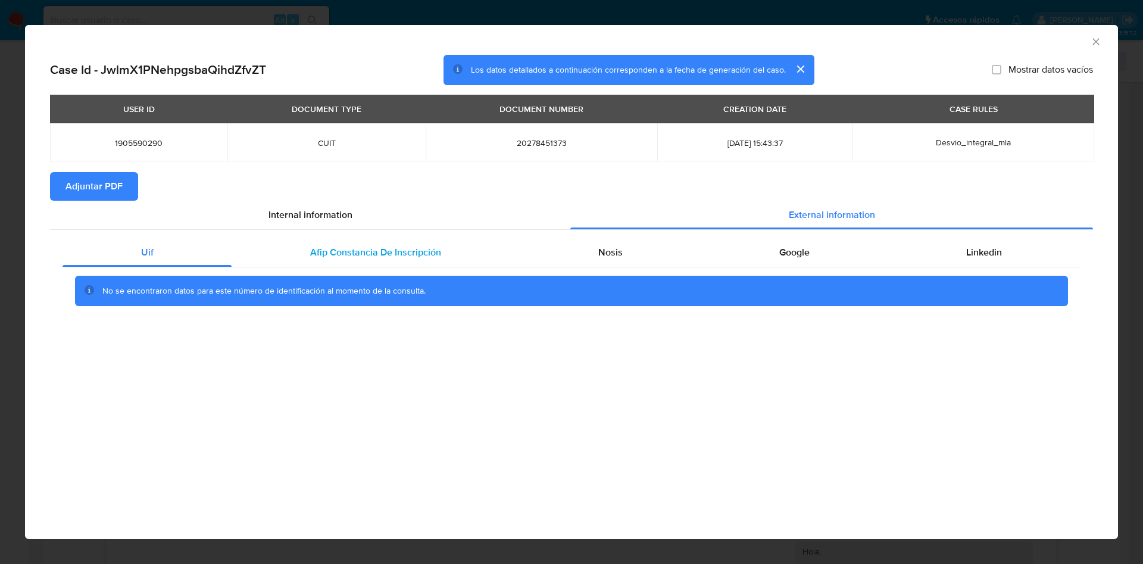
drag, startPoint x: 442, startPoint y: 251, endPoint x: 456, endPoint y: 251, distance: 14.3
click at [441, 251] on div "Afip Constancia De Inscripción" at bounding box center [374, 252] width 287 height 29
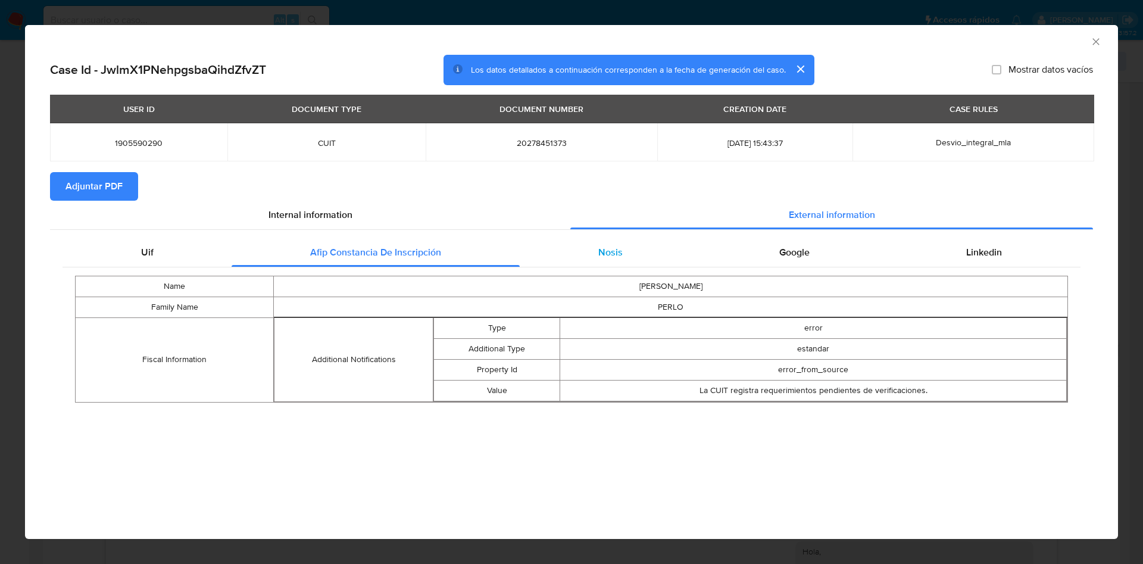
click at [627, 260] on div "Nosis" at bounding box center [610, 252] width 181 height 29
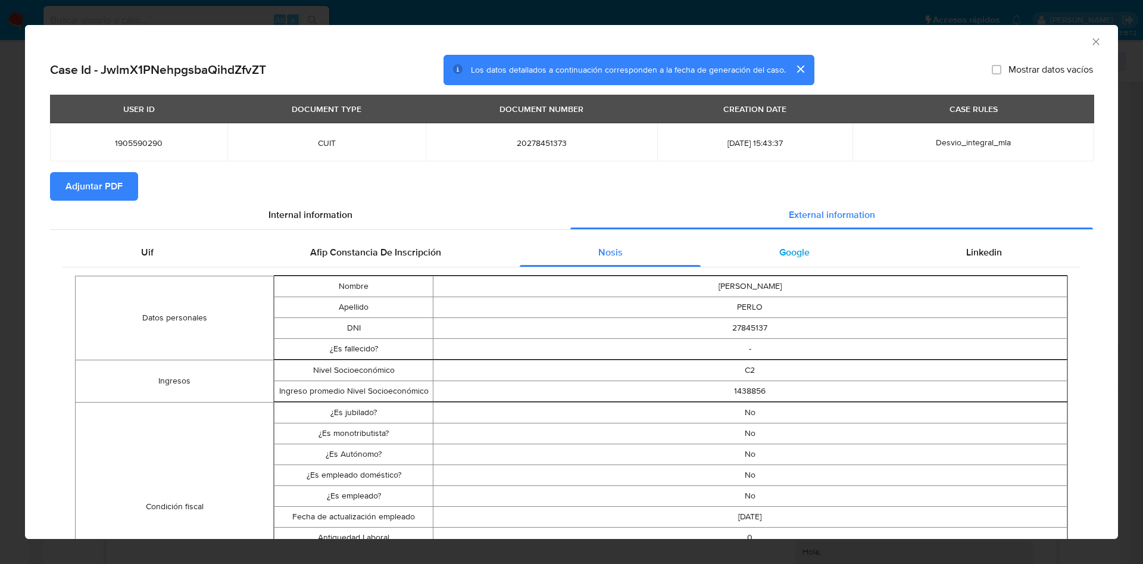
click at [787, 252] on span "Google" at bounding box center [794, 252] width 30 height 14
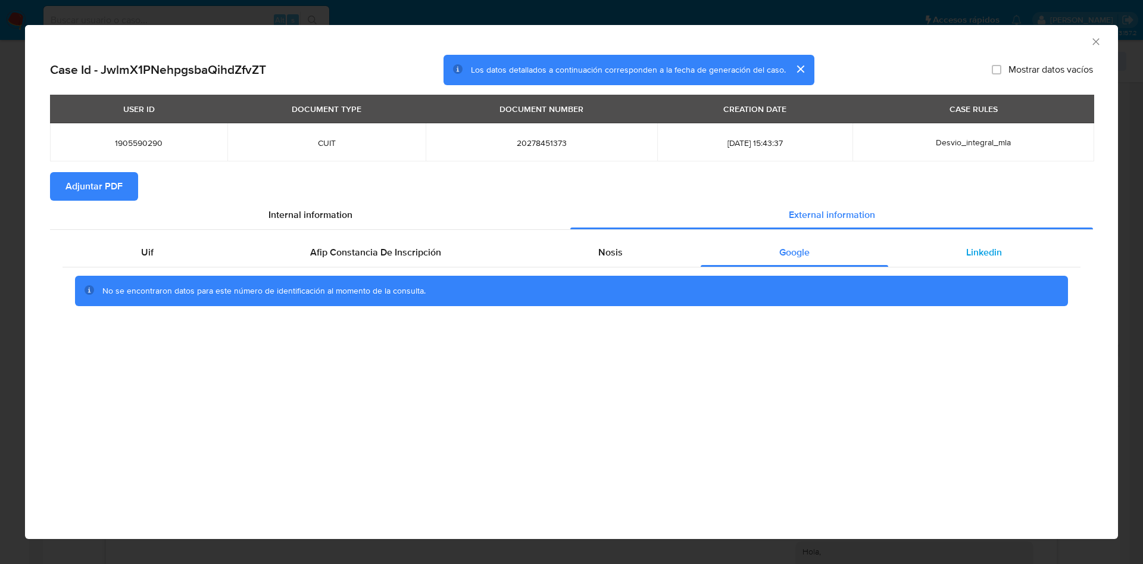
click at [905, 248] on div "Linkedin" at bounding box center [984, 252] width 192 height 29
click at [1097, 41] on icon "Cerrar ventana" at bounding box center [1096, 42] width 12 height 12
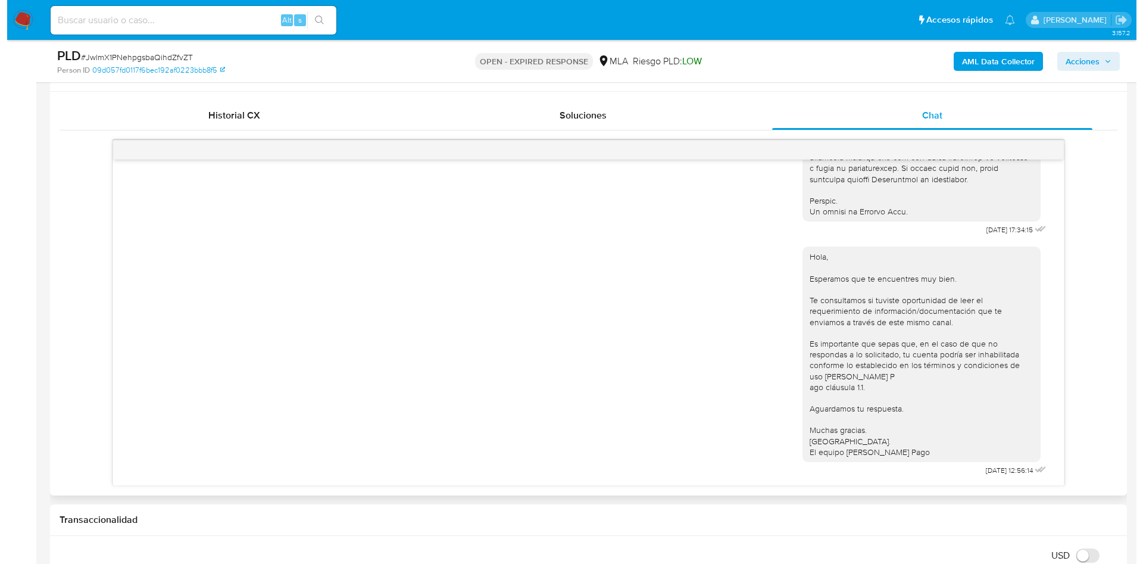
scroll to position [714, 0]
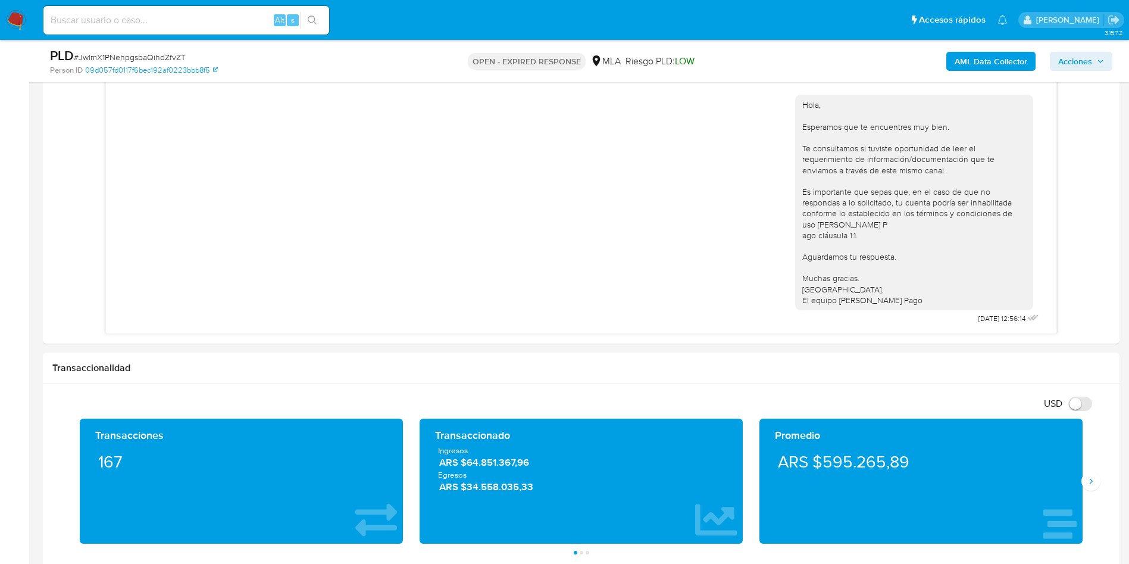
click at [953, 67] on button "AML Data Collector" at bounding box center [990, 61] width 89 height 19
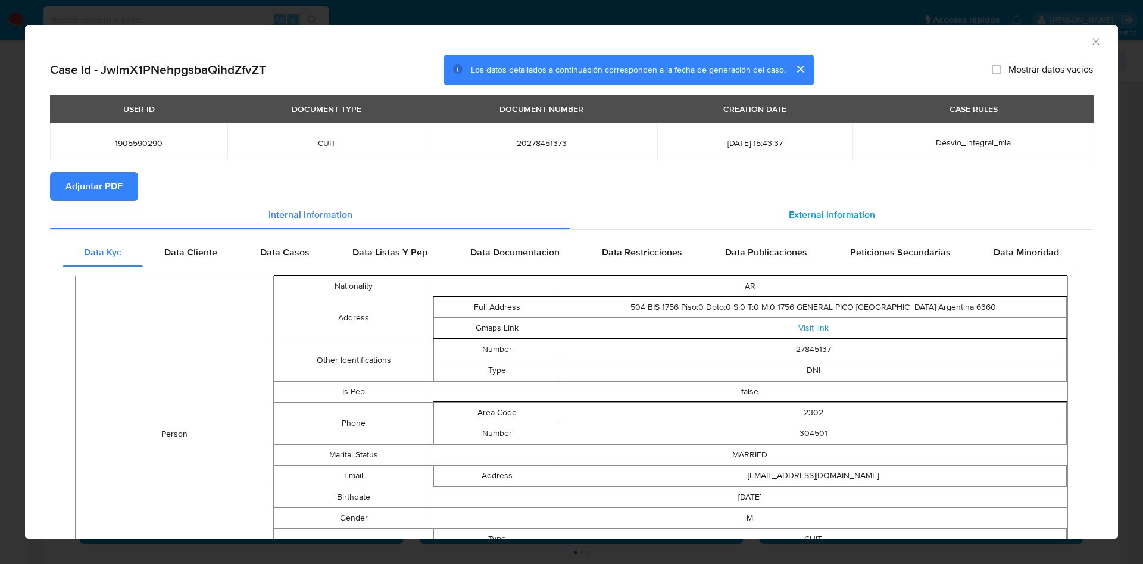
click at [699, 207] on div "External information" at bounding box center [831, 215] width 523 height 29
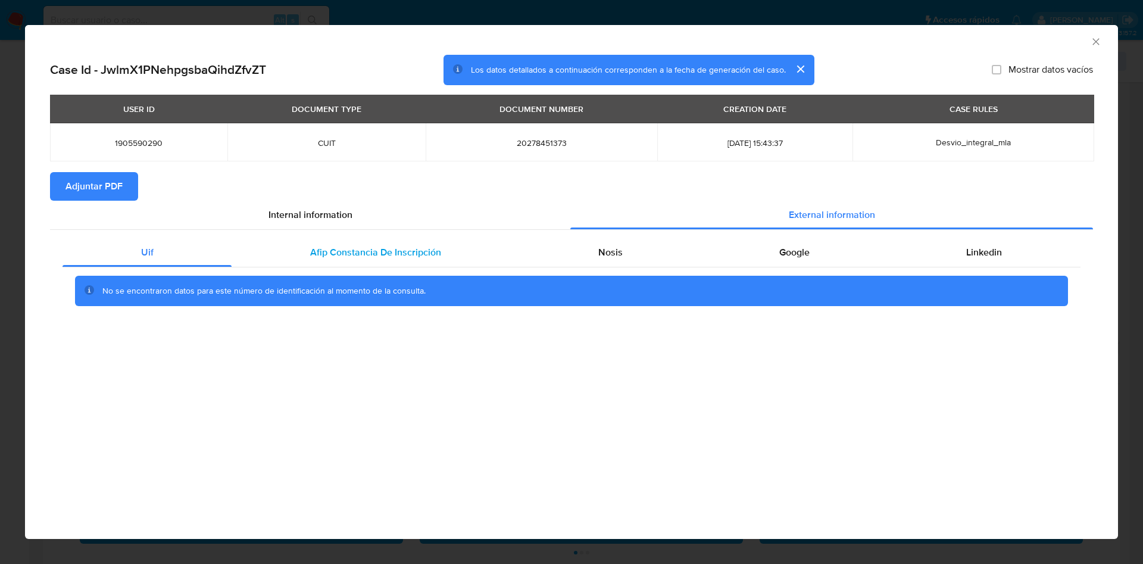
click at [334, 240] on div "Afip Constancia De Inscripción" at bounding box center [374, 252] width 287 height 29
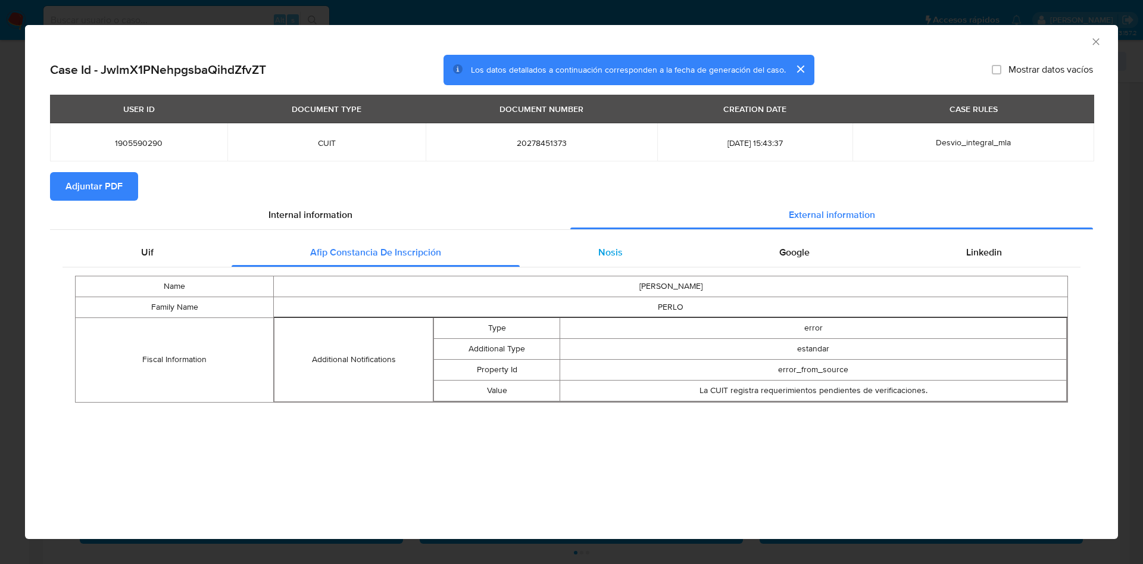
click at [594, 264] on div "Nosis" at bounding box center [610, 252] width 181 height 29
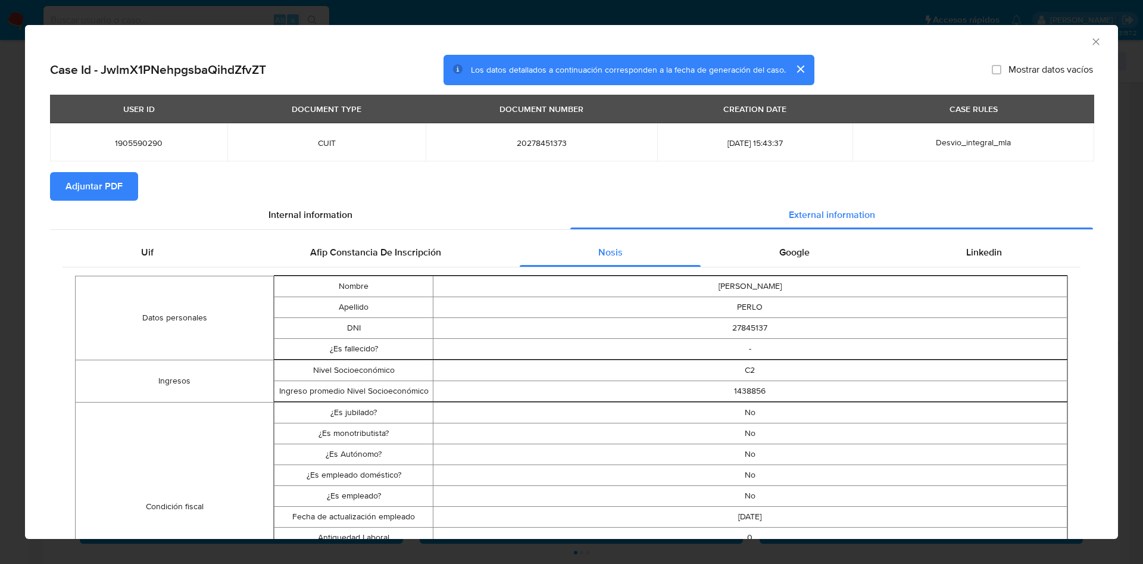
scroll to position [87, 0]
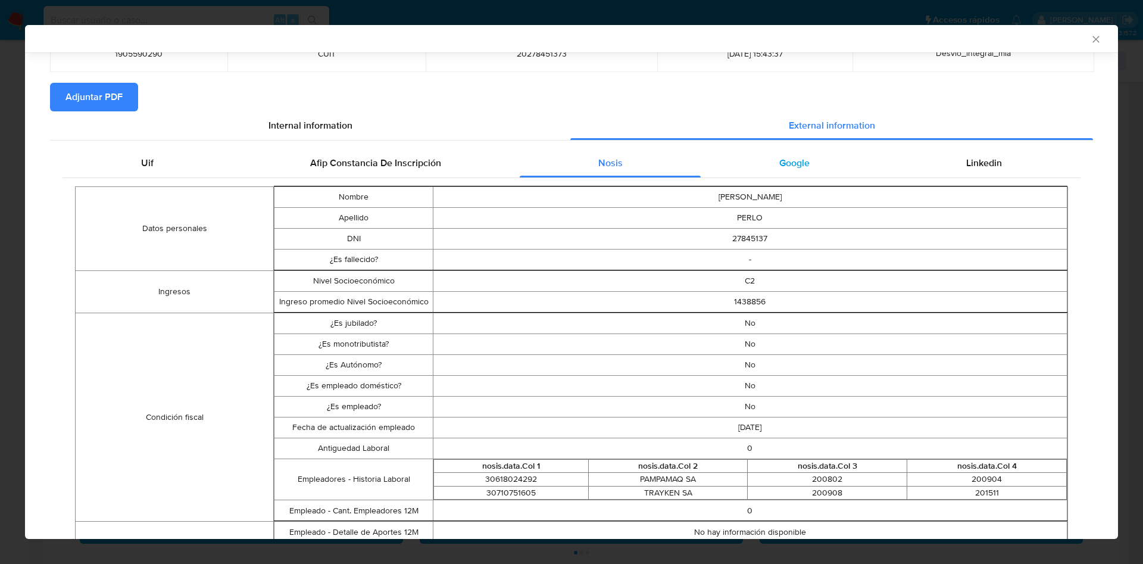
click at [755, 167] on div "Google" at bounding box center [793, 163] width 187 height 29
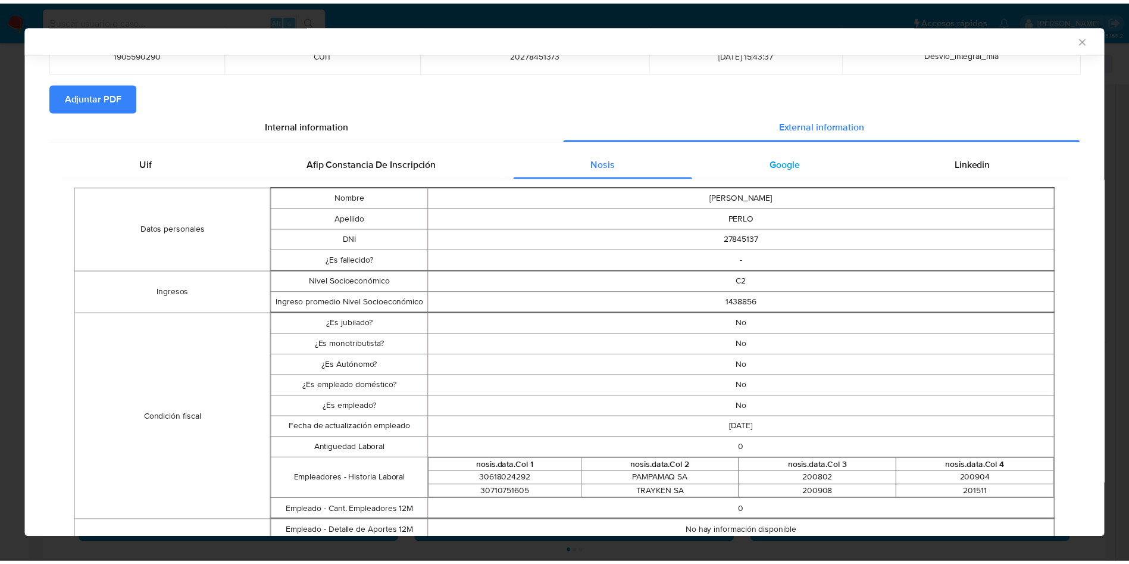
scroll to position [0, 0]
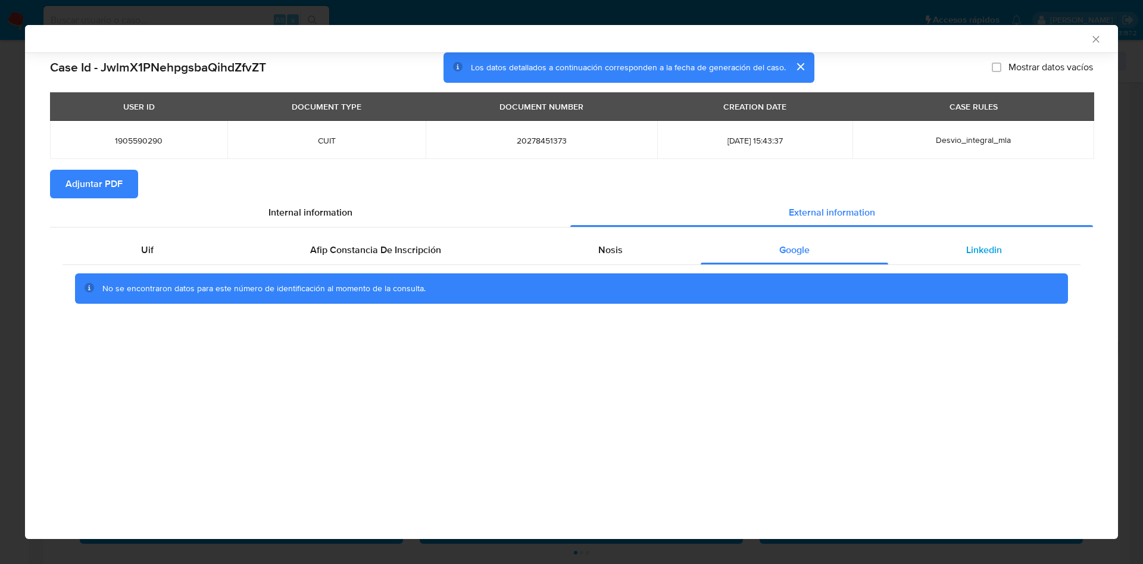
click at [972, 241] on div "Linkedin" at bounding box center [984, 250] width 192 height 29
click at [16, 152] on div "AML Data Collector Case Id - JwlmX1PNehpgsbaQihdZfvZT Los datos detallados a co…" at bounding box center [571, 282] width 1143 height 564
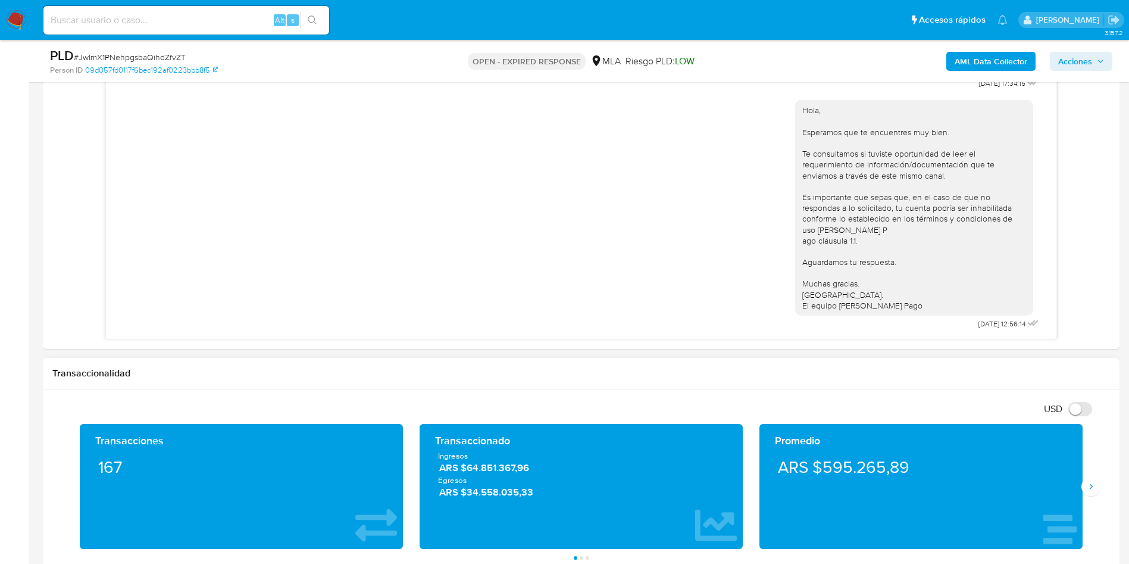
scroll to position [625, 0]
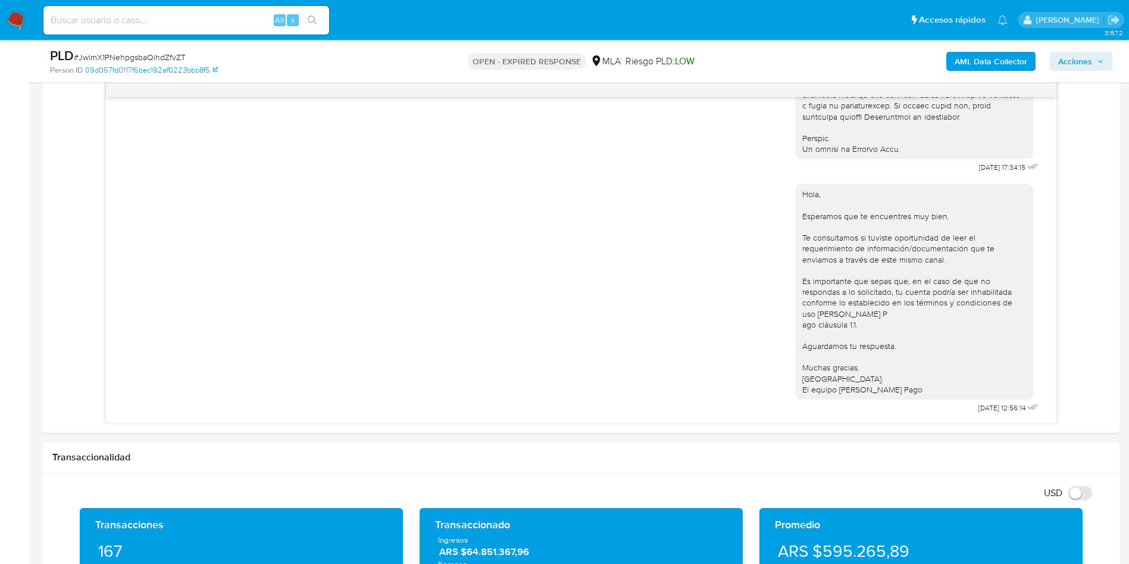
click at [129, 57] on span "# JwlmX1PNehpgsbaQihdZfvZT" at bounding box center [130, 57] width 112 height 12
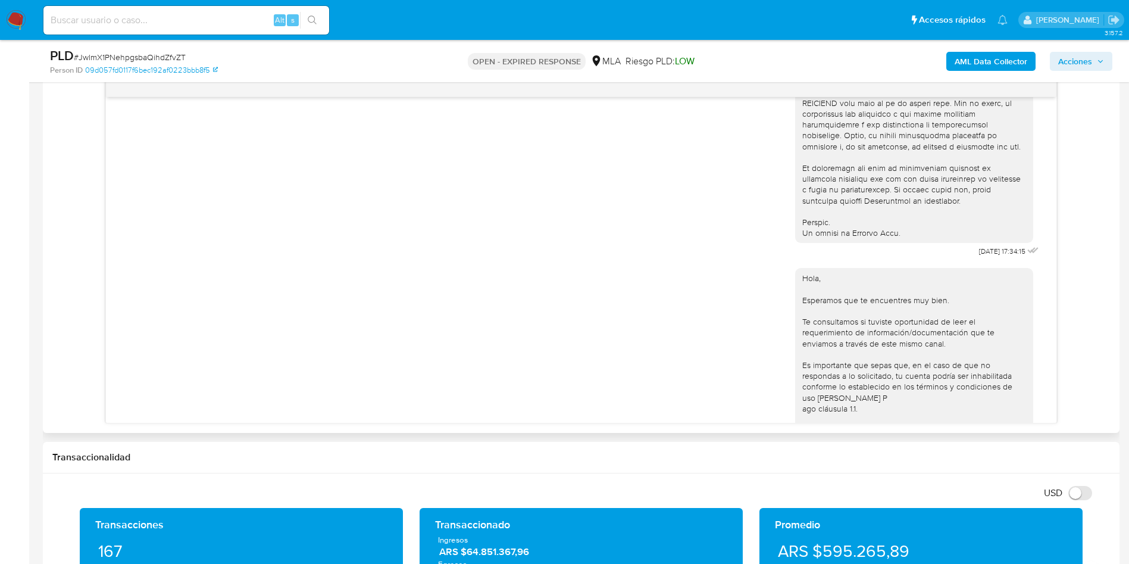
scroll to position [254, 0]
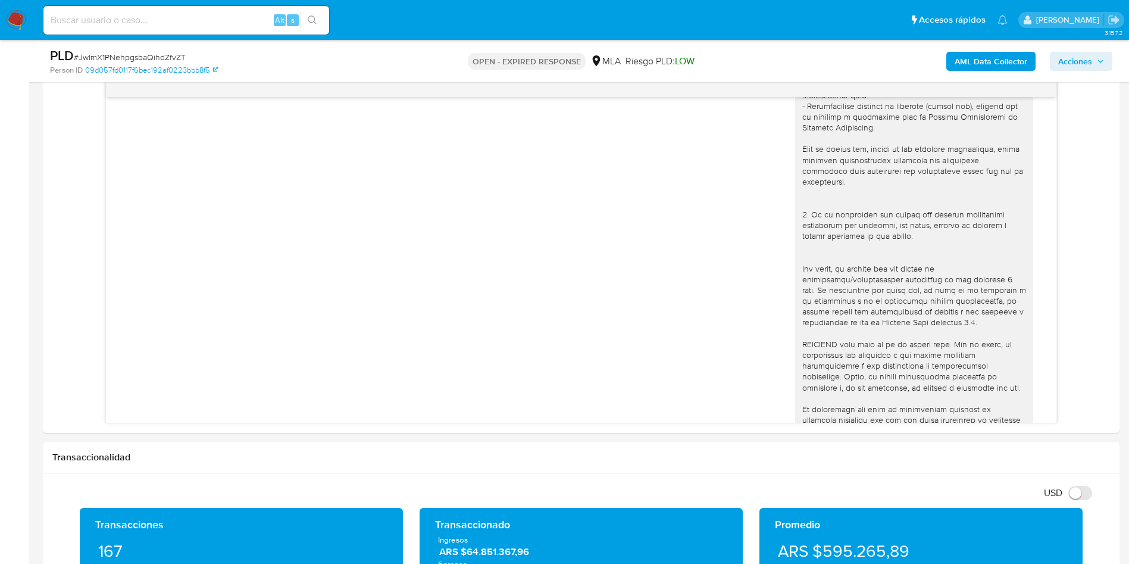
click at [130, 55] on span "# JwlmX1PNehpgsbaQihdZfvZT" at bounding box center [130, 57] width 112 height 12
copy span "JwlmX1PNehpgsbaQihdZfvZT"
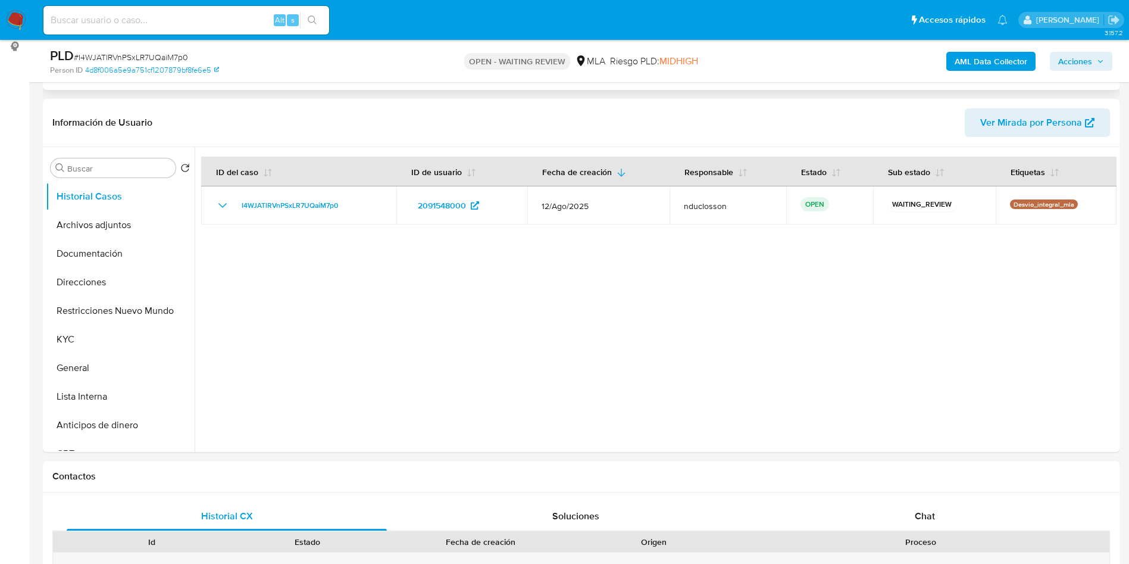
scroll to position [357, 0]
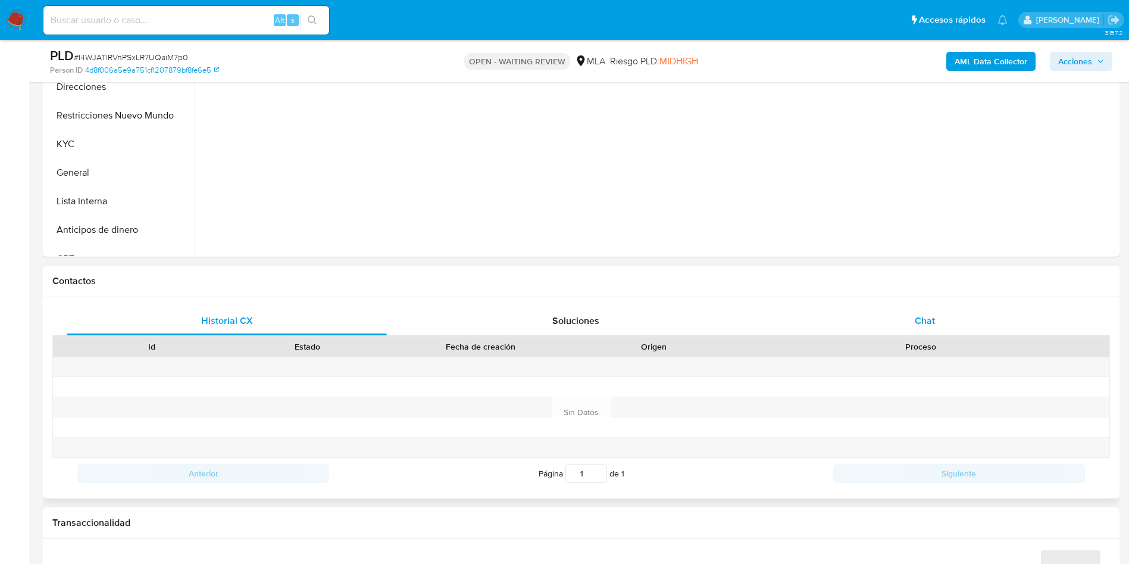
select select "10"
drag, startPoint x: 907, startPoint y: 304, endPoint x: 899, endPoint y: 311, distance: 10.5
click at [908, 304] on div "Historial CX Soluciones Chat Id Estado Fecha de creación Origen Proceso Anterio…" at bounding box center [581, 397] width 1077 height 201
click at [898, 312] on div "Chat" at bounding box center [925, 320] width 320 height 29
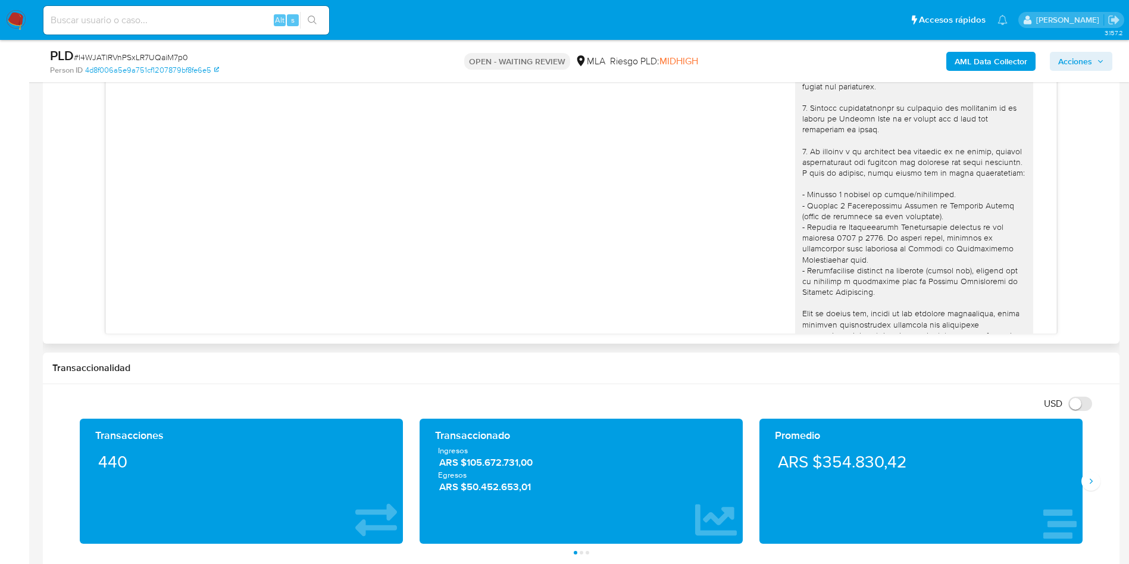
scroll to position [426, 0]
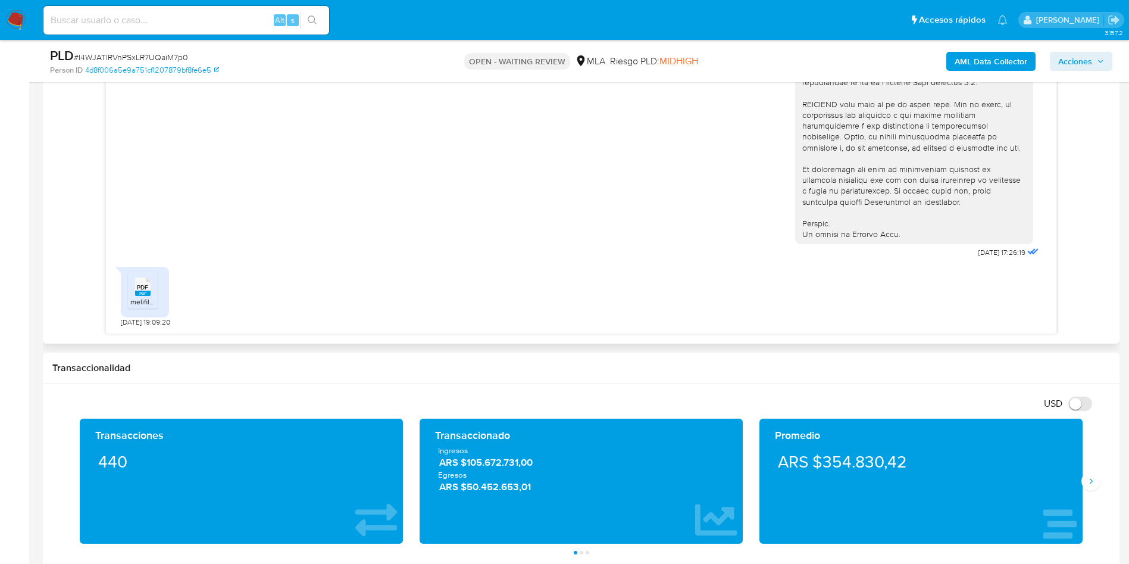
click at [402, 321] on div "PDF PDF melifile5390890323163084431.pdf 21/08/2025 19:09:20" at bounding box center [581, 294] width 921 height 66
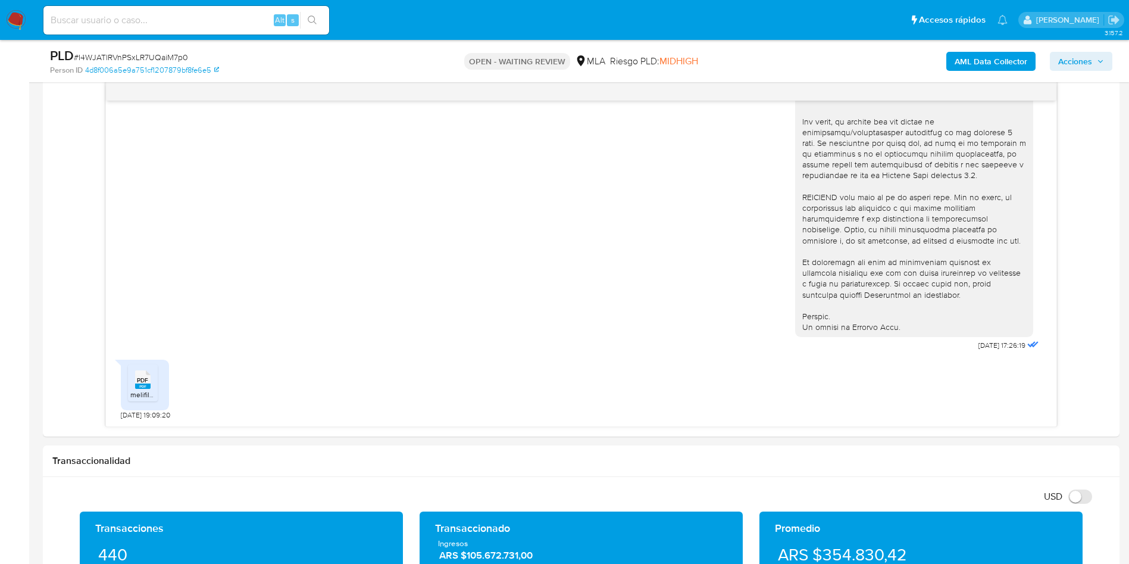
scroll to position [536, 0]
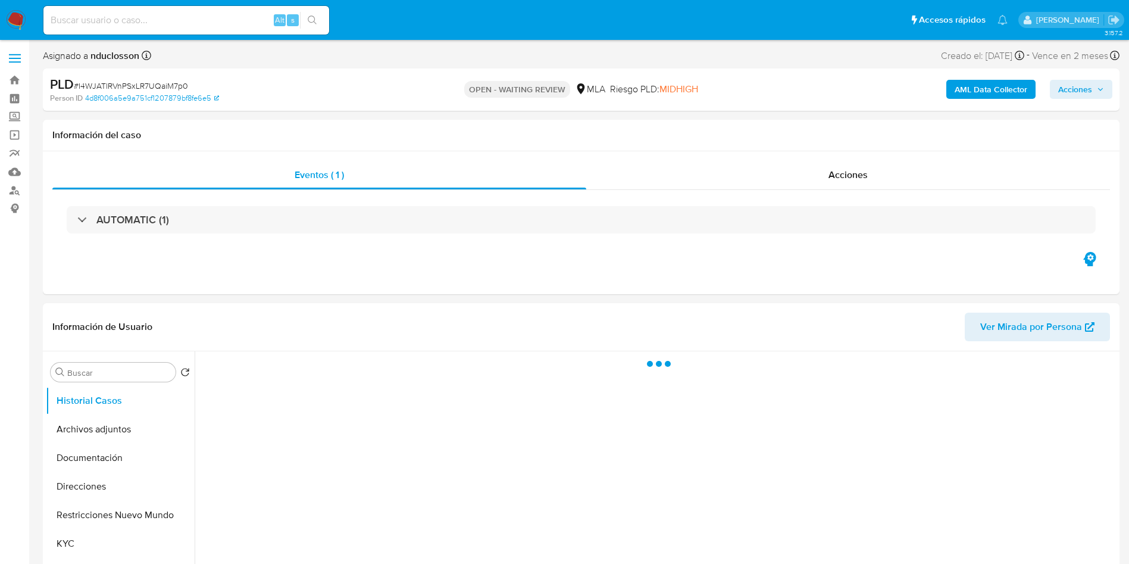
select select "10"
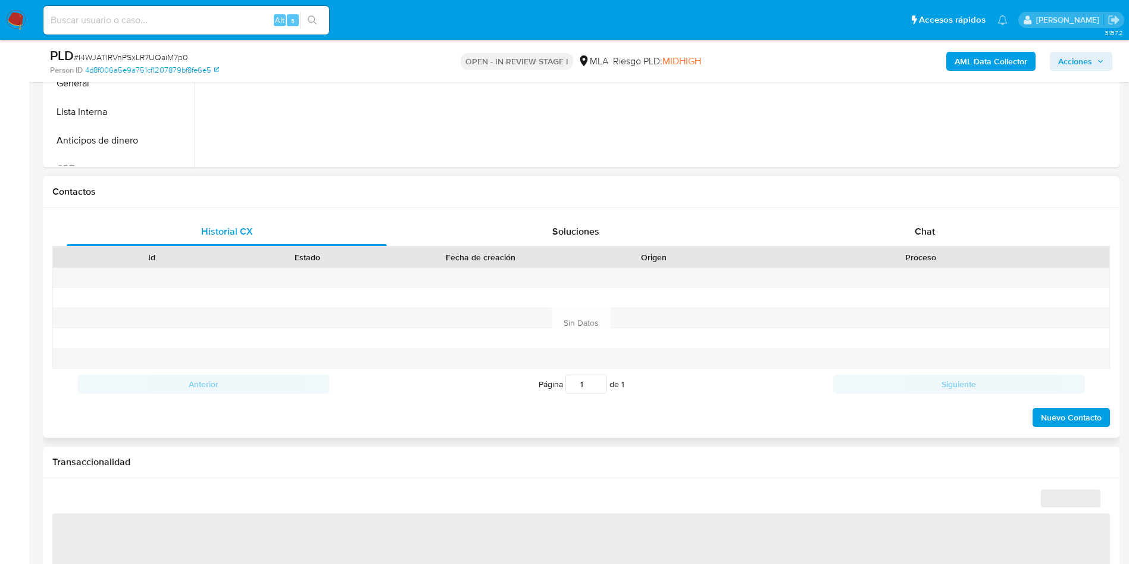
click at [924, 246] on div "Id Estado Fecha de creación Origen Proceso" at bounding box center [581, 256] width 1058 height 21
click at [921, 231] on span "Chat" at bounding box center [925, 231] width 20 height 14
select select "10"
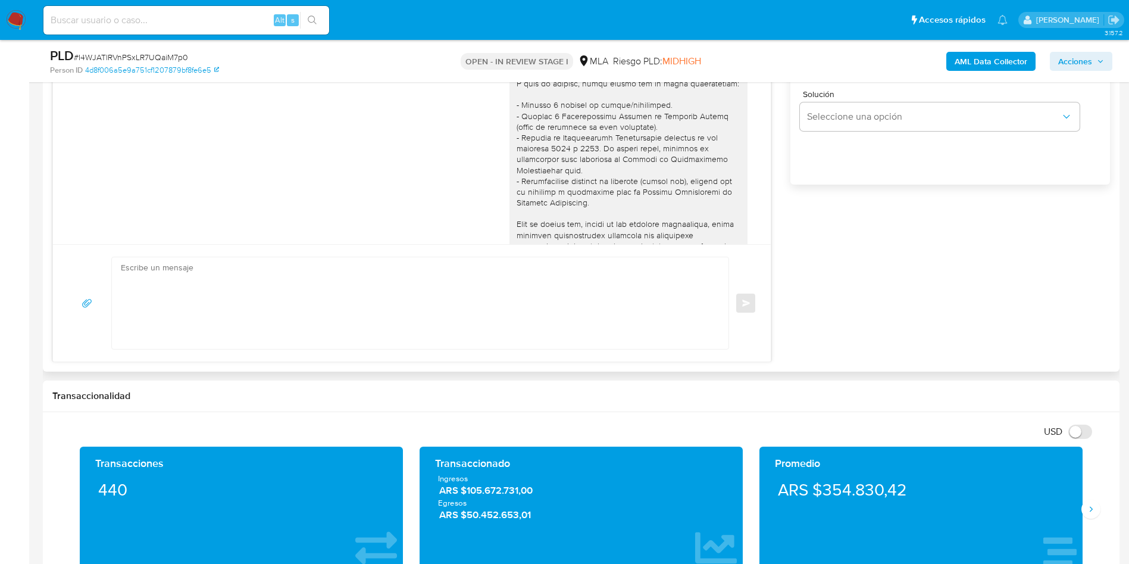
scroll to position [426, 0]
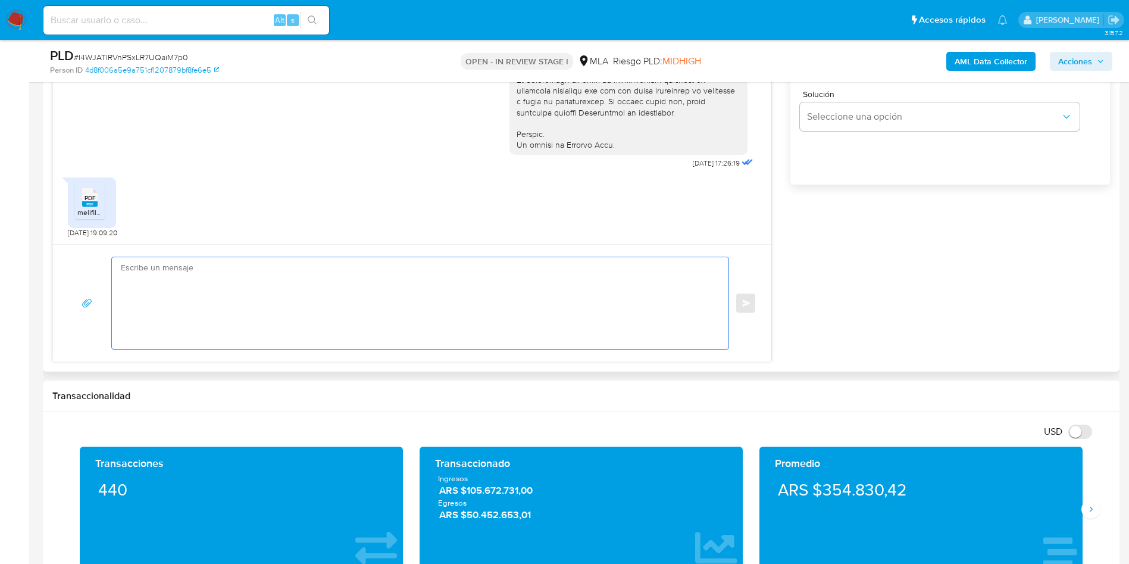
click at [375, 321] on textarea at bounding box center [417, 303] width 593 height 92
paste textarea "Hola Hugo, Muchas gracias por tu respuesta. No obstante, necesitamos que nos br…"
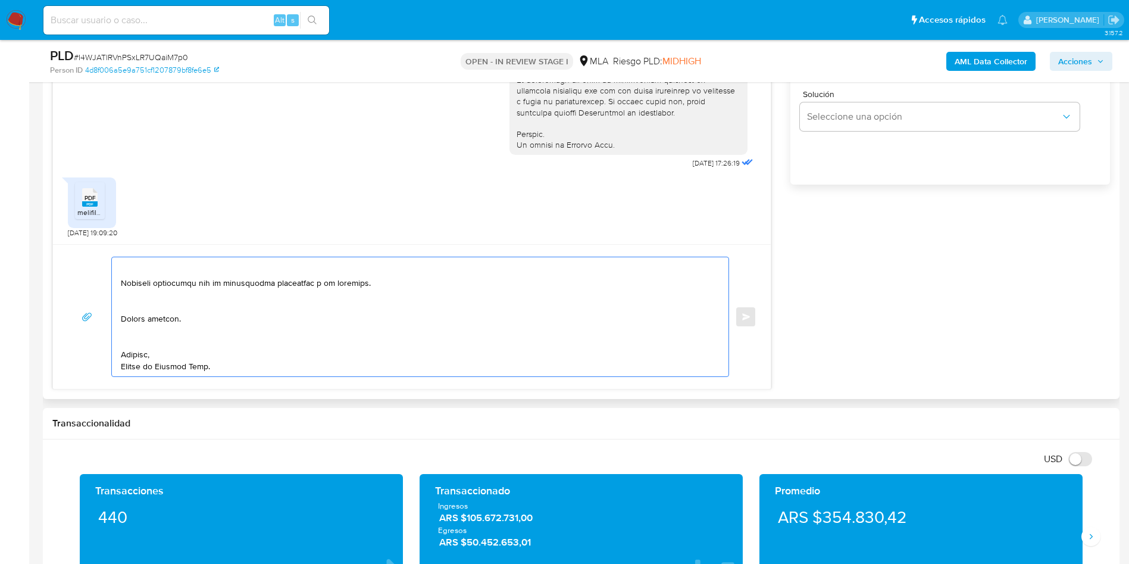
click at [172, 343] on textarea at bounding box center [417, 316] width 593 height 119
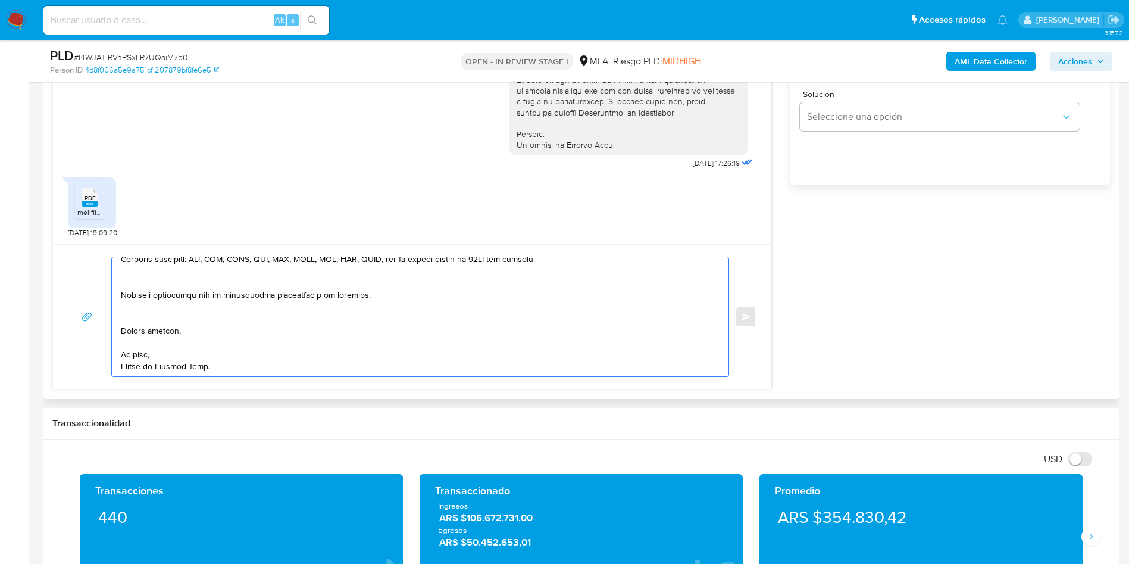
click at [127, 319] on textarea at bounding box center [417, 316] width 593 height 119
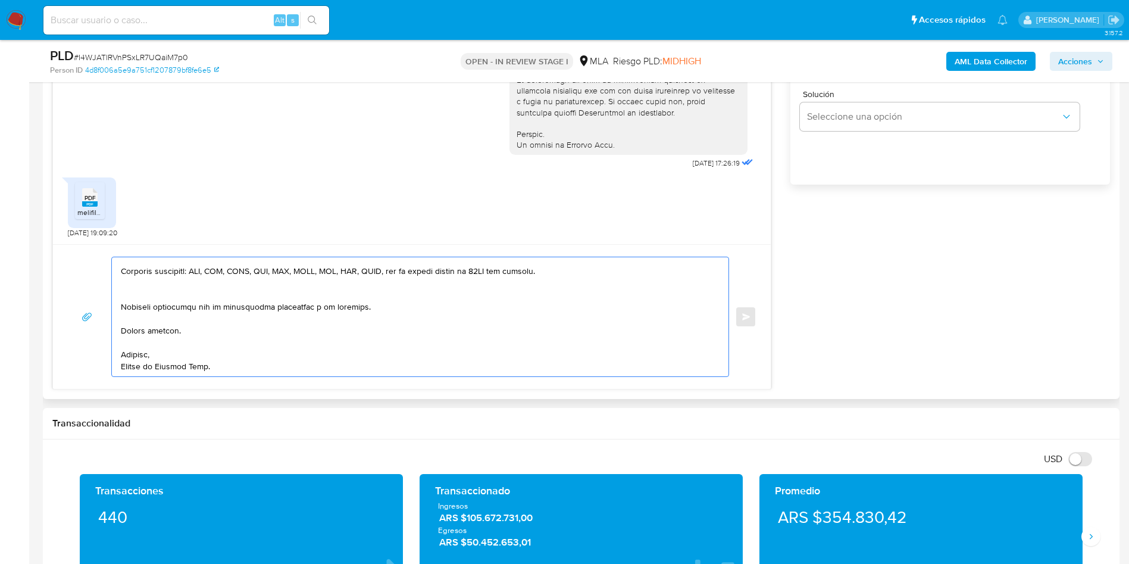
click at [136, 290] on textarea at bounding box center [417, 316] width 593 height 119
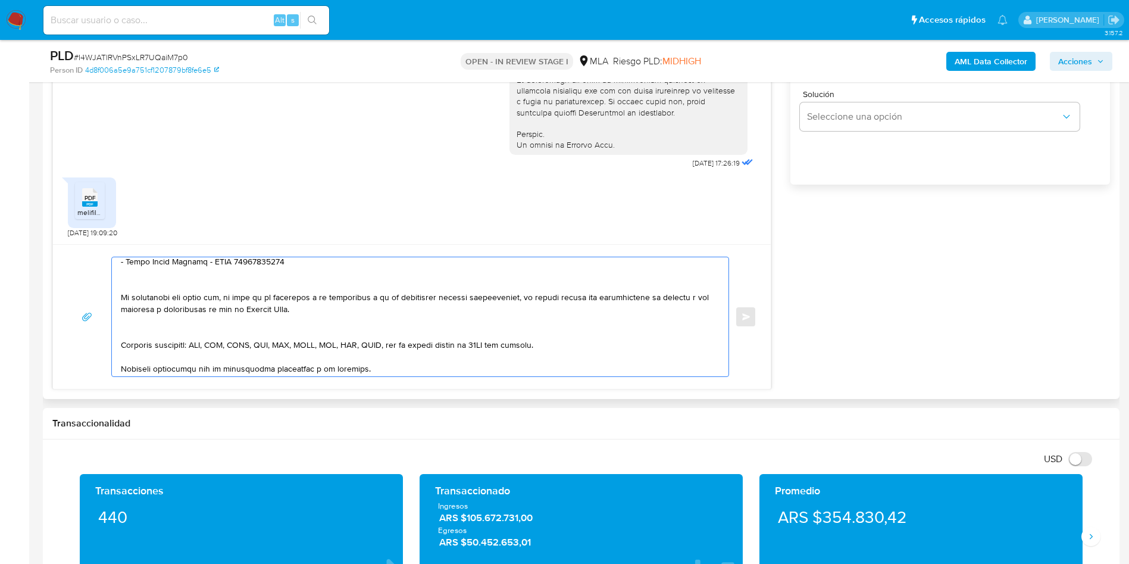
scroll to position [419, 0]
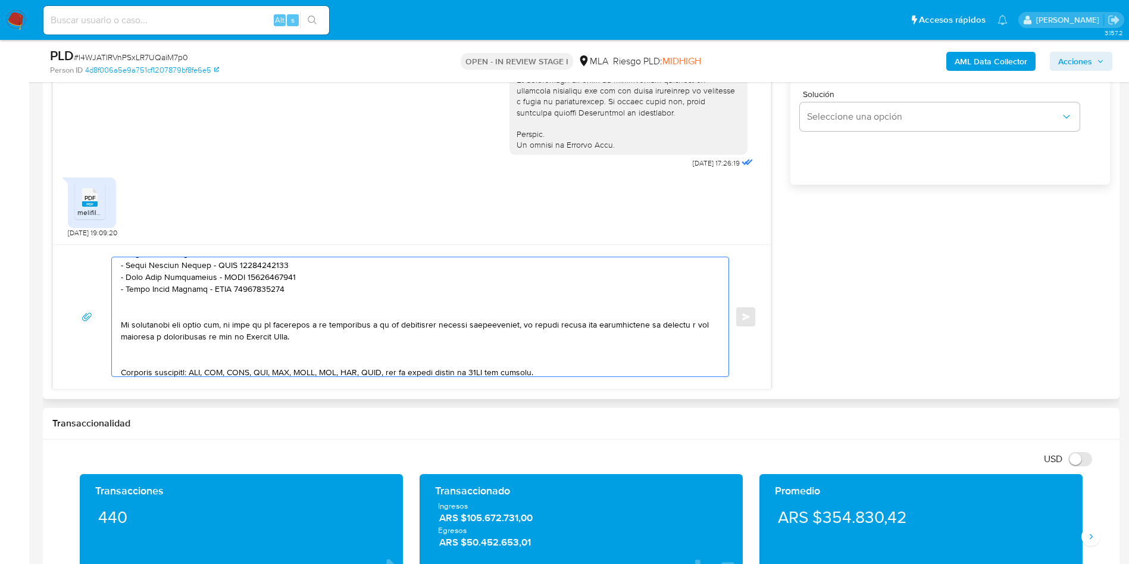
click at [136, 349] on textarea at bounding box center [417, 316] width 593 height 119
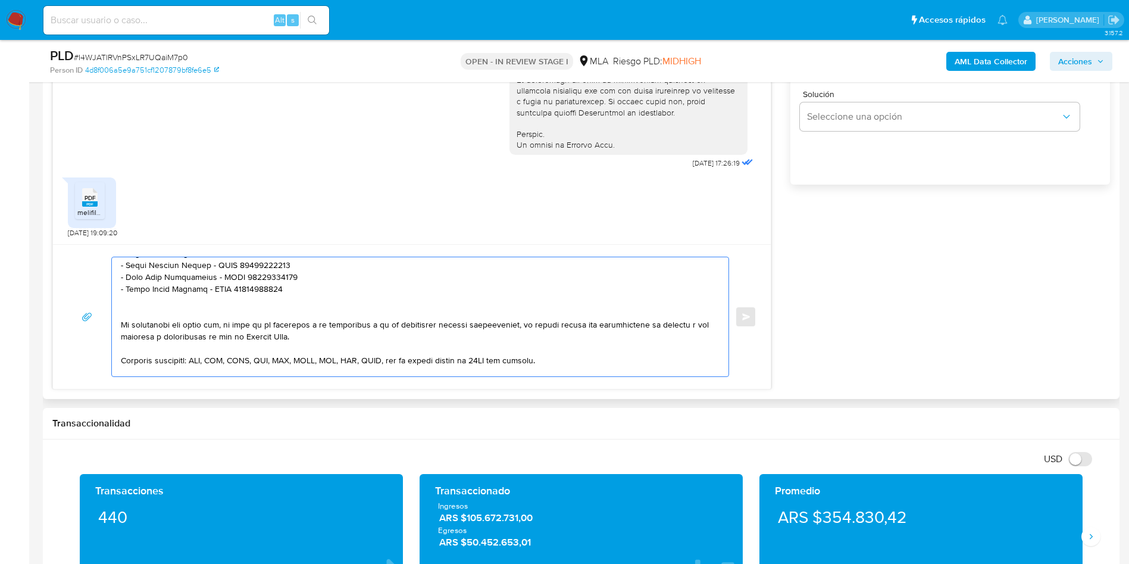
click at [129, 305] on textarea at bounding box center [417, 316] width 593 height 119
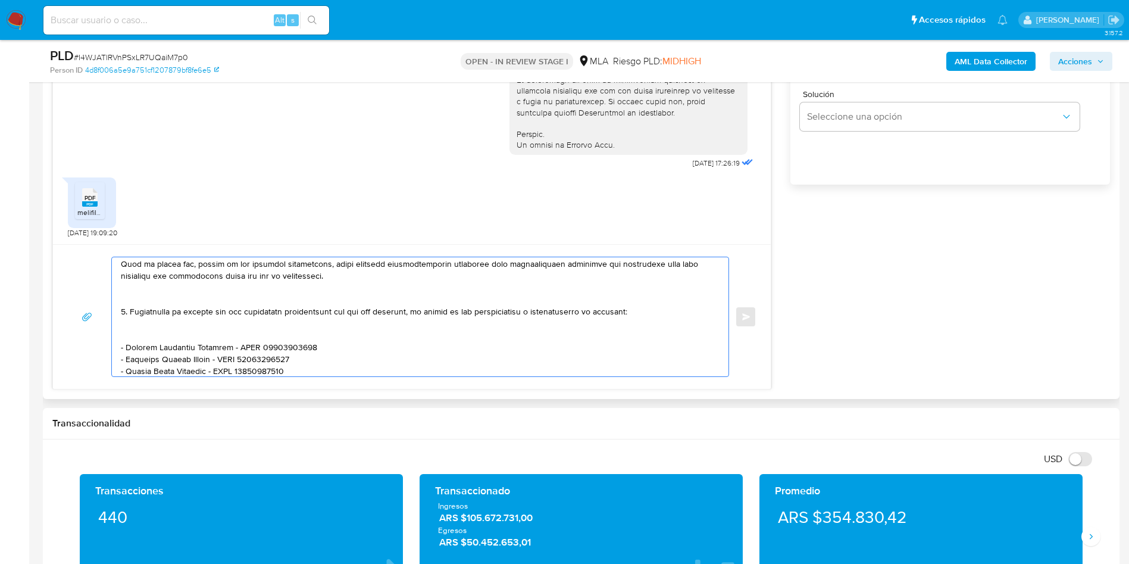
scroll to position [240, 0]
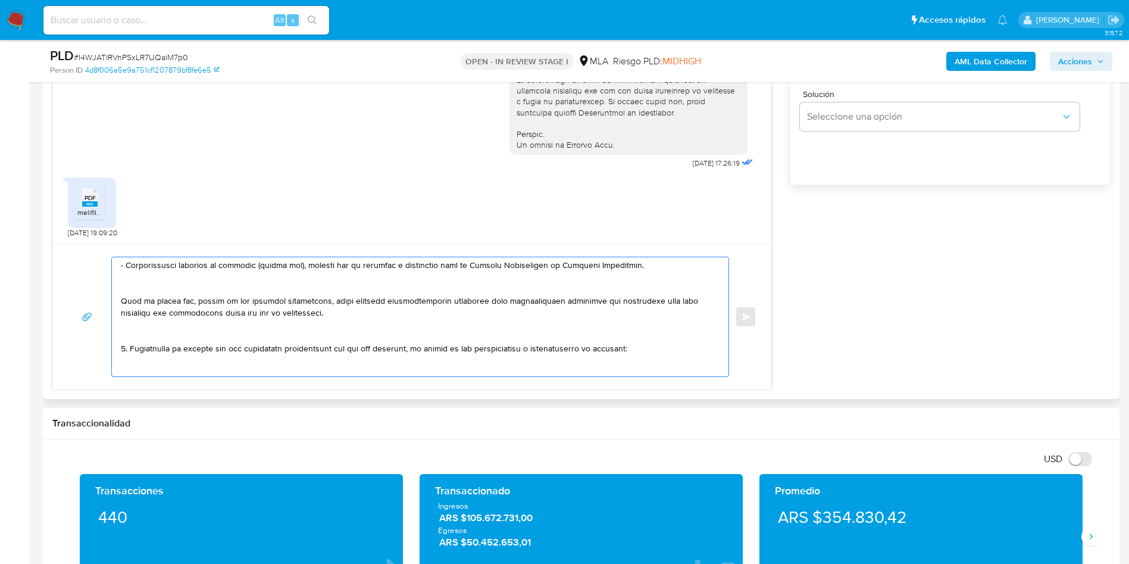
click at [144, 362] on textarea at bounding box center [417, 316] width 593 height 119
click at [144, 332] on textarea at bounding box center [417, 316] width 593 height 119
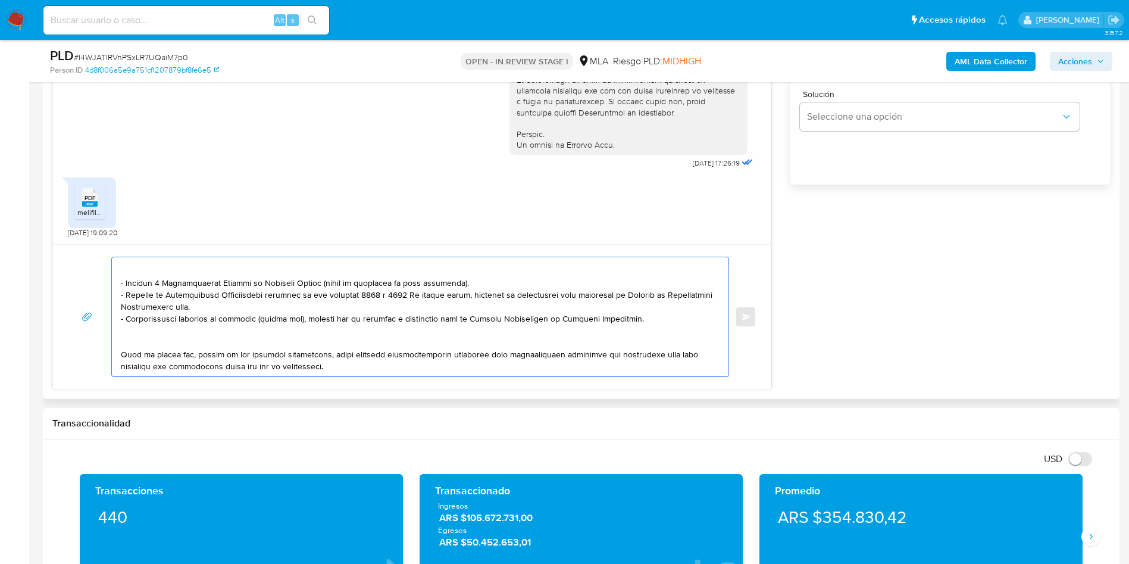
scroll to position [151, 0]
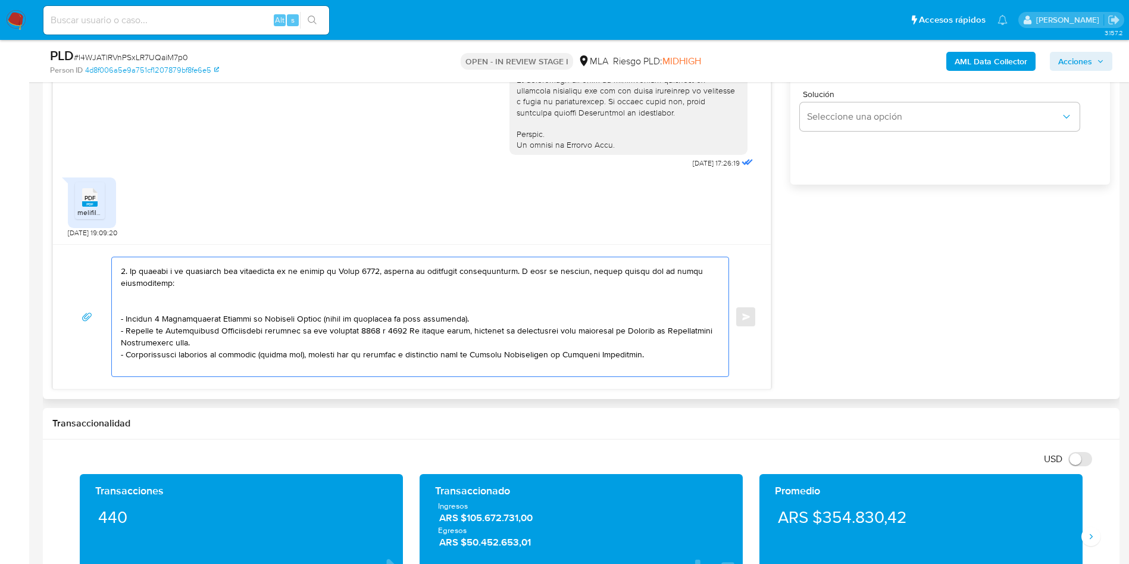
click at [142, 371] on textarea at bounding box center [417, 316] width 593 height 119
click at [144, 298] on textarea at bounding box center [417, 316] width 593 height 119
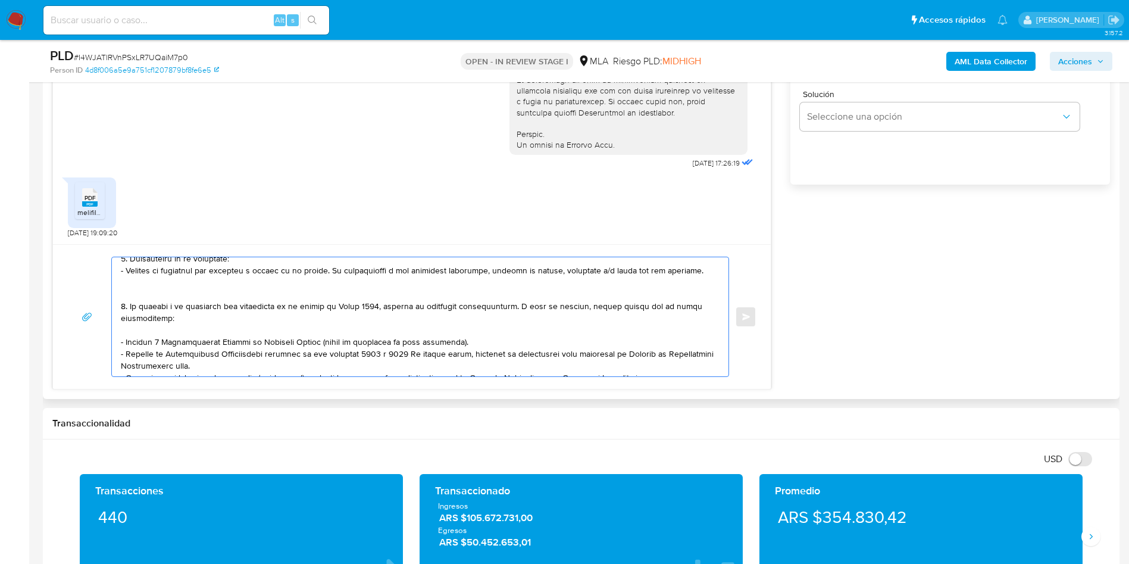
scroll to position [89, 0]
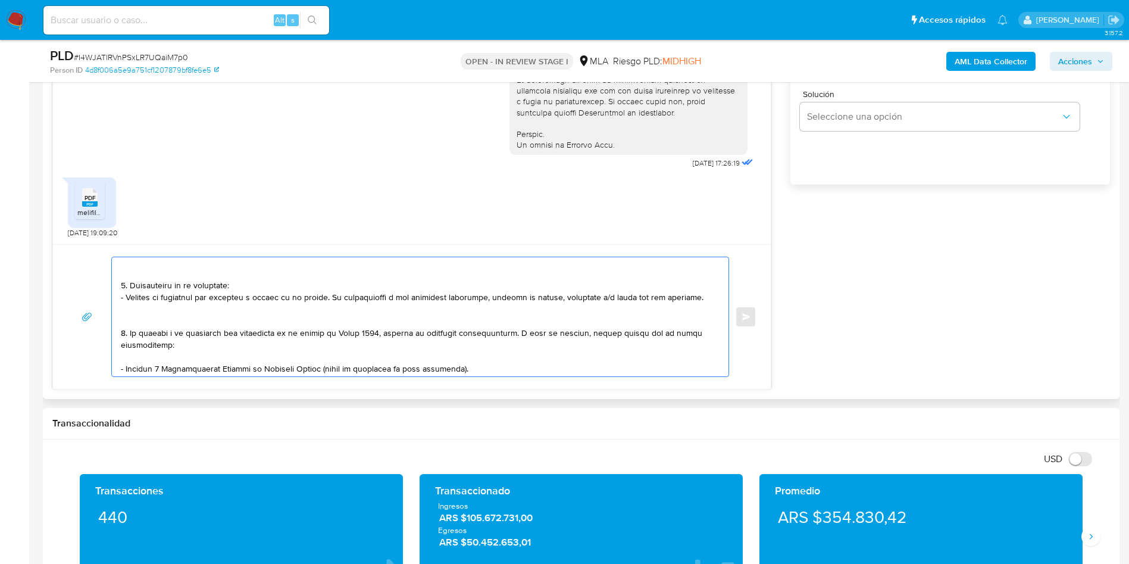
click at [133, 324] on textarea at bounding box center [417, 316] width 593 height 119
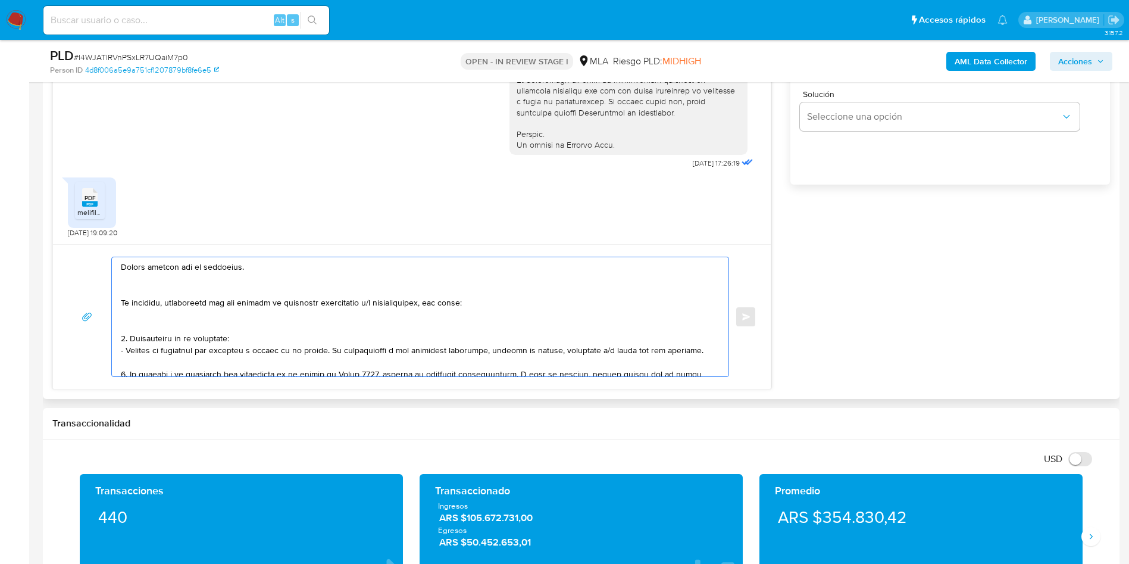
scroll to position [0, 0]
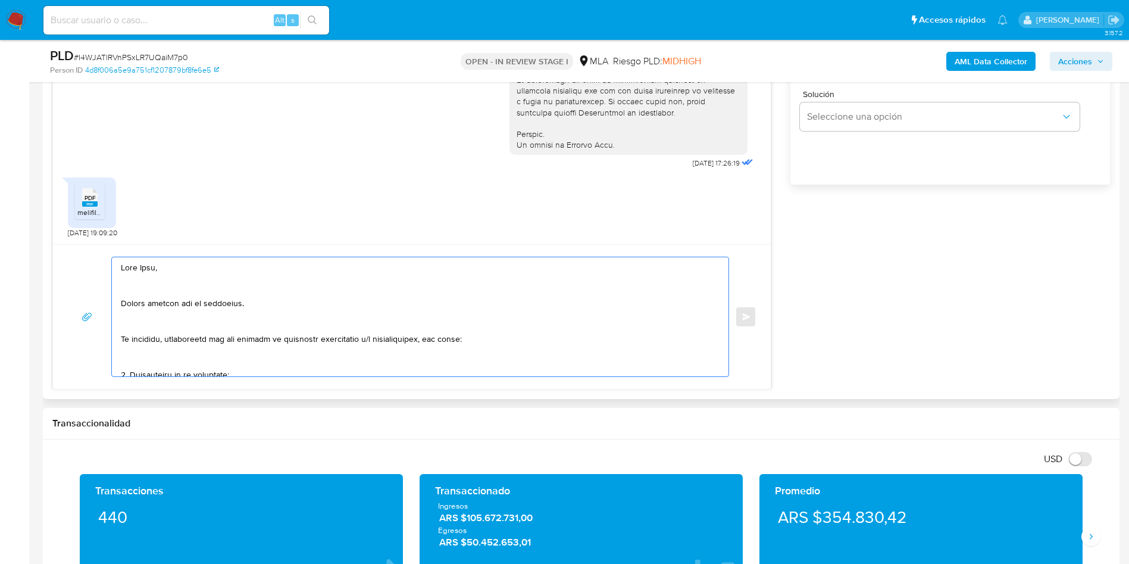
click at [140, 362] on textarea at bounding box center [417, 316] width 593 height 119
click at [144, 323] on textarea at bounding box center [417, 316] width 593 height 119
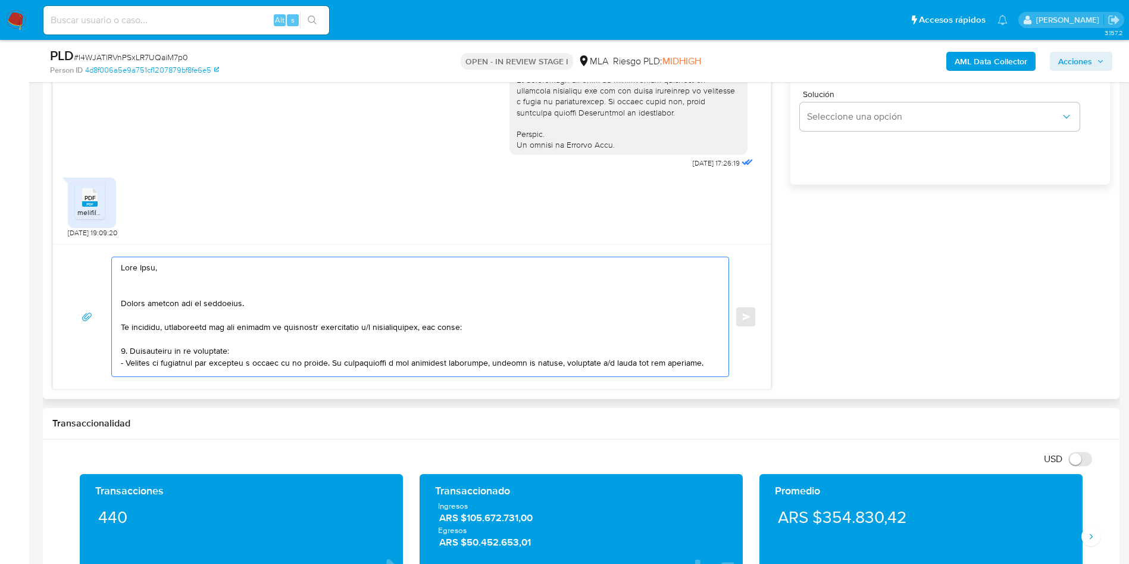
click at [142, 285] on textarea at bounding box center [417, 316] width 593 height 119
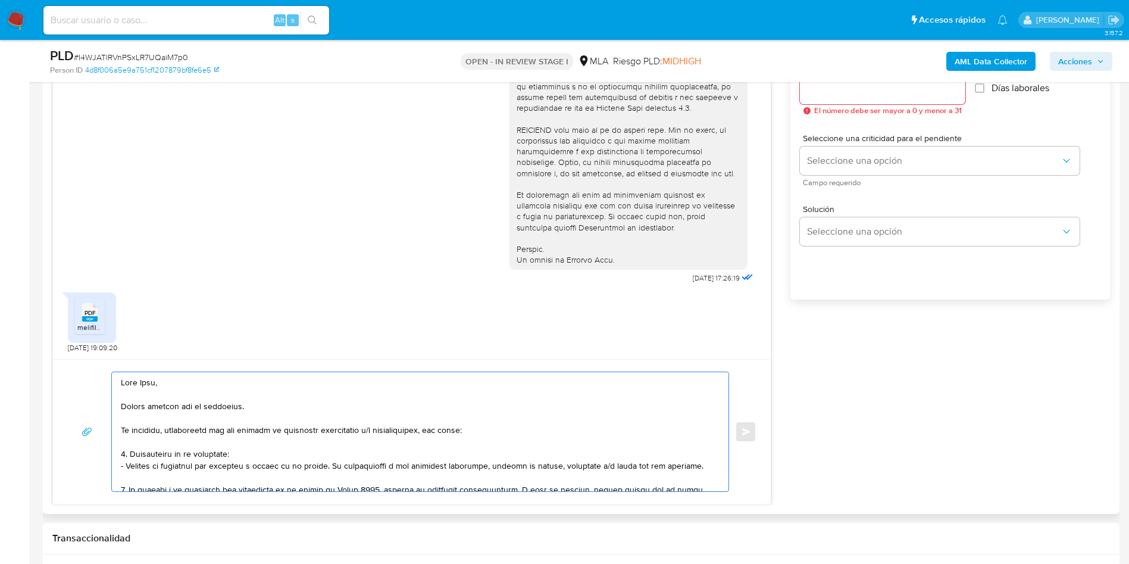
scroll to position [625, 0]
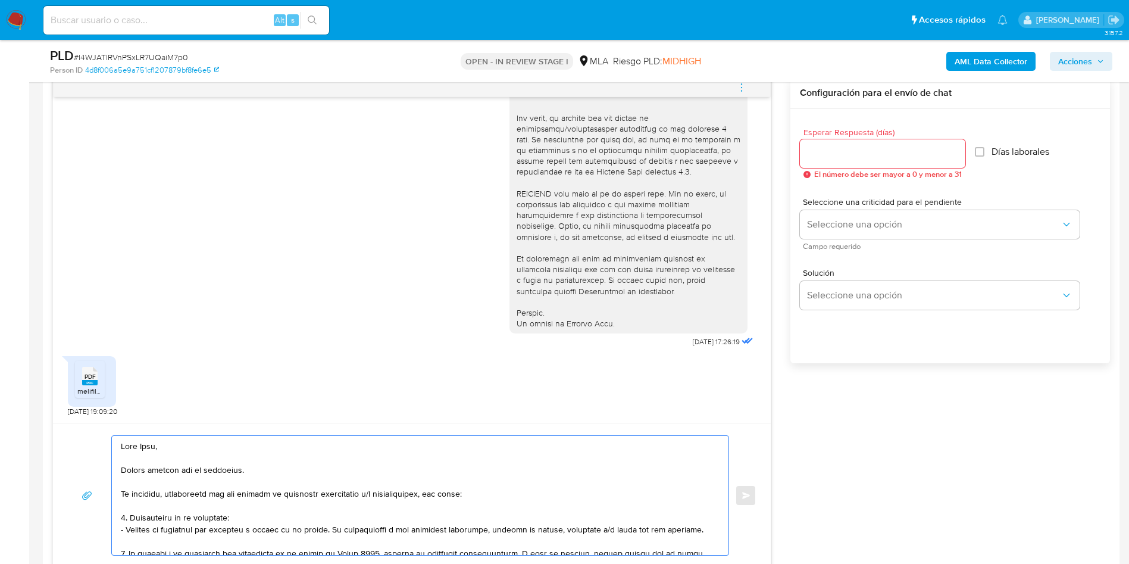
type textarea "Hola Hugo, Muchas gracias por tu respuesta. No obstante, necesitamos que nos br…"
click at [863, 162] on div at bounding box center [882, 153] width 165 height 29
click at [834, 167] on div at bounding box center [882, 153] width 165 height 29
click at [826, 159] on input "Esperar Respuesta (días)" at bounding box center [882, 153] width 165 height 15
type input "1"
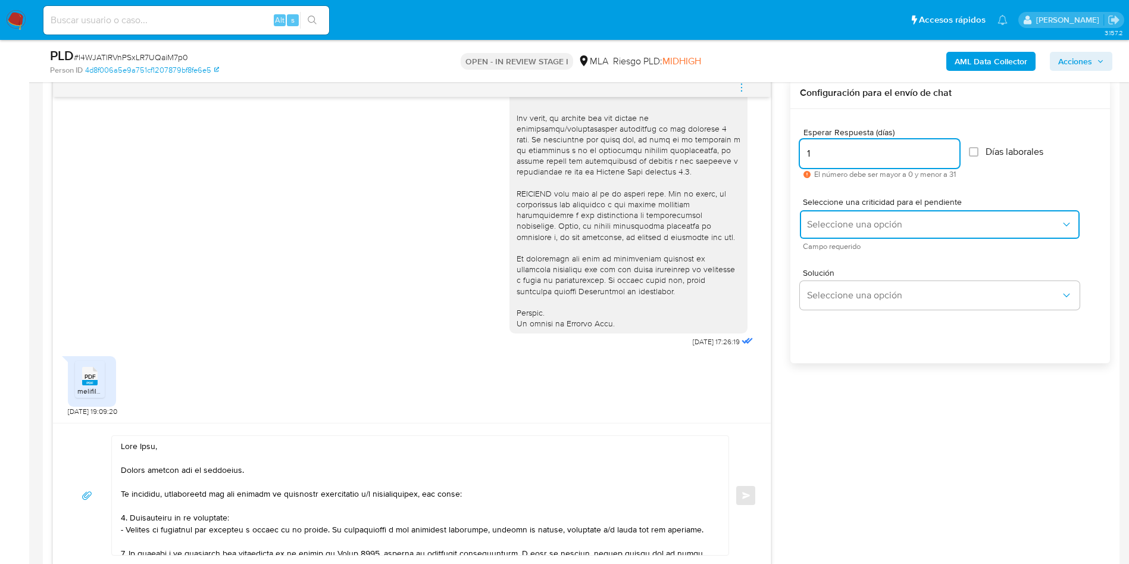
click at [856, 225] on span "Seleccione una opción" at bounding box center [934, 224] width 254 height 12
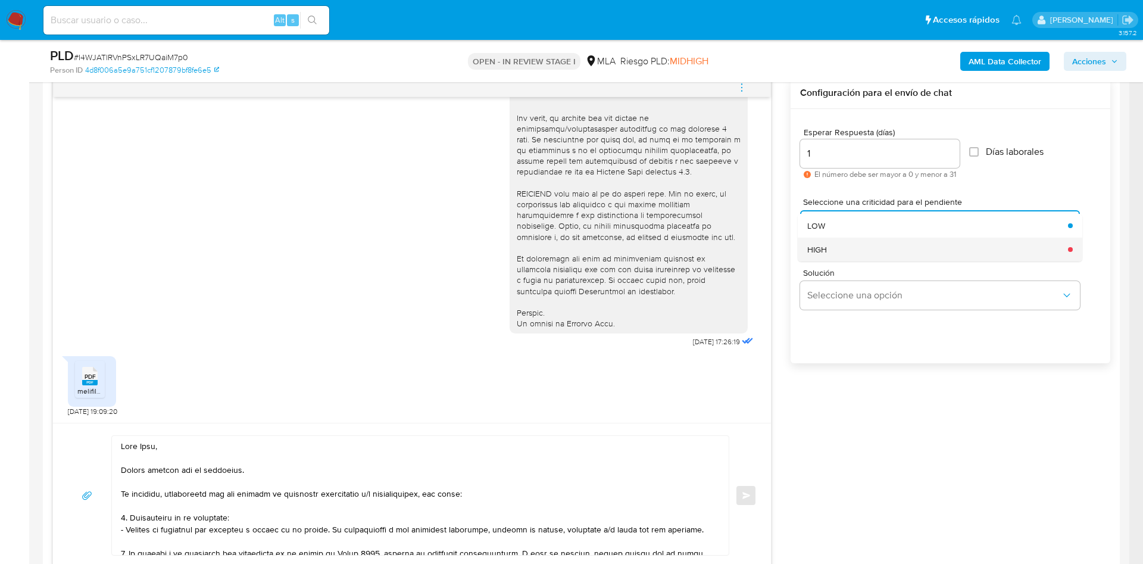
click at [856, 252] on div "HIGH" at bounding box center [934, 249] width 254 height 24
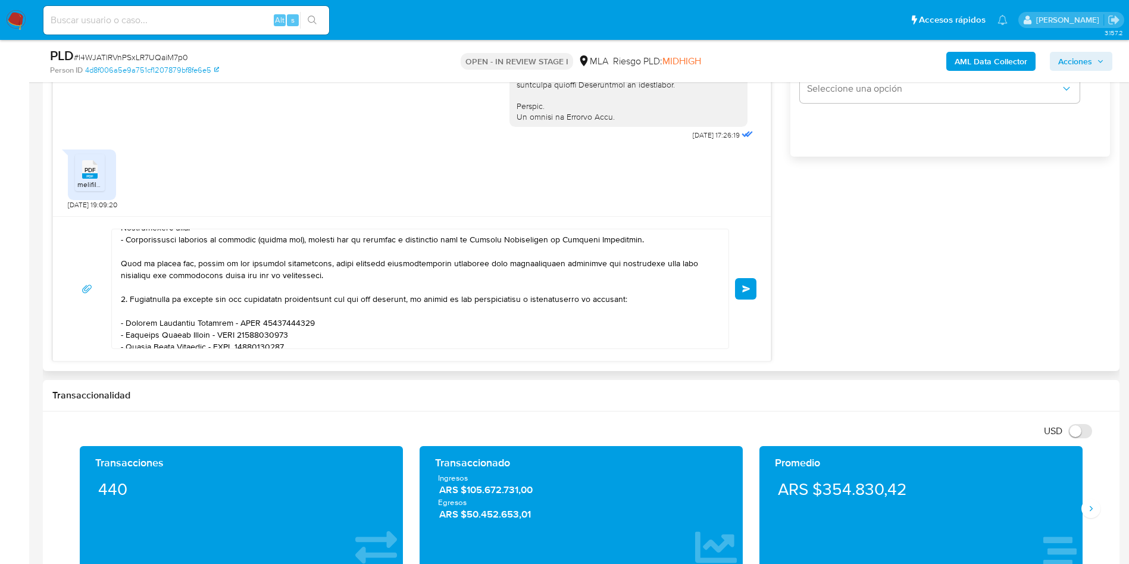
scroll to position [803, 0]
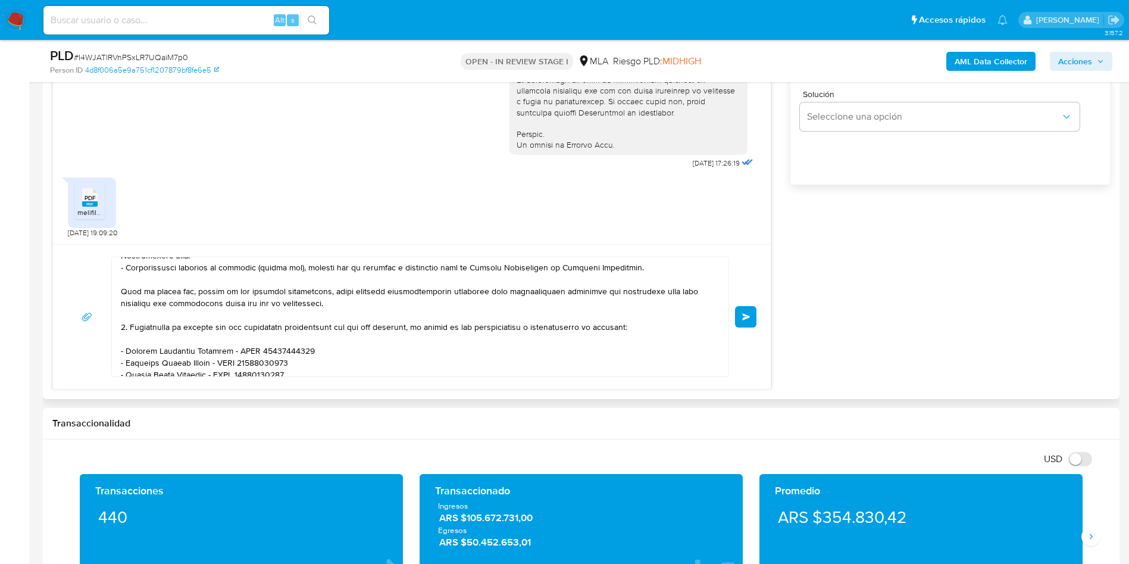
click at [749, 313] on span "Enviar" at bounding box center [746, 316] width 8 height 7
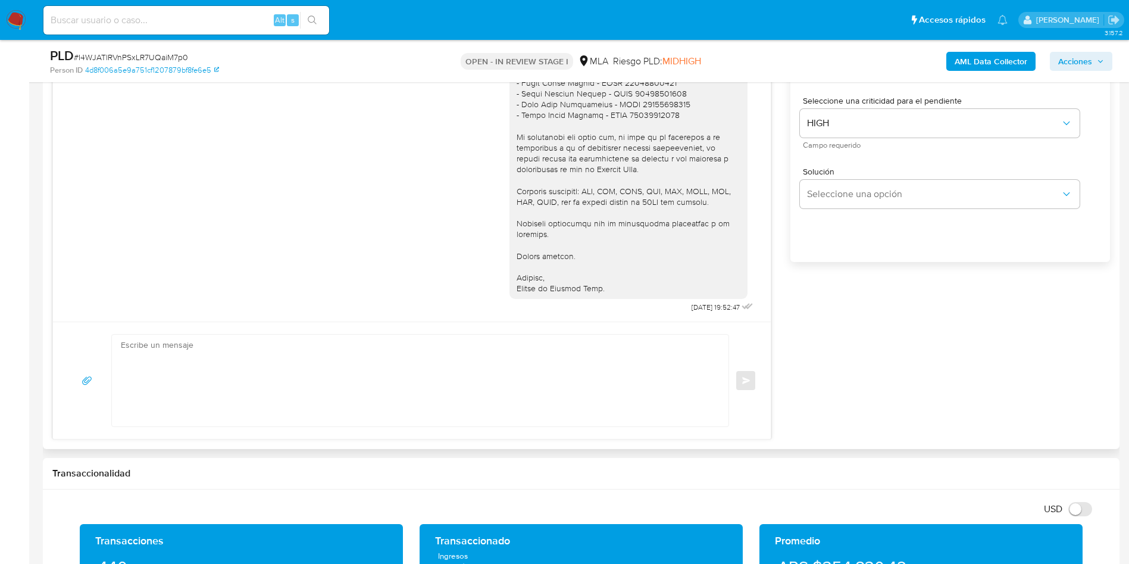
scroll to position [625, 0]
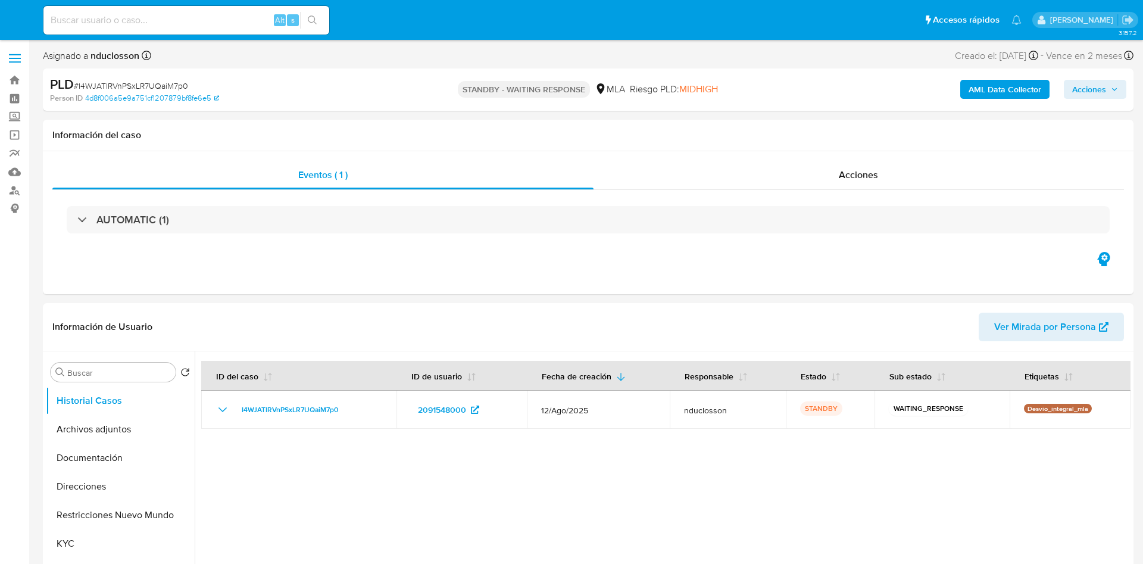
select select "10"
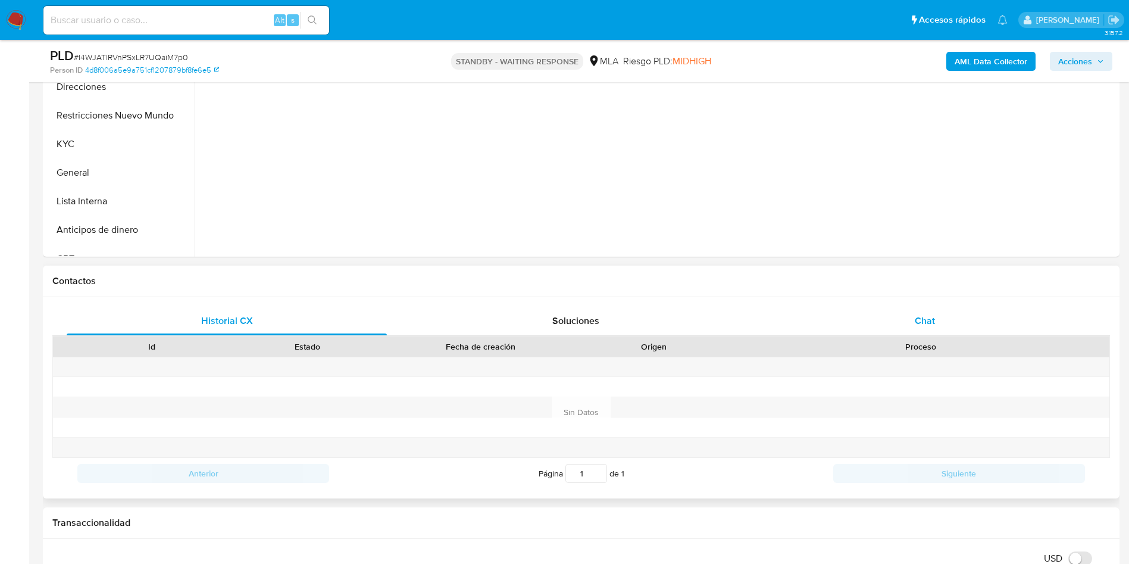
click at [887, 314] on div "Chat" at bounding box center [925, 320] width 320 height 29
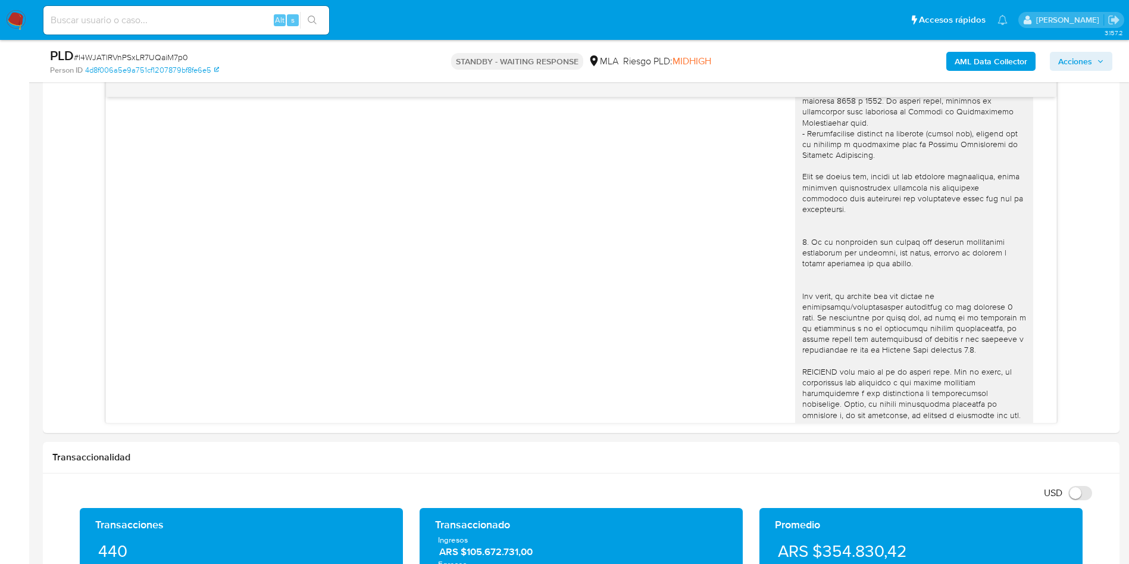
scroll to position [117, 0]
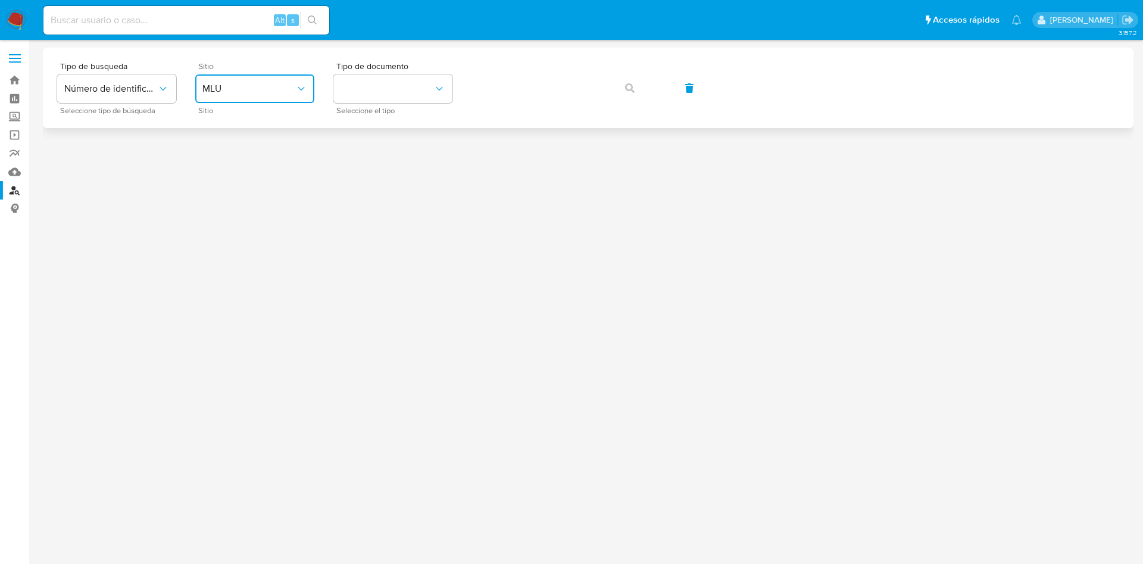
click at [271, 89] on span "MLU" at bounding box center [248, 89] width 93 height 12
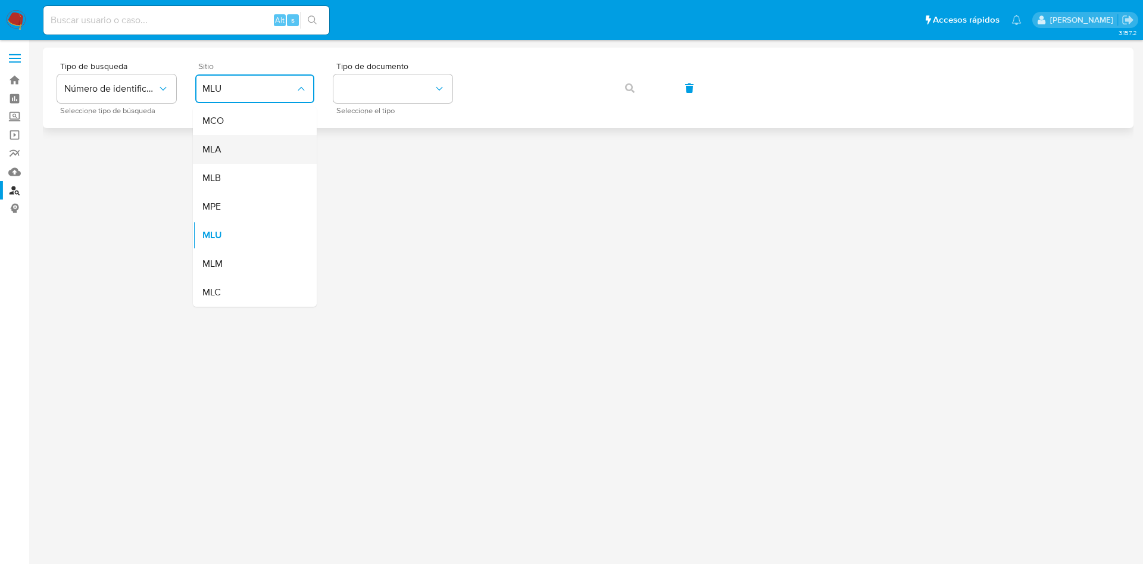
click at [271, 139] on div "MLA" at bounding box center [251, 149] width 98 height 29
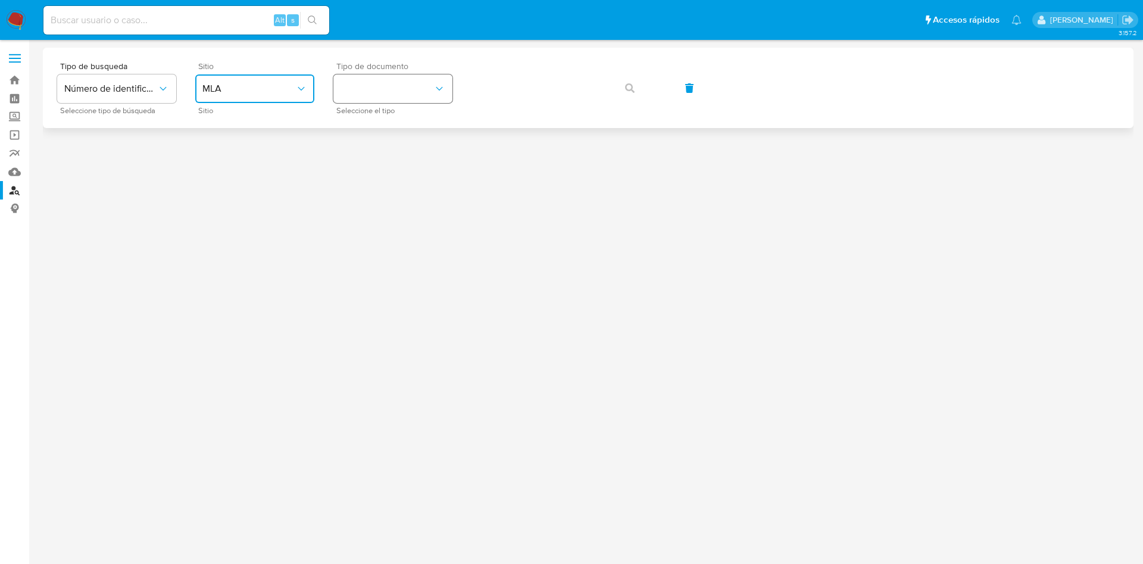
click at [374, 75] on button "identificationType" at bounding box center [392, 88] width 119 height 29
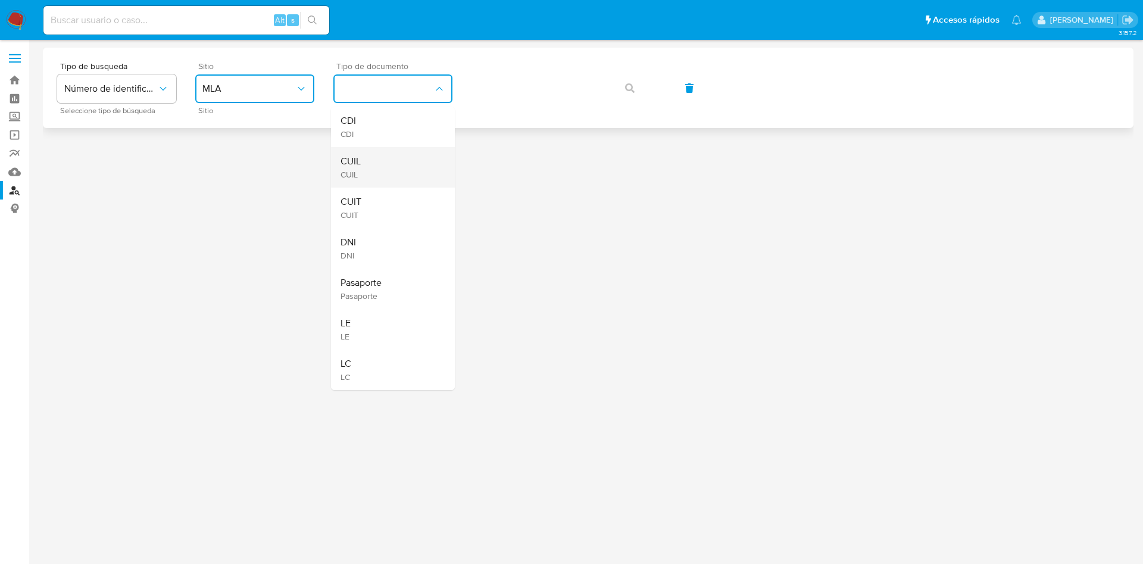
click at [385, 156] on div "CUIL CUIL" at bounding box center [389, 167] width 98 height 40
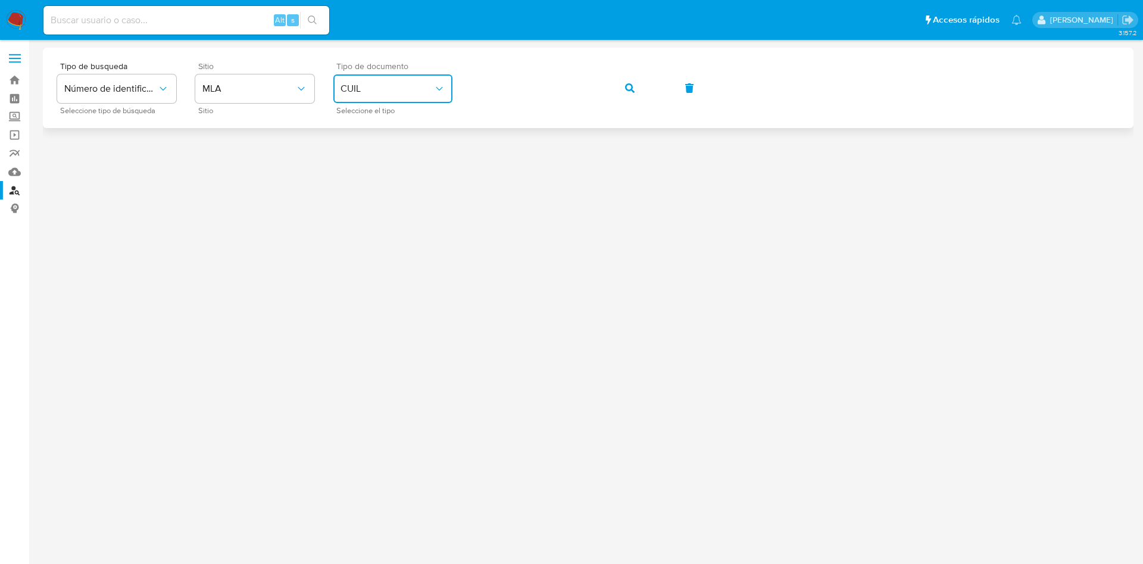
click at [609, 93] on div "Tipo de busqueda Número de identificación Seleccione tipo de búsqueda Sitio MLA…" at bounding box center [588, 88] width 1062 height 52
click at [620, 92] on button "button" at bounding box center [629, 88] width 40 height 29
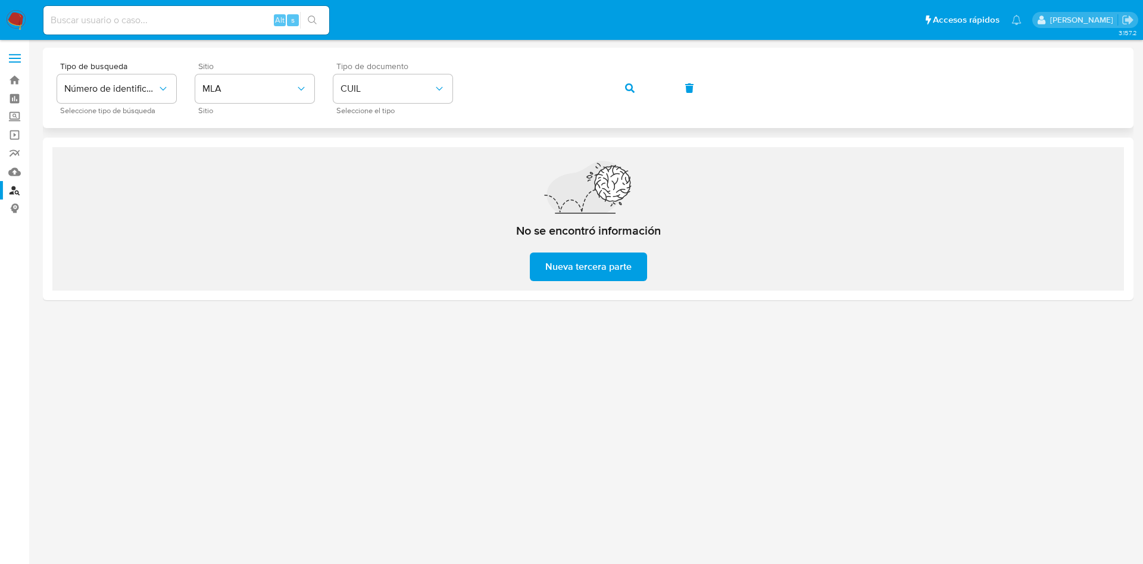
click at [644, 92] on button "button" at bounding box center [629, 88] width 40 height 29
click at [10, 27] on img at bounding box center [16, 20] width 20 height 20
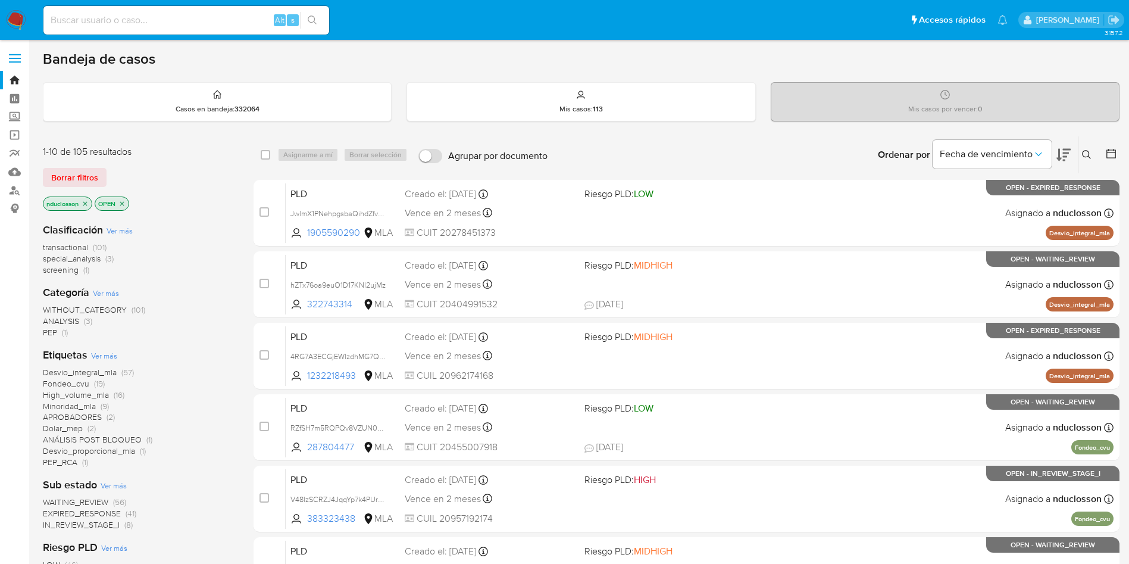
click at [1085, 157] on icon at bounding box center [1087, 155] width 10 height 10
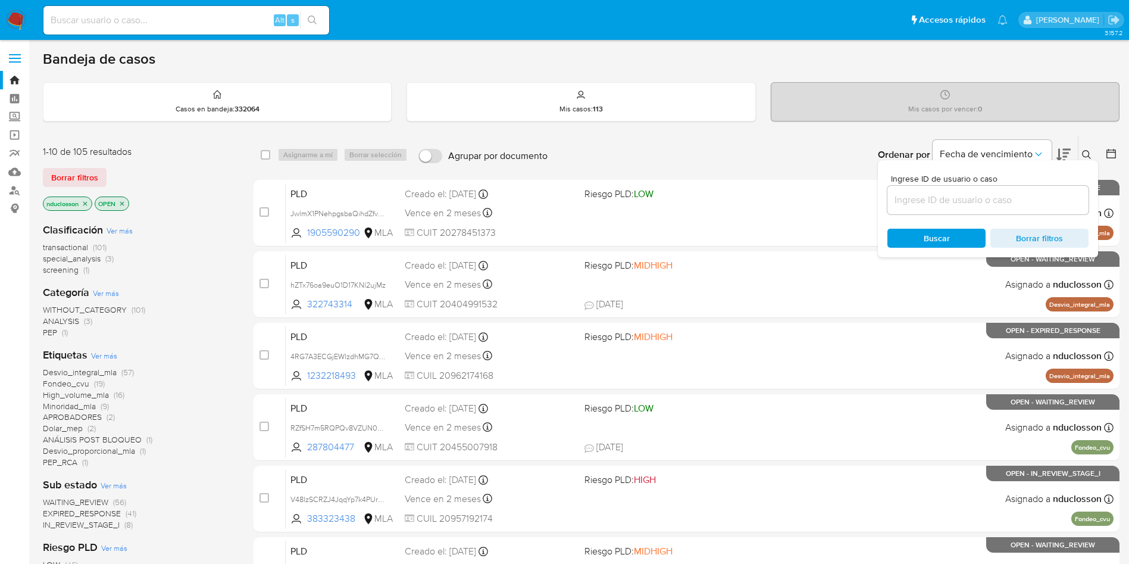
click at [921, 204] on input at bounding box center [987, 199] width 201 height 15
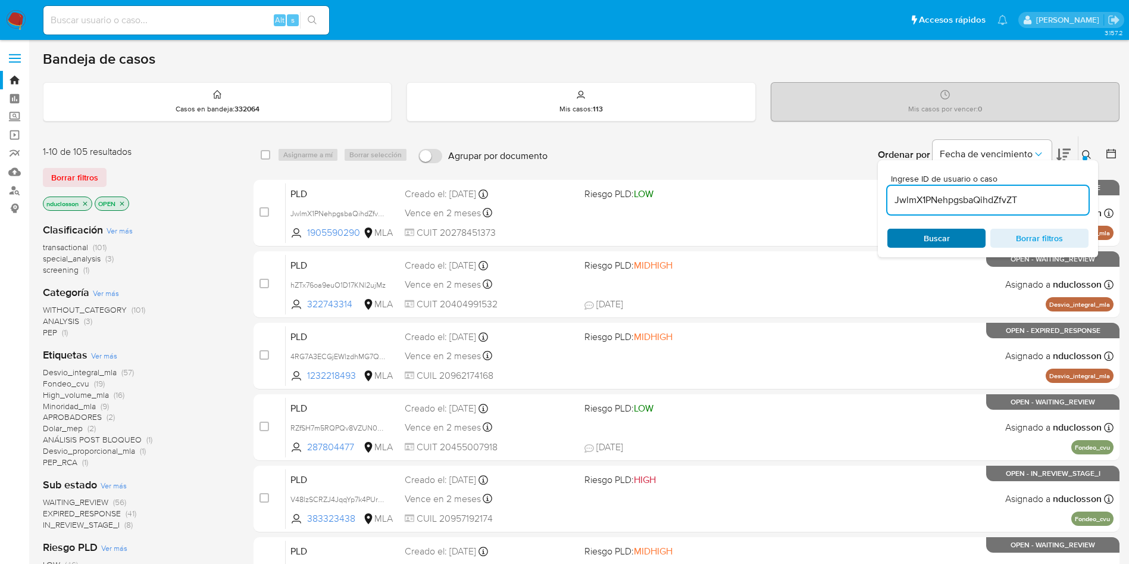
type input "JwlmX1PNehpgsbaQihdZfvZT"
click at [916, 233] on div "Buscar Borrar filtros" at bounding box center [987, 238] width 201 height 19
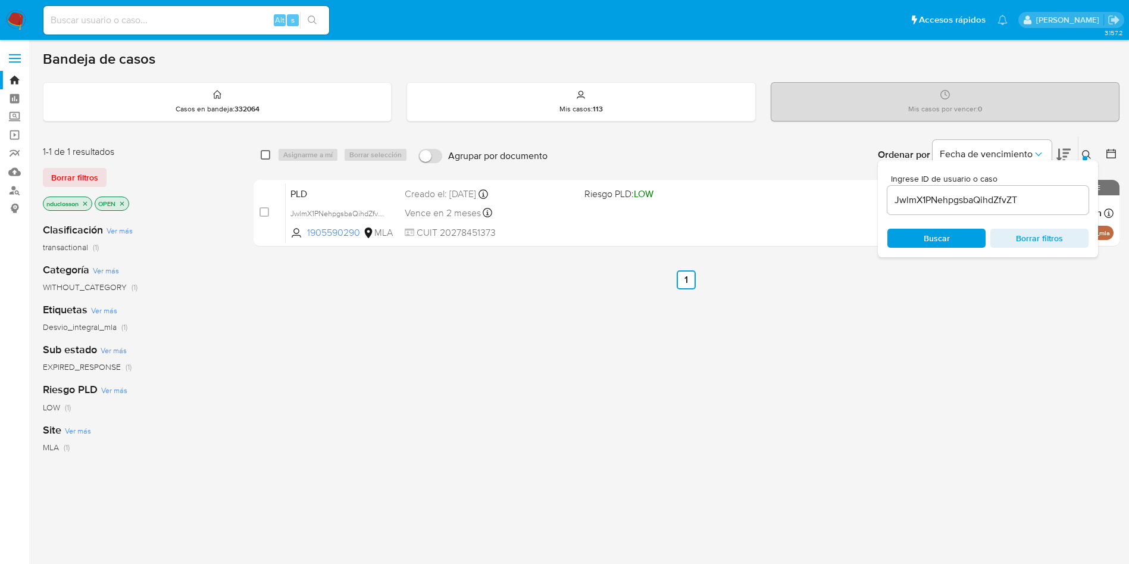
click at [261, 153] on input "checkbox" at bounding box center [266, 155] width 10 height 10
checkbox input "true"
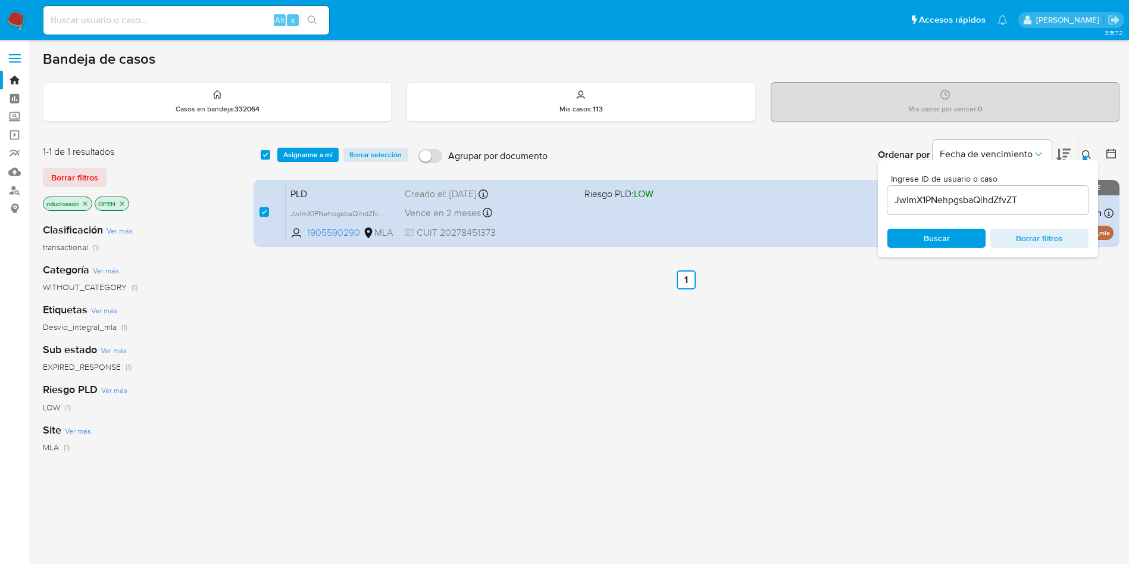
click at [309, 162] on div "select-all-cases-checkbox Asignarme a mí Borrar selección Agrupar por documento…" at bounding box center [687, 154] width 866 height 37
click at [304, 151] on span "Asignarme a mí" at bounding box center [307, 155] width 49 height 12
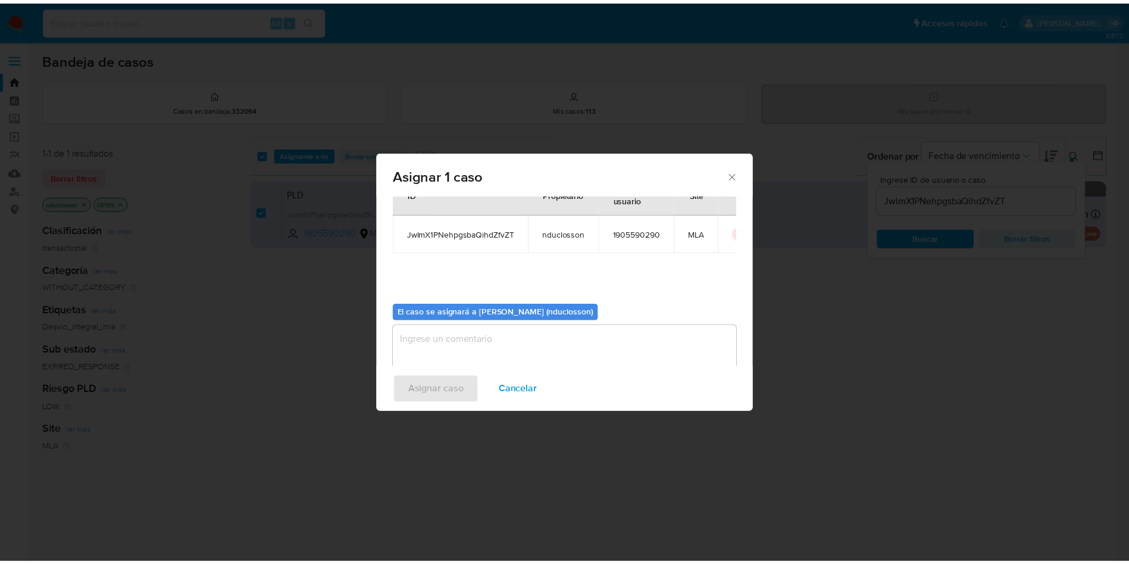
scroll to position [62, 0]
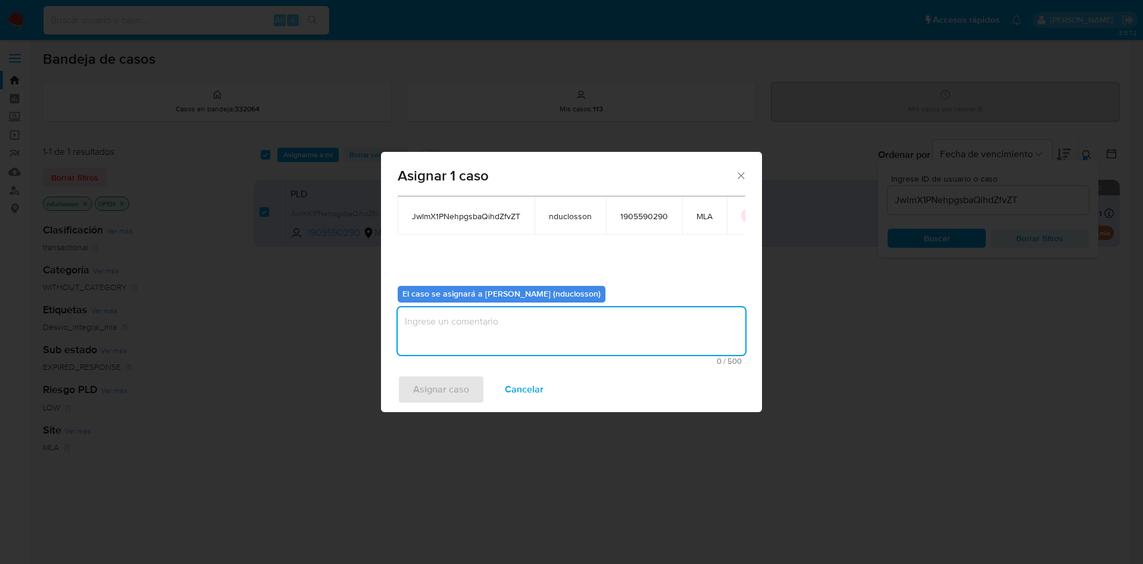
click at [517, 307] on textarea "assign-modal" at bounding box center [572, 331] width 348 height 48
click at [422, 390] on span "Asignar caso" at bounding box center [441, 389] width 56 height 26
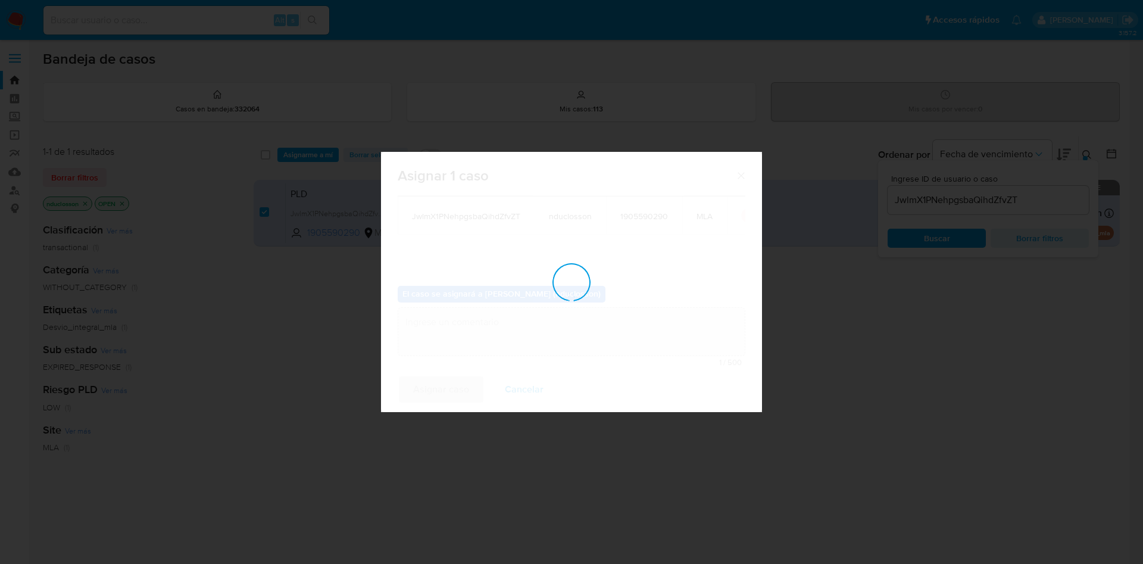
checkbox input "false"
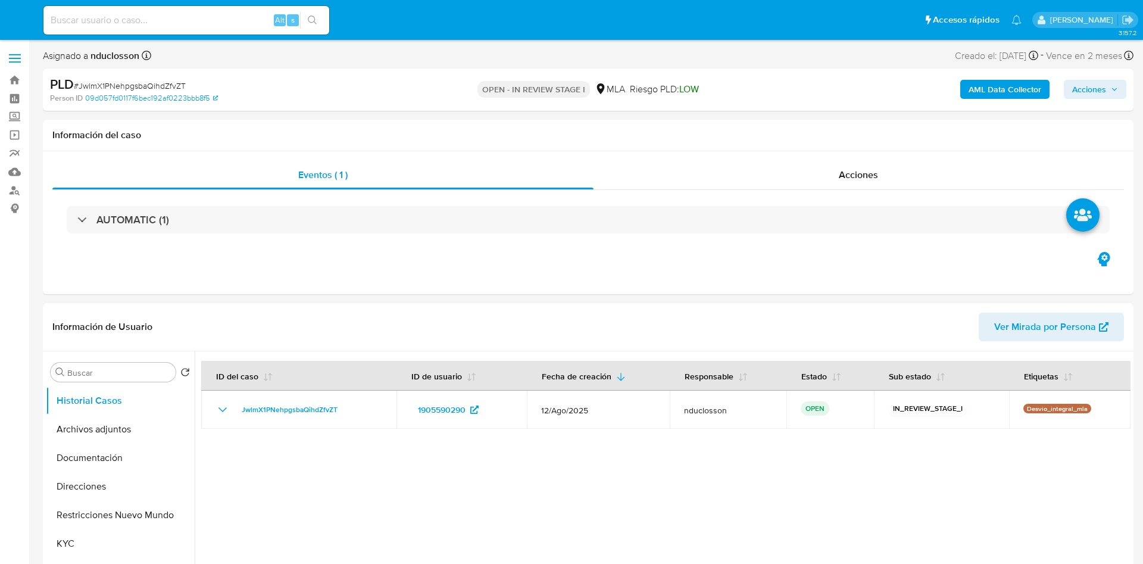
select select "10"
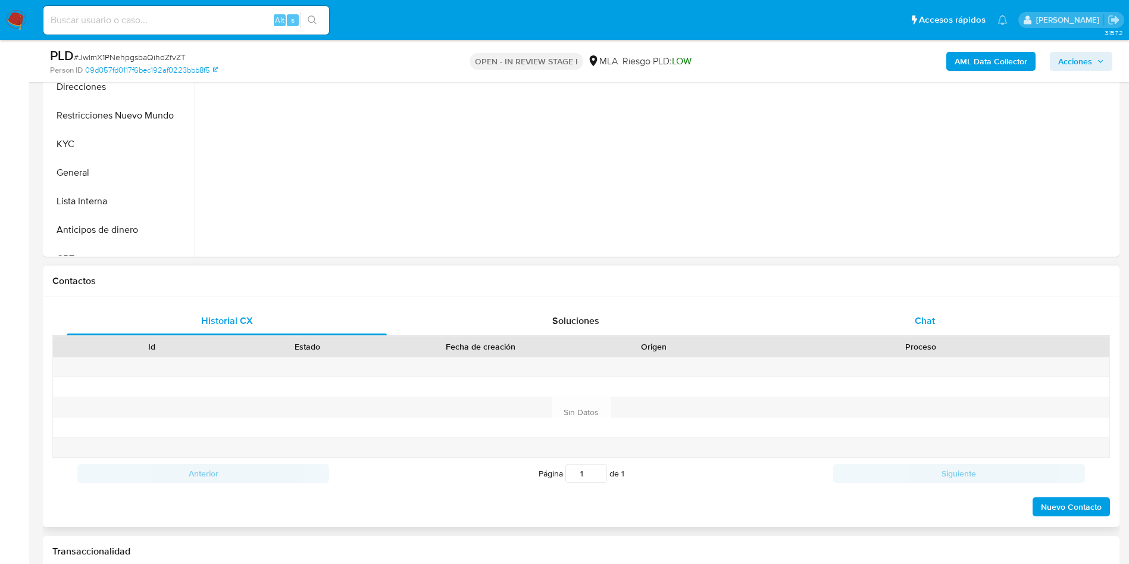
click at [894, 322] on div "Chat" at bounding box center [925, 320] width 320 height 29
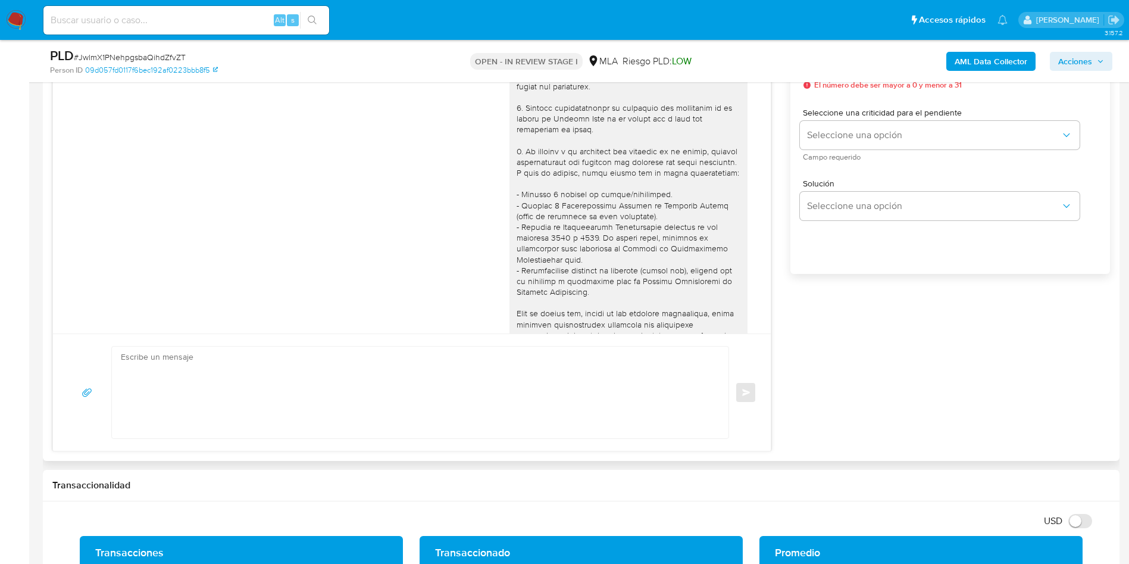
scroll to position [611, 0]
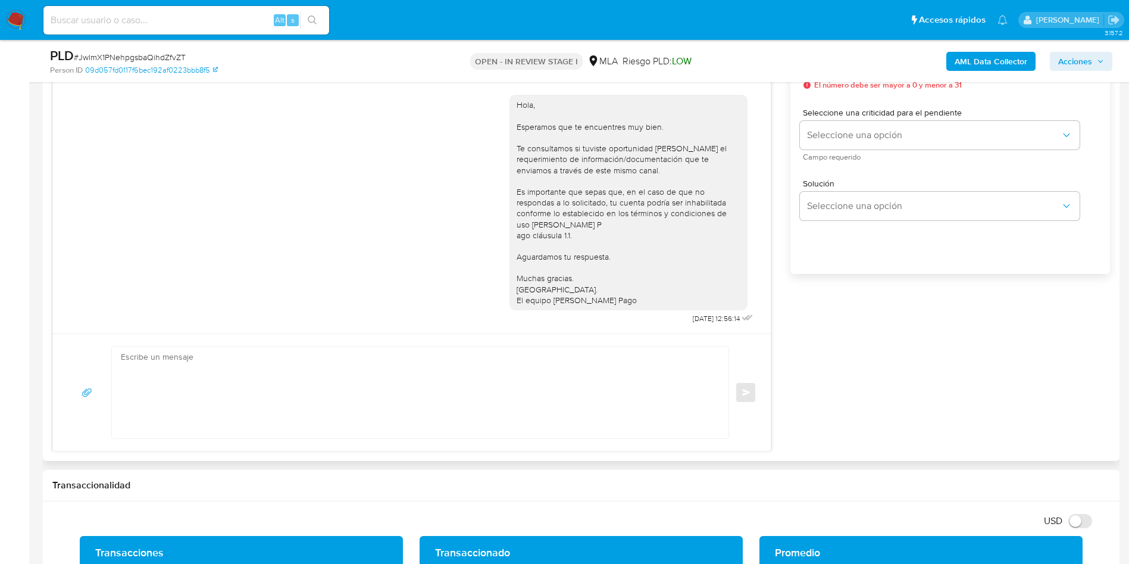
click at [415, 376] on textarea at bounding box center [417, 392] width 593 height 92
paste textarea "Lore, Ip dolorsi am con adipiscinge seddoeiusmo te in utlabo et Dolorem Aliq, e…"
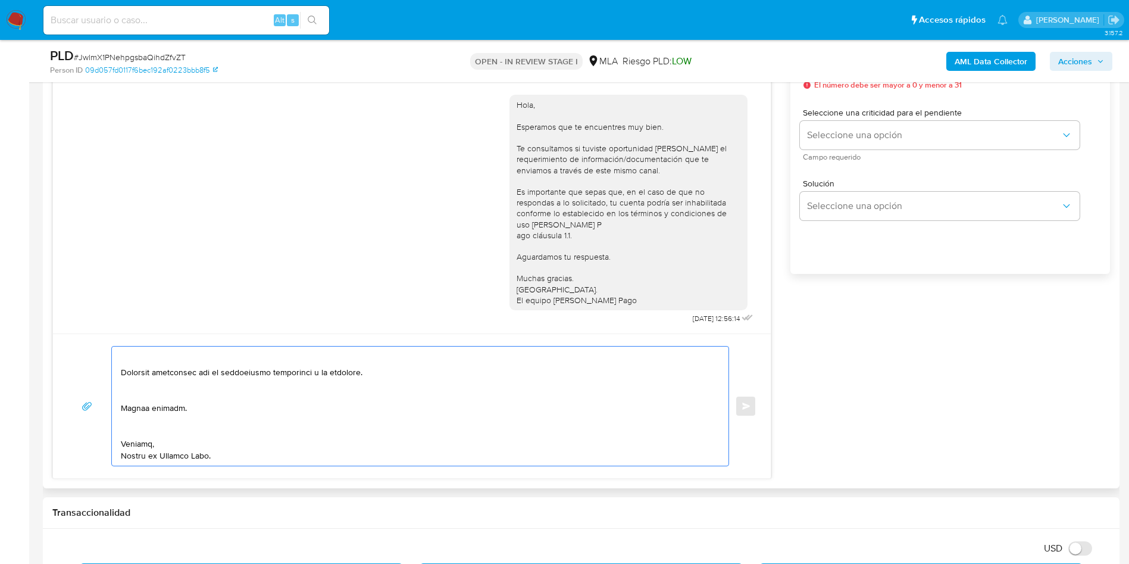
click at [140, 425] on textarea at bounding box center [417, 405] width 593 height 119
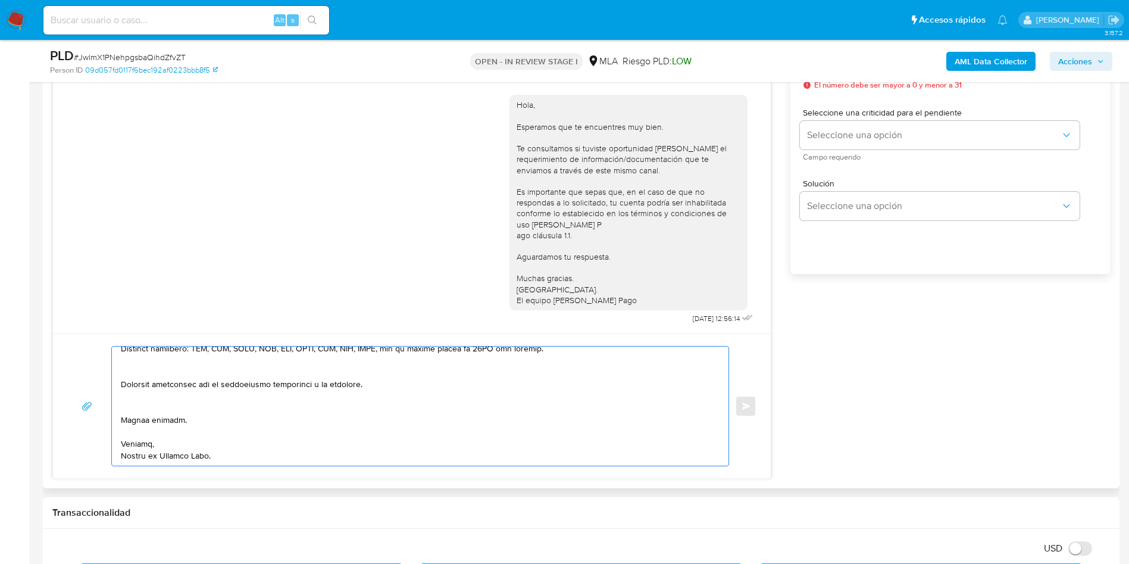
click at [126, 408] on textarea at bounding box center [417, 405] width 593 height 119
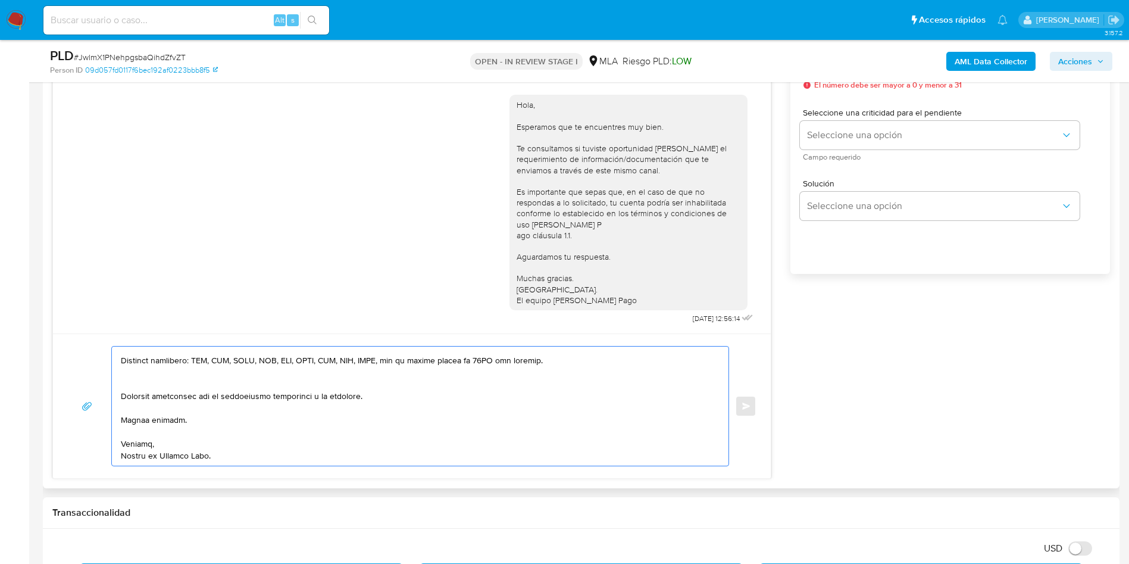
click at [146, 381] on textarea at bounding box center [417, 405] width 593 height 119
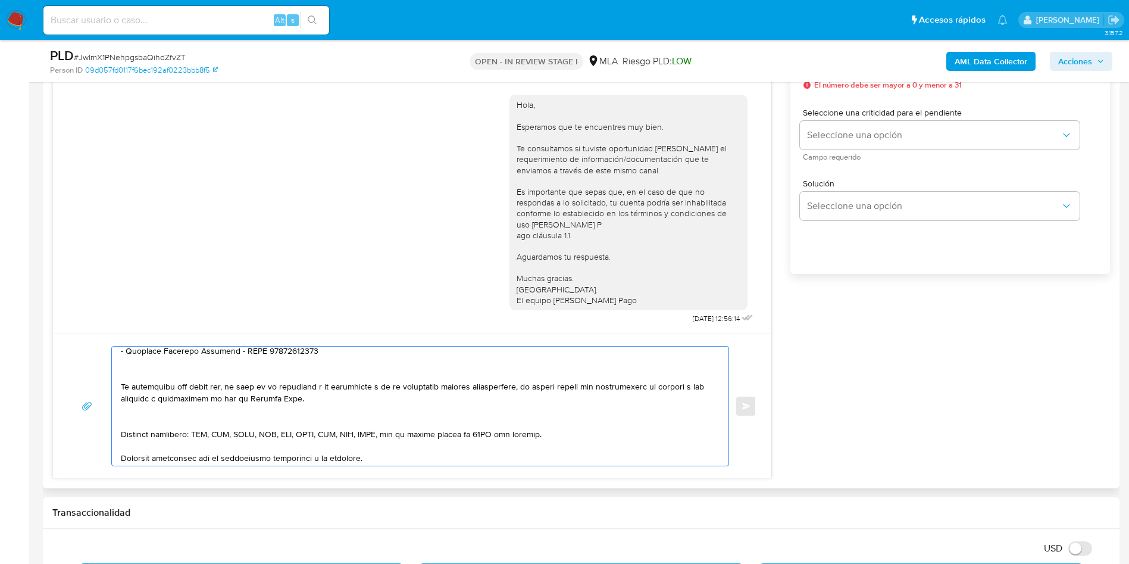
scroll to position [193, 0]
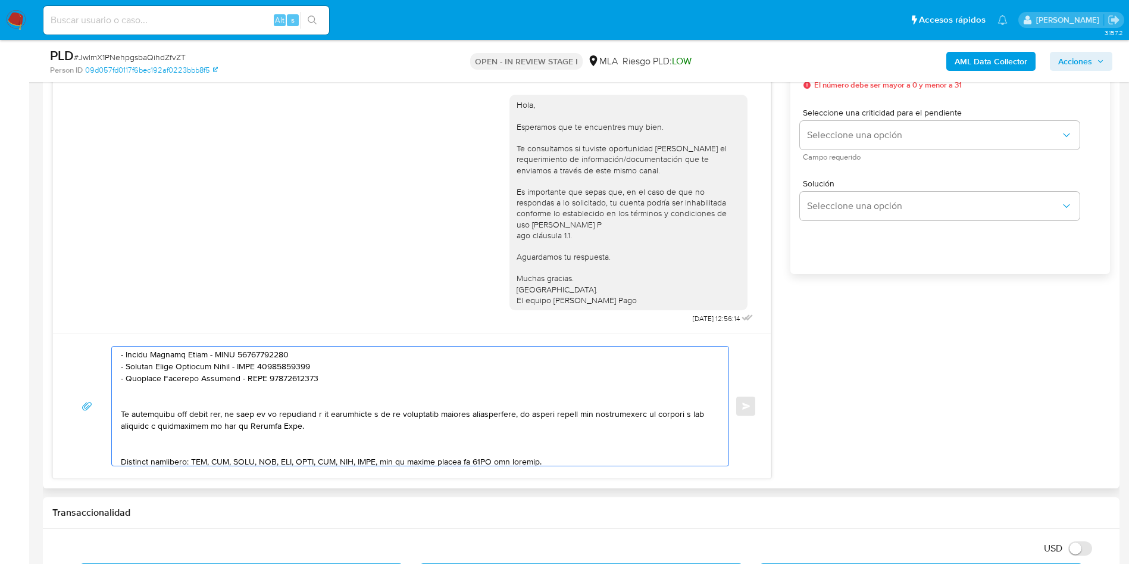
click at [125, 443] on textarea at bounding box center [417, 405] width 593 height 119
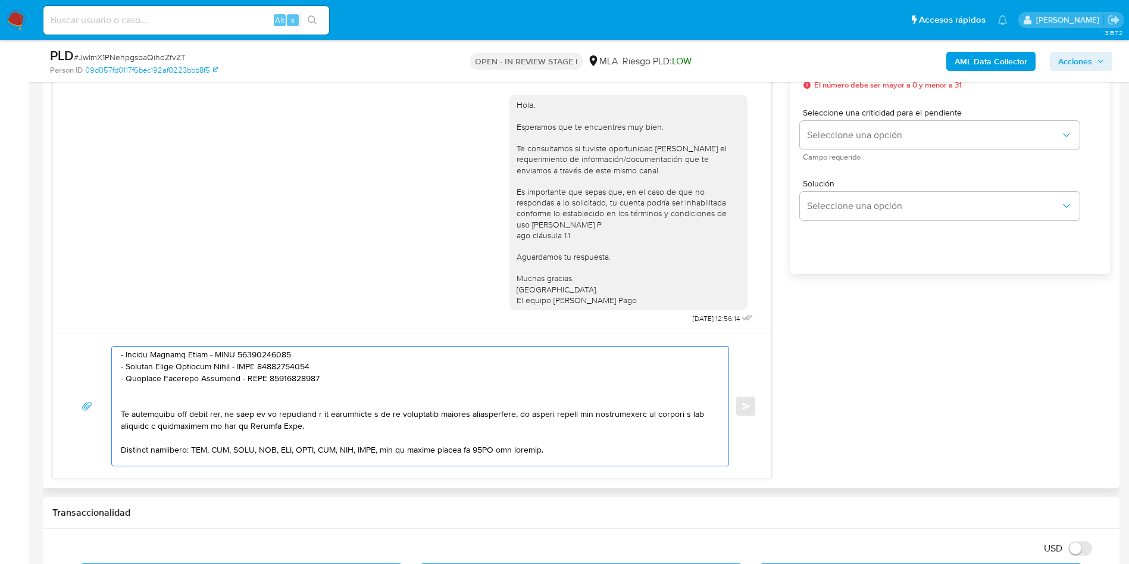
click at [148, 393] on textarea at bounding box center [417, 405] width 593 height 119
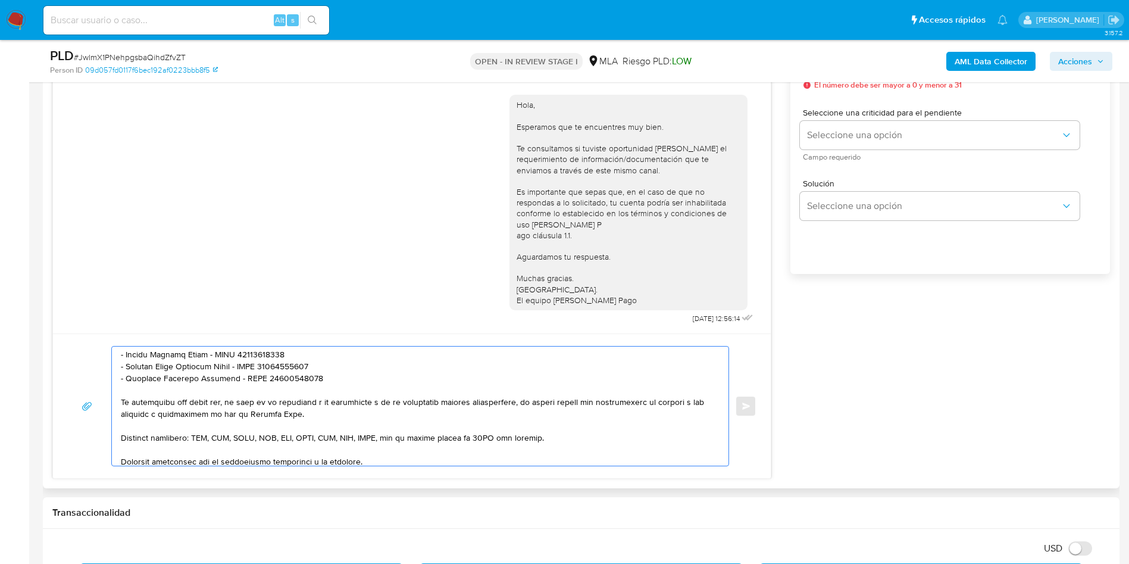
scroll to position [104, 0]
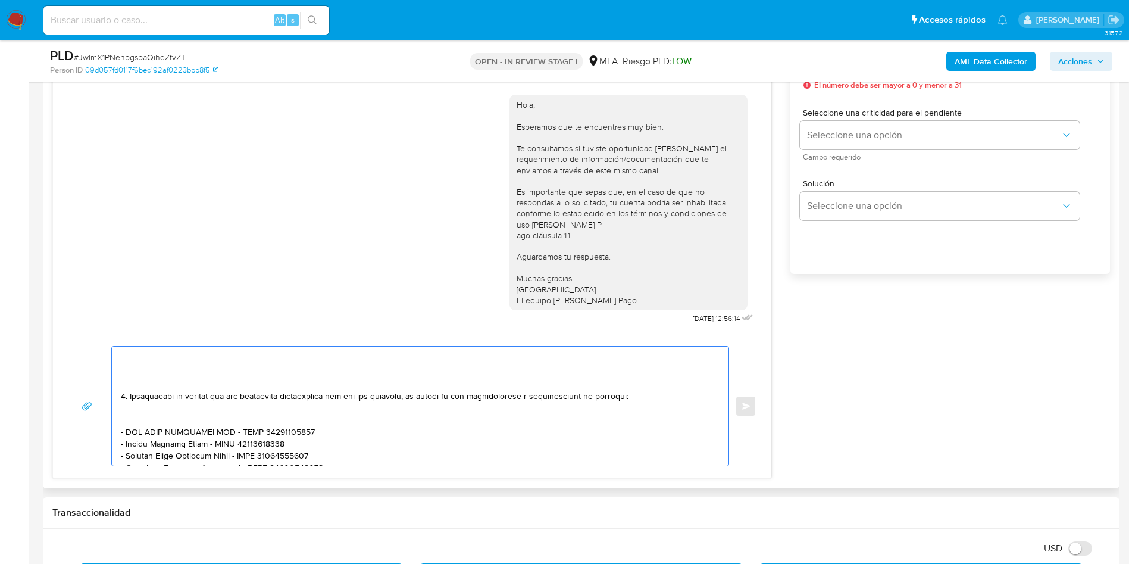
click at [137, 417] on textarea at bounding box center [417, 405] width 593 height 119
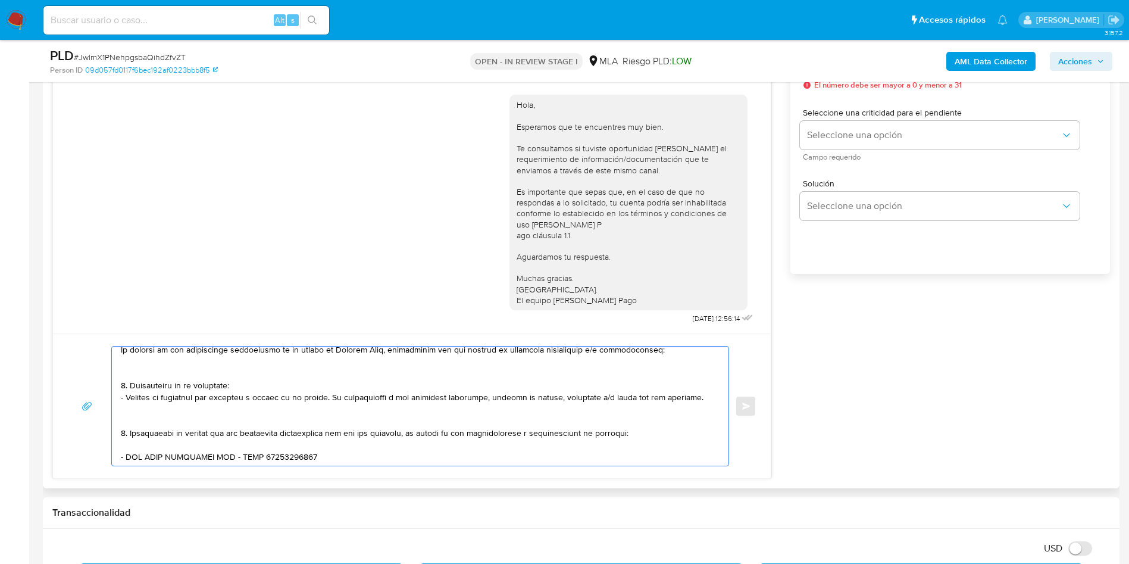
scroll to position [4, 0]
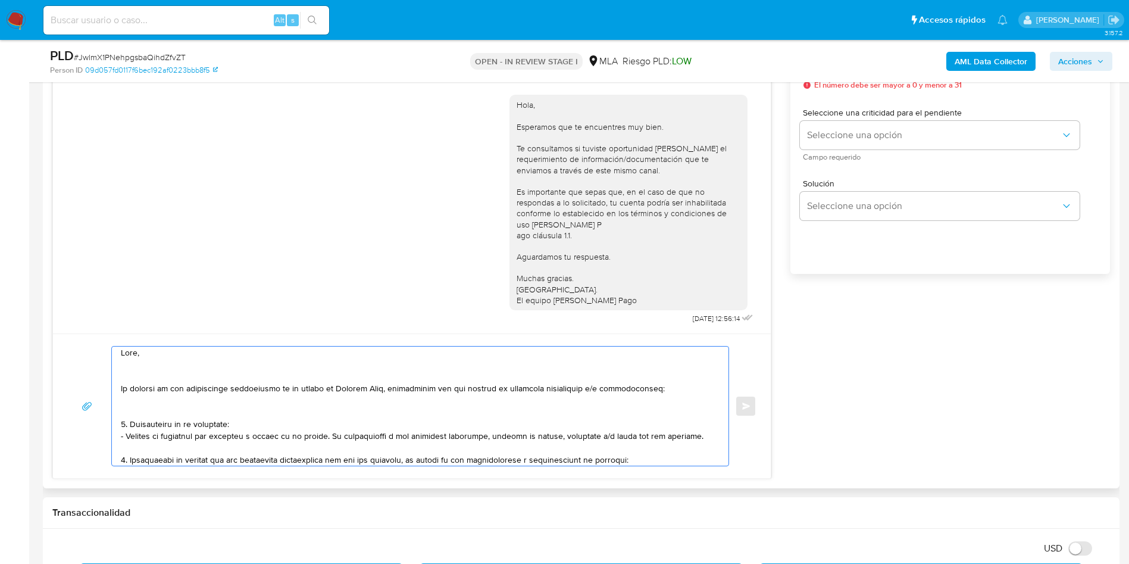
click at [149, 407] on textarea at bounding box center [417, 405] width 593 height 119
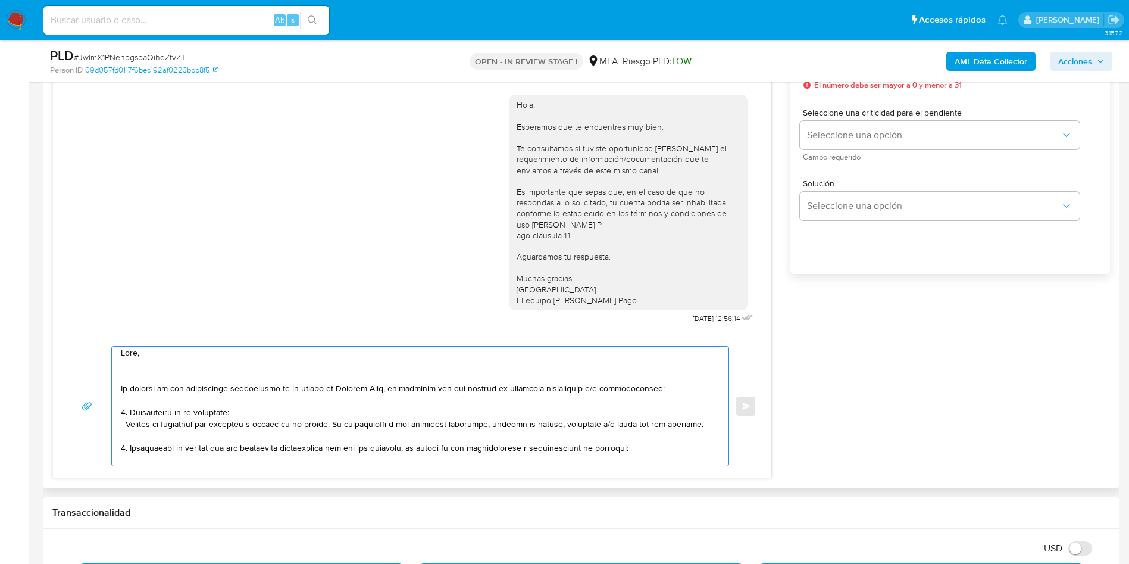
click at [151, 369] on textarea at bounding box center [417, 405] width 593 height 119
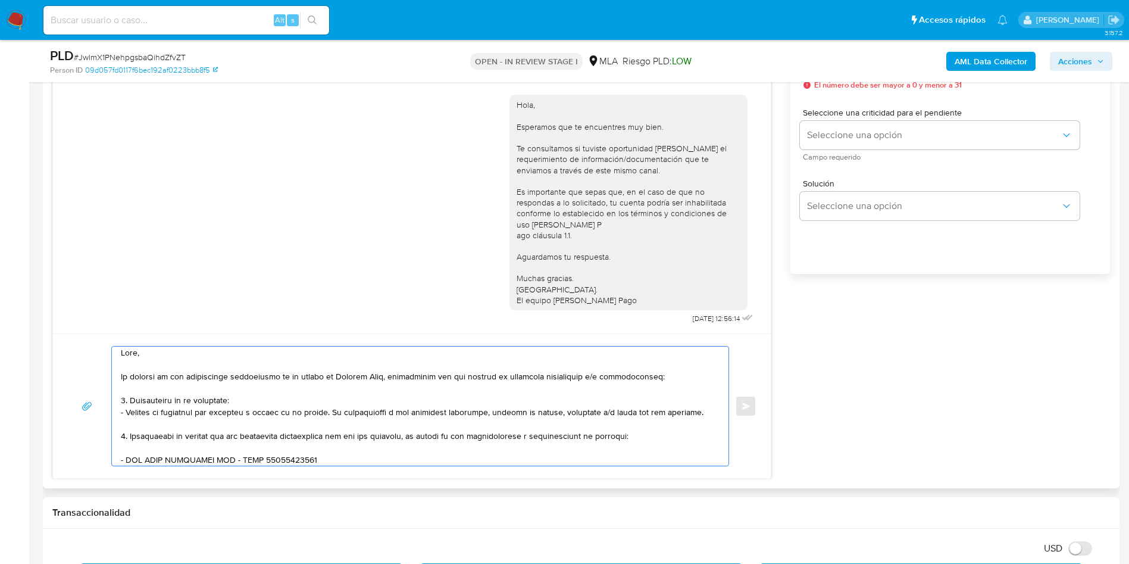
scroll to position [0, 0]
click at [151, 369] on textarea at bounding box center [417, 405] width 593 height 119
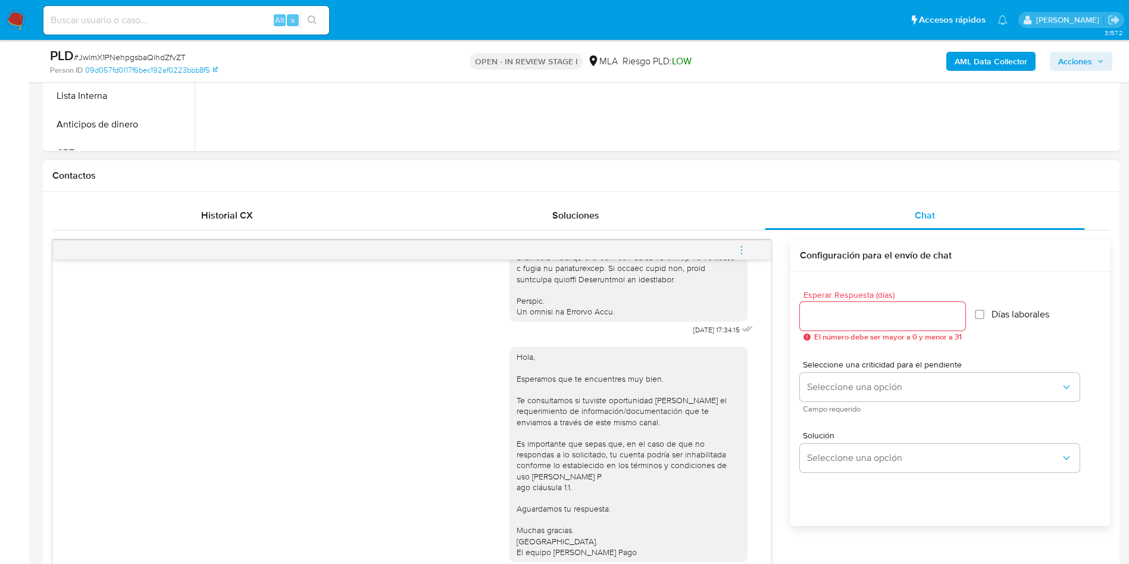
scroll to position [446, 0]
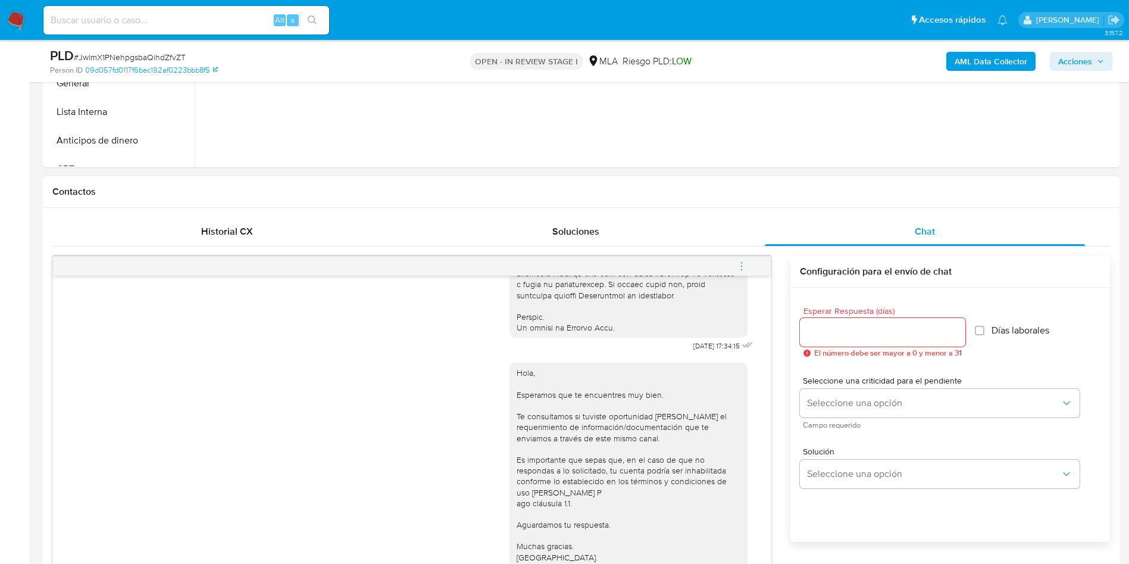
type textarea "Hola, En función de las operaciones registradas en tu cuenta de Mercado Pago, n…"
drag, startPoint x: 869, startPoint y: 323, endPoint x: 865, endPoint y: 334, distance: 12.0
click at [869, 324] on div at bounding box center [882, 332] width 165 height 29
click at [864, 335] on input "Esperar Respuesta (días)" at bounding box center [882, 331] width 165 height 15
type input "1"
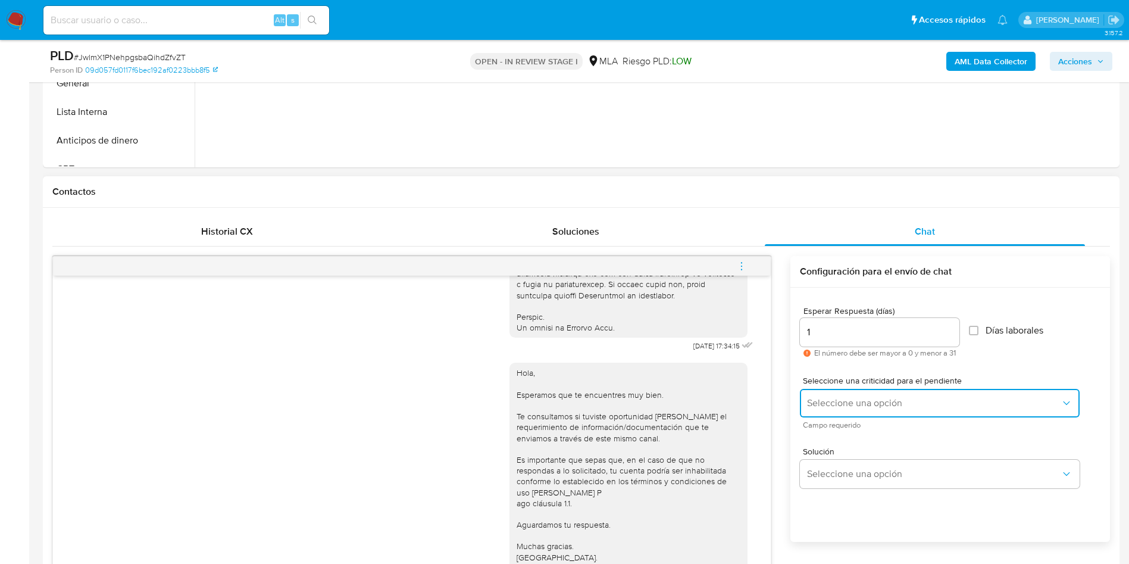
click at [831, 407] on span "Seleccione una opción" at bounding box center [934, 403] width 254 height 12
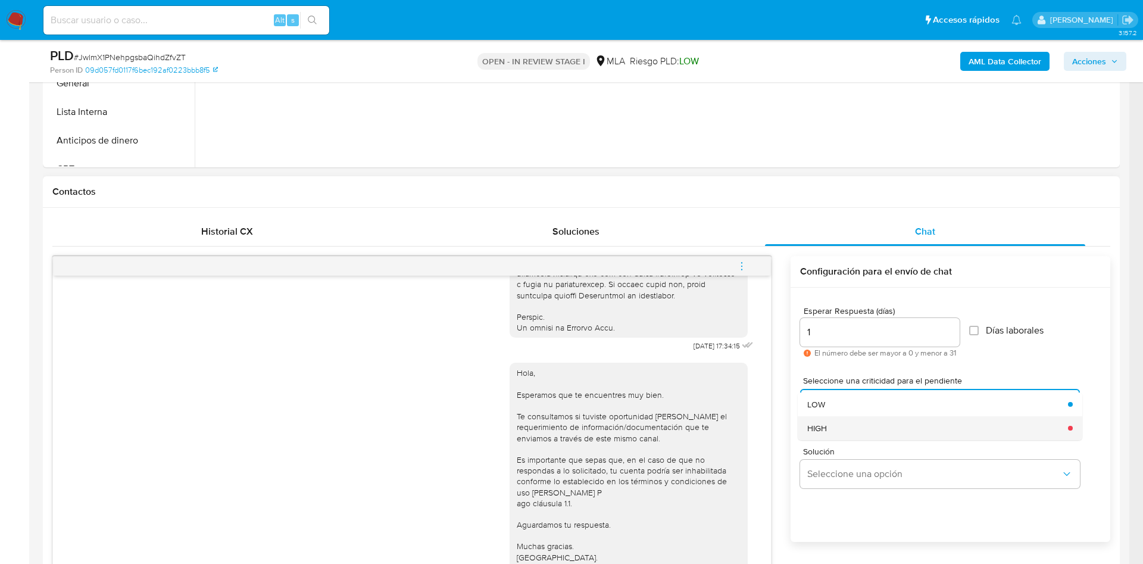
click at [843, 436] on div "HIGH" at bounding box center [934, 428] width 254 height 24
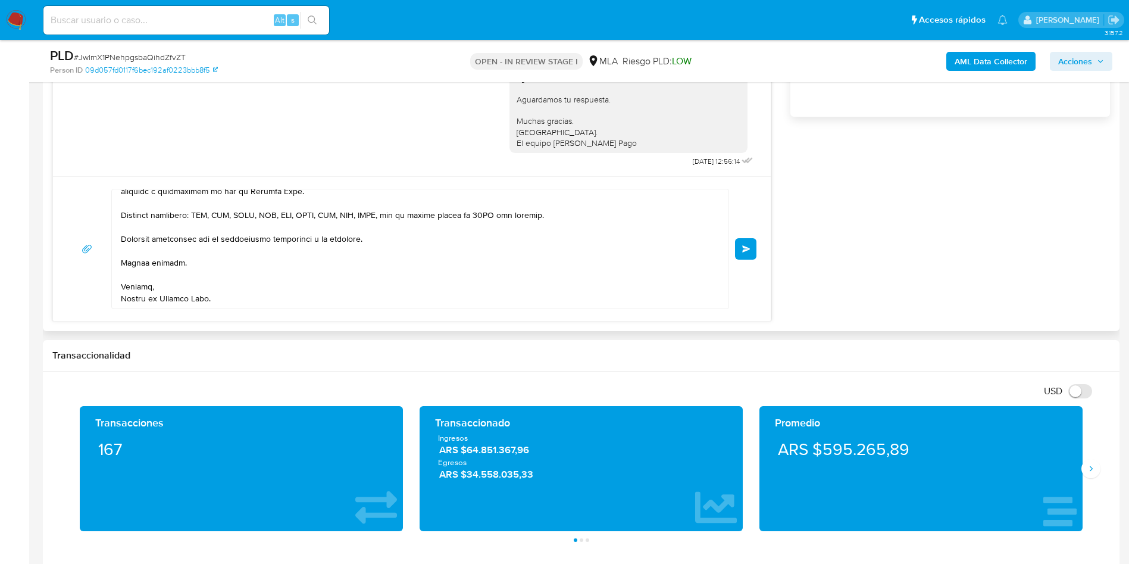
scroll to position [893, 0]
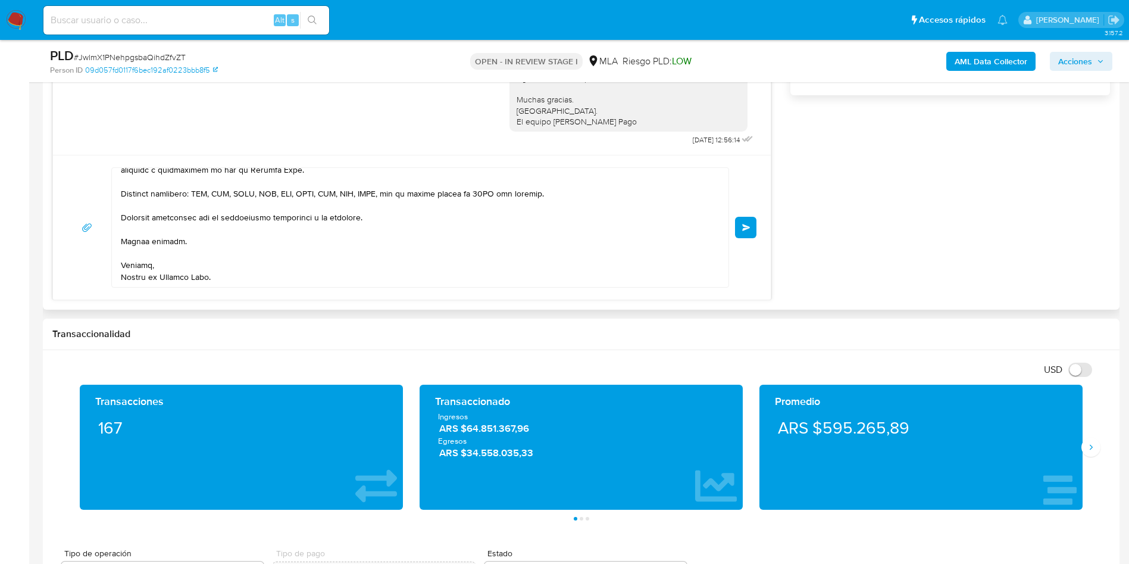
click at [747, 222] on button "Enviar" at bounding box center [745, 227] width 21 height 21
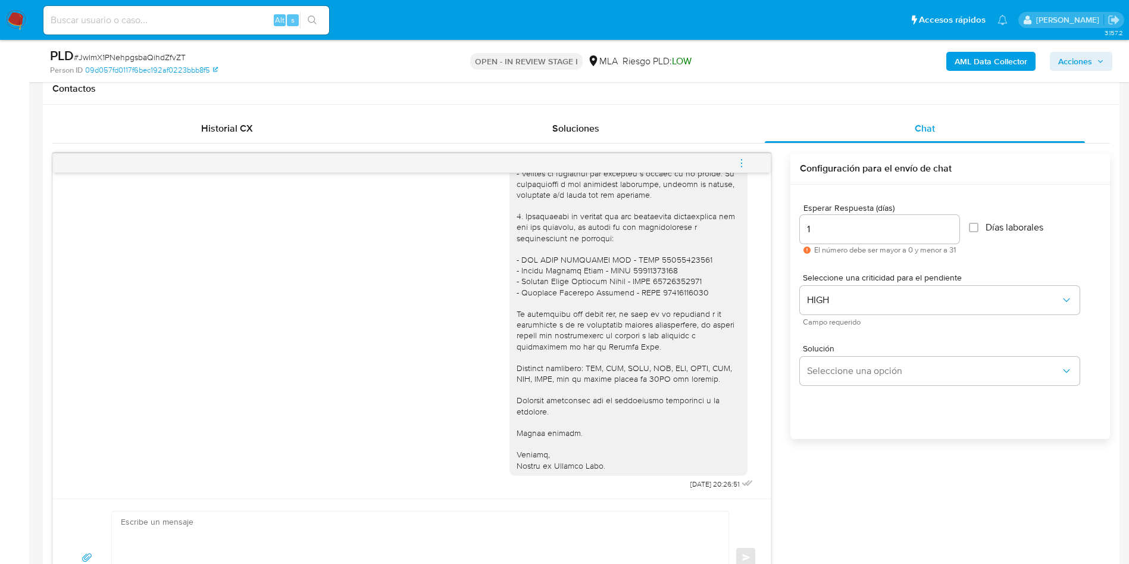
scroll to position [536, 0]
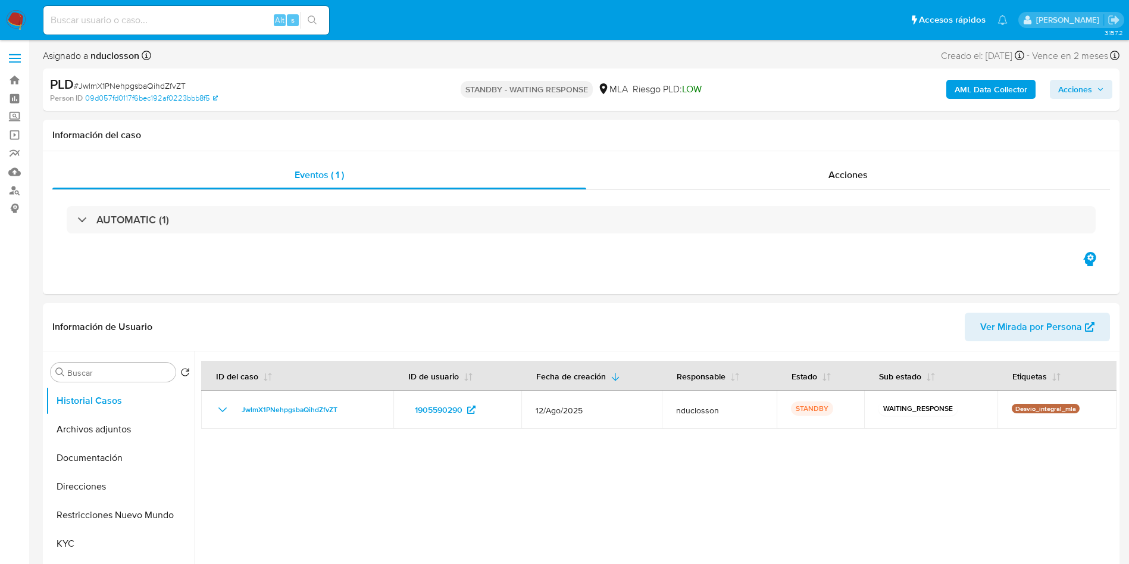
select select "10"
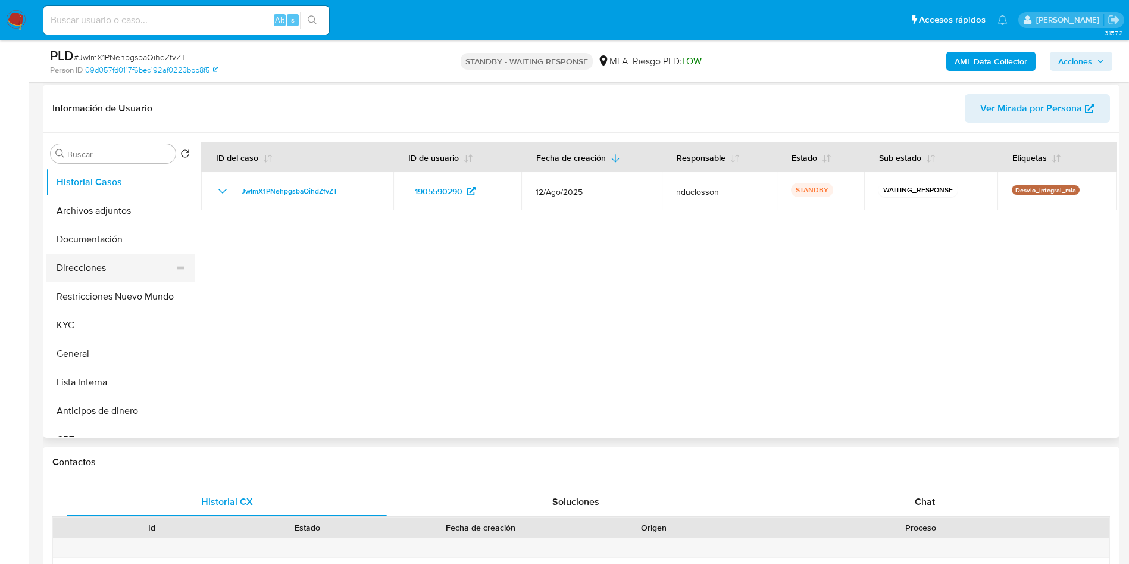
scroll to position [179, 0]
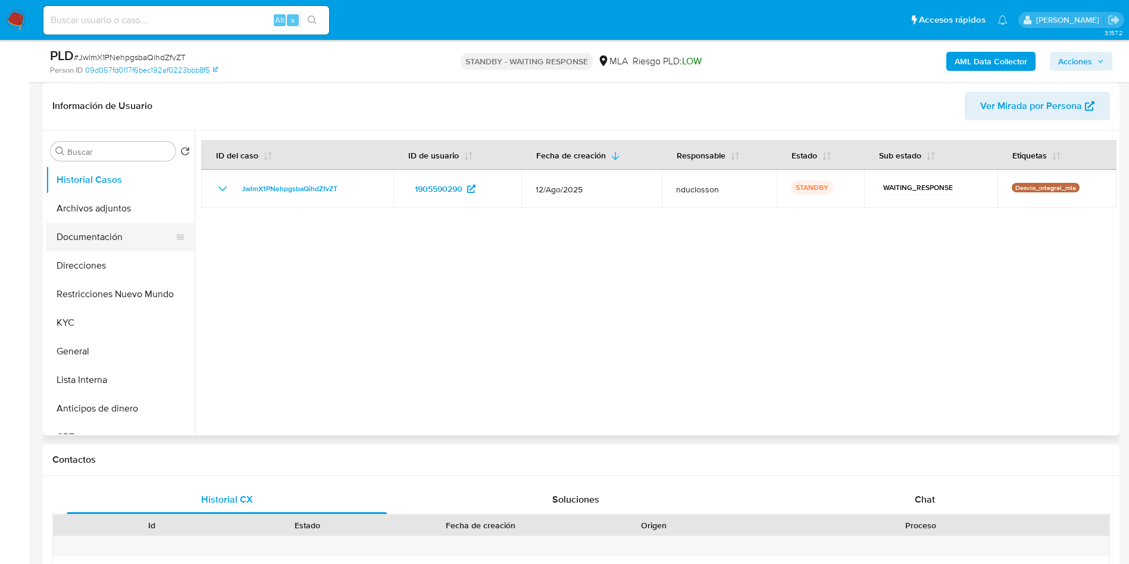
drag, startPoint x: 95, startPoint y: 269, endPoint x: 129, endPoint y: 236, distance: 47.6
click at [95, 268] on button "Direcciones" at bounding box center [120, 265] width 149 height 29
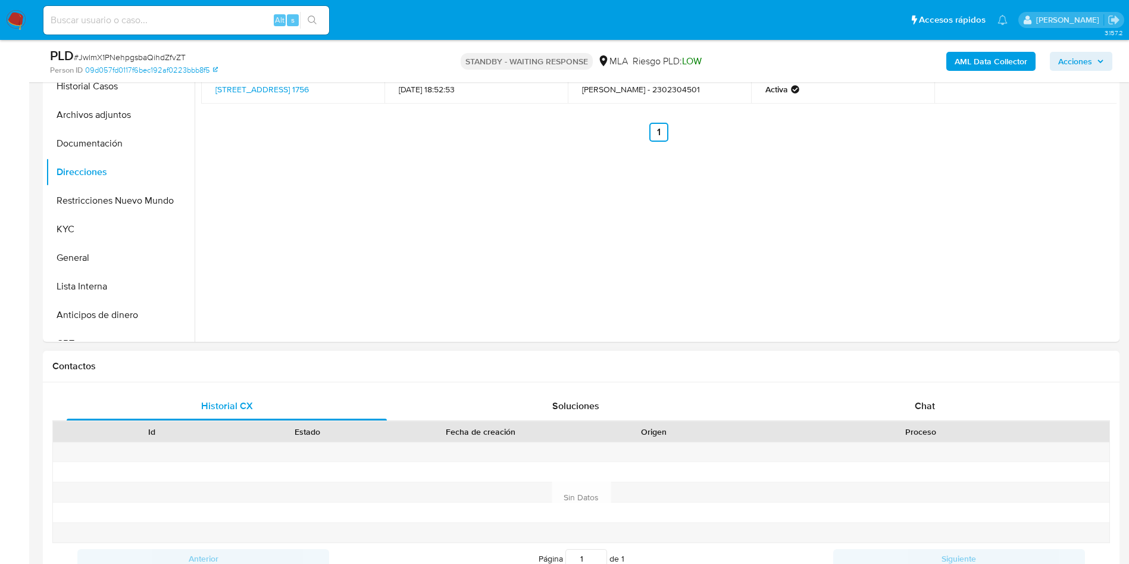
scroll to position [357, 0]
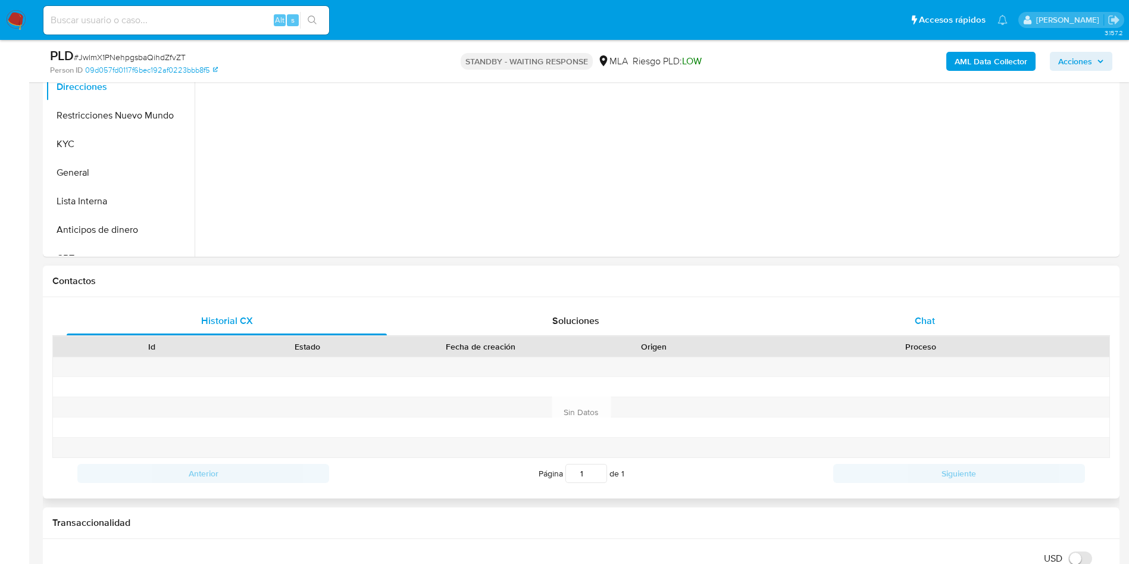
click at [859, 307] on div "Chat" at bounding box center [925, 320] width 320 height 29
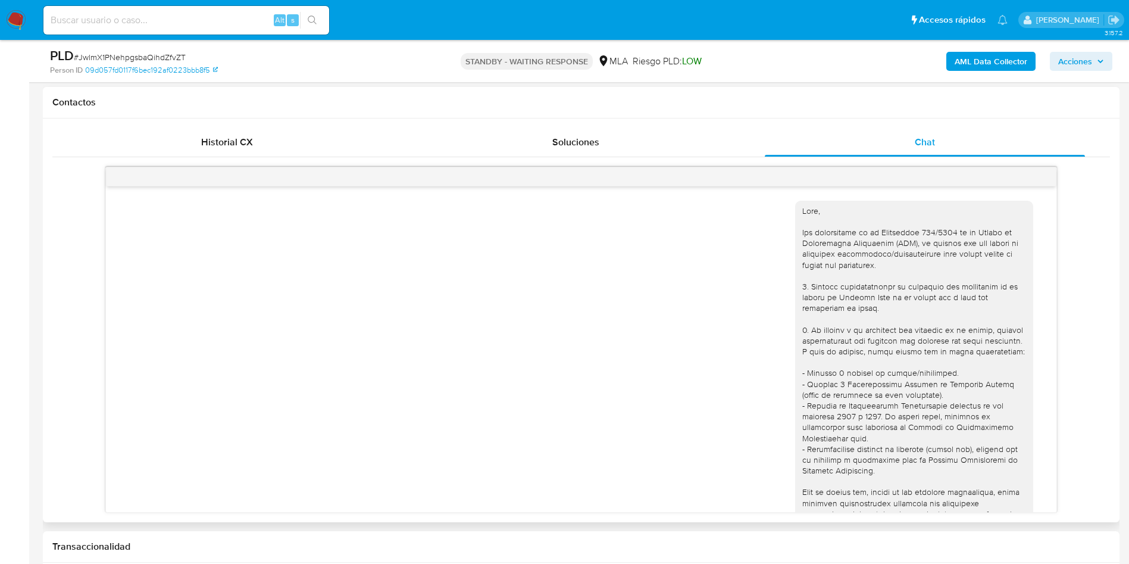
scroll to position [1024, 0]
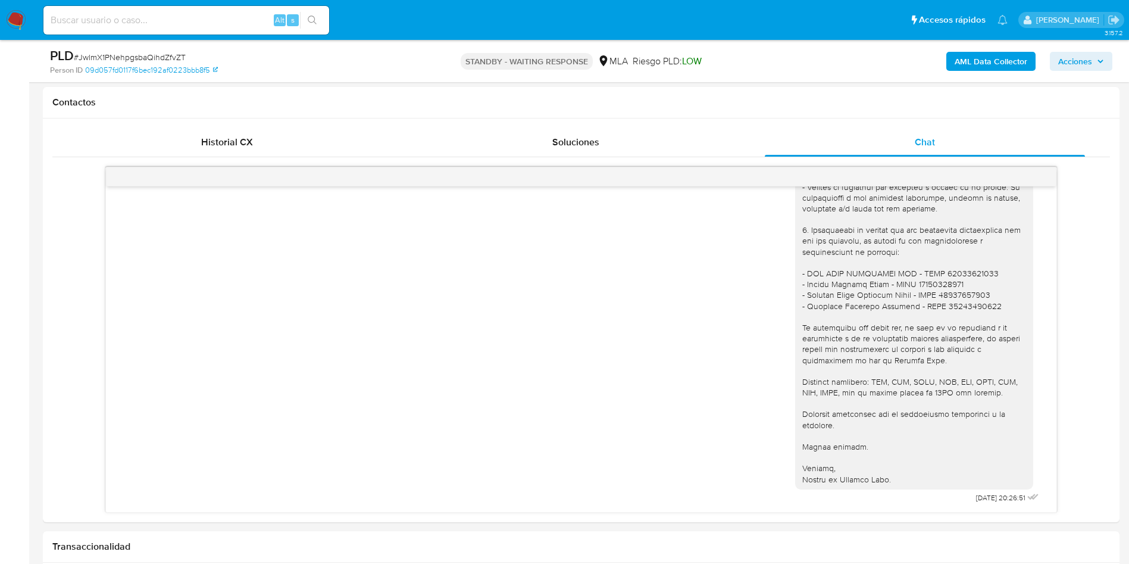
click at [180, 28] on div "Alt s" at bounding box center [186, 20] width 286 height 29
click at [176, 20] on input at bounding box center [186, 19] width 286 height 15
paste input "jm2GdTI1qZMUOrBEvHsLcWpU"
type input "jm2GdTI1qZMUOrBEvHsLcWpU"
click at [317, 12] on button "search-icon" at bounding box center [312, 20] width 24 height 17
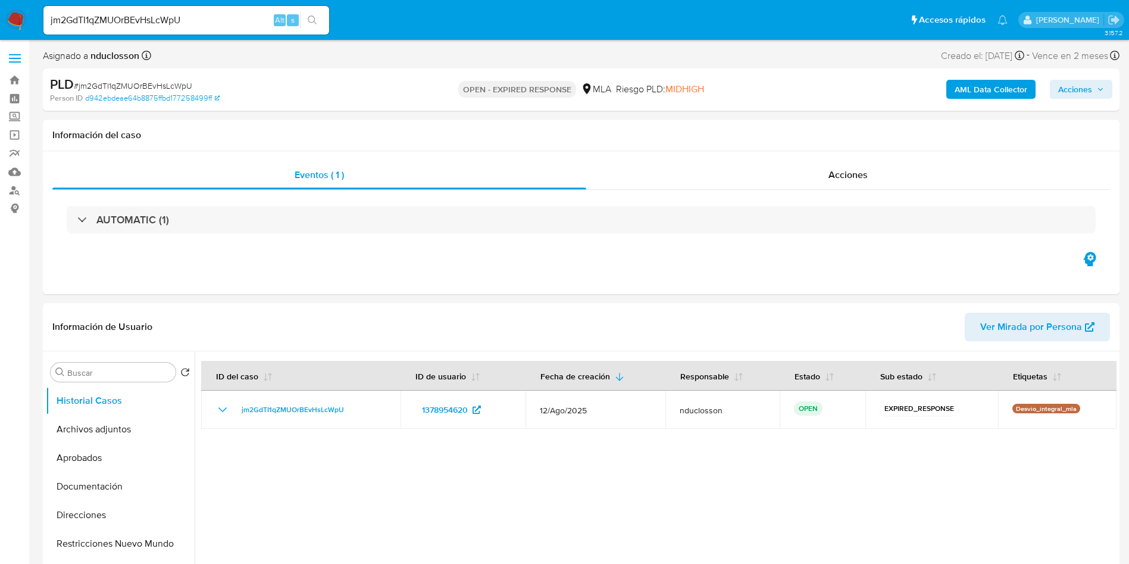
select select "10"
